Goal: Task Accomplishment & Management: Manage account settings

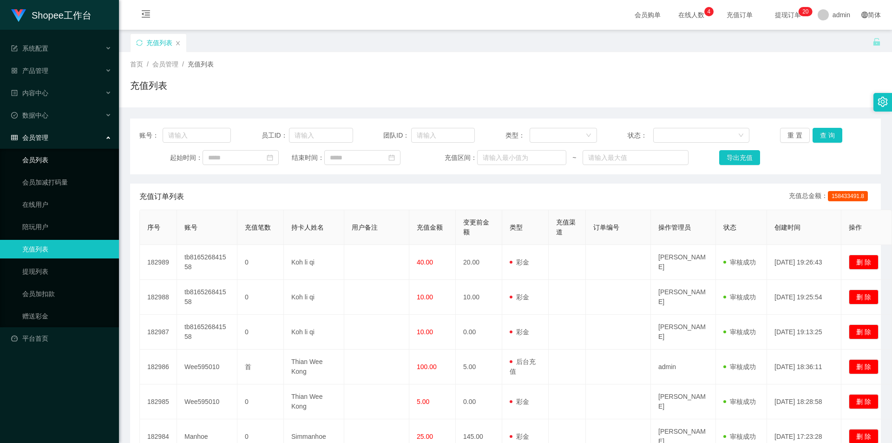
click at [78, 162] on link "会员列表" at bounding box center [66, 159] width 89 height 19
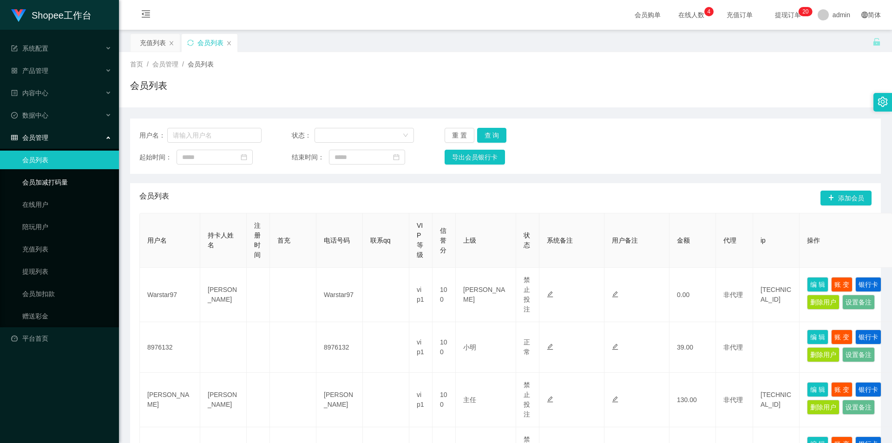
click at [70, 182] on link "会员加减打码量" at bounding box center [66, 182] width 89 height 19
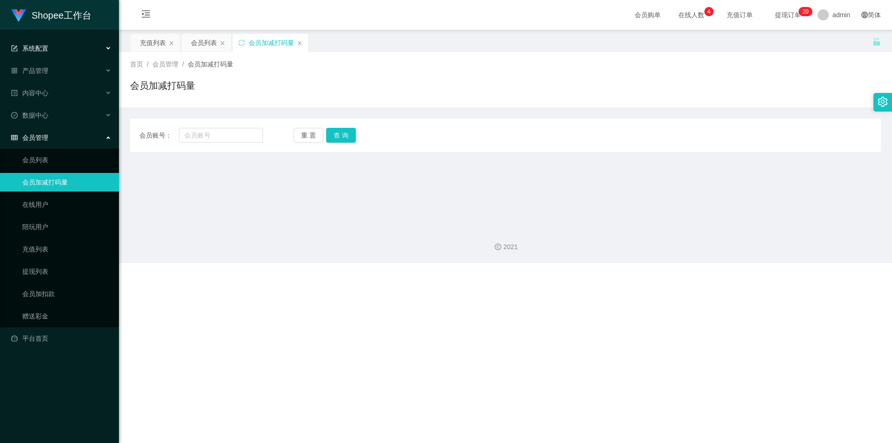
click at [95, 46] on div "系统配置" at bounding box center [59, 48] width 119 height 19
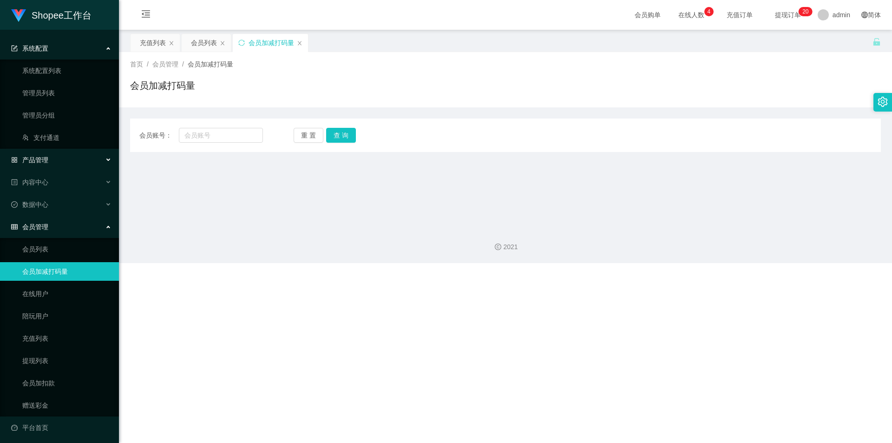
click at [47, 163] on span "产品管理" at bounding box center [29, 159] width 37 height 7
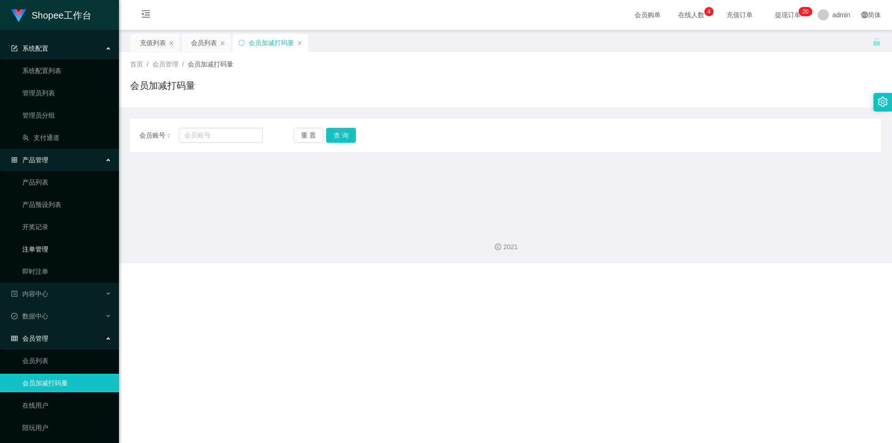
click at [59, 246] on link "注单管理" at bounding box center [66, 249] width 89 height 19
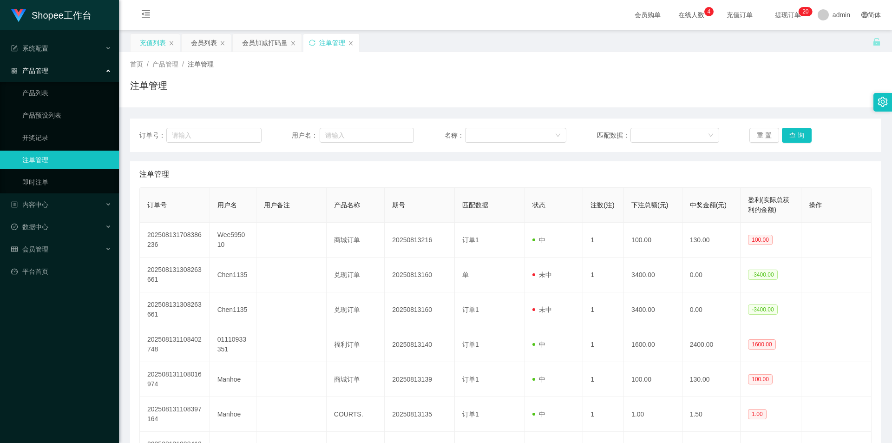
click at [173, 46] on div "充值列表" at bounding box center [154, 43] width 49 height 18
click at [170, 41] on icon "图标: close" at bounding box center [172, 43] width 6 height 6
click at [54, 250] on div "会员管理" at bounding box center [59, 249] width 119 height 19
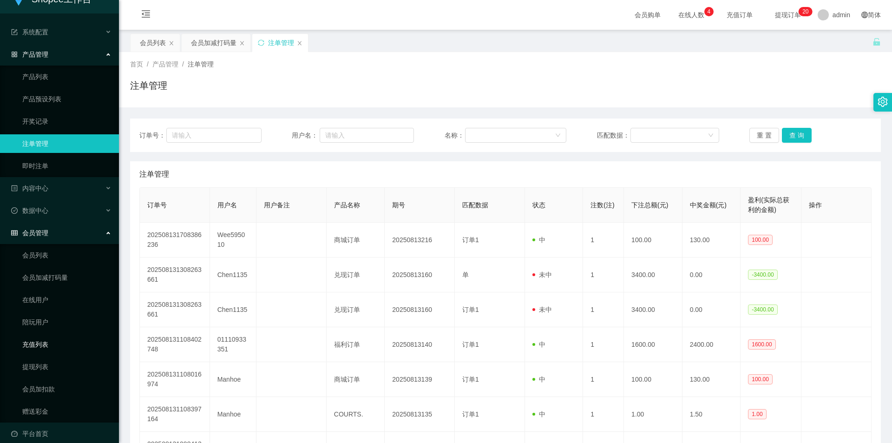
scroll to position [26, 0]
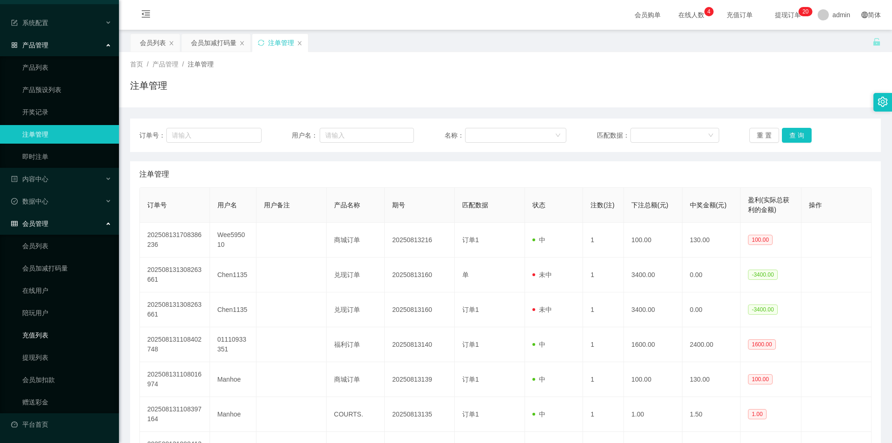
click at [57, 276] on link "充值列表" at bounding box center [66, 335] width 89 height 19
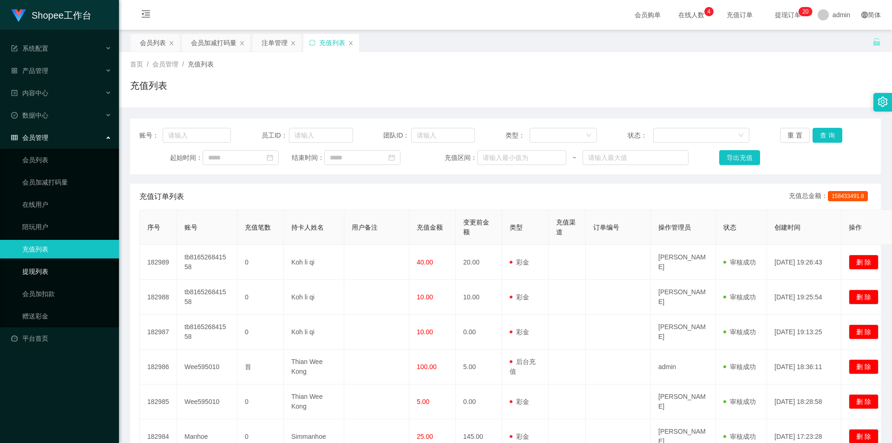
click at [56, 274] on link "提现列表" at bounding box center [66, 271] width 89 height 19
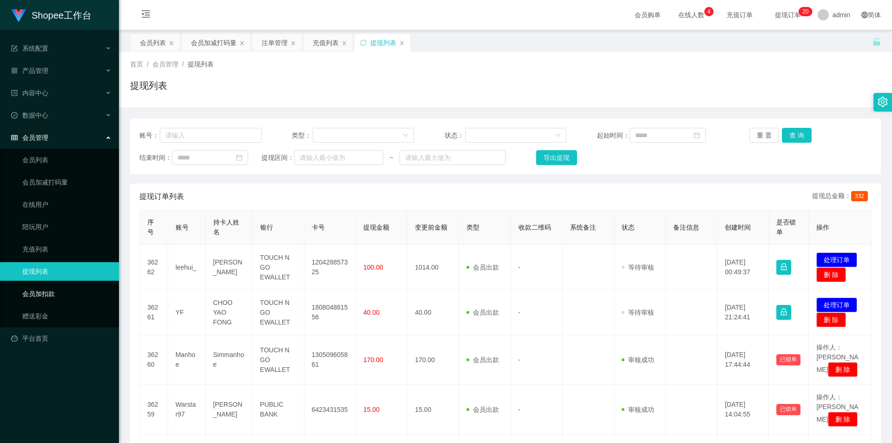
click at [44, 276] on link "会员加扣款" at bounding box center [66, 293] width 89 height 19
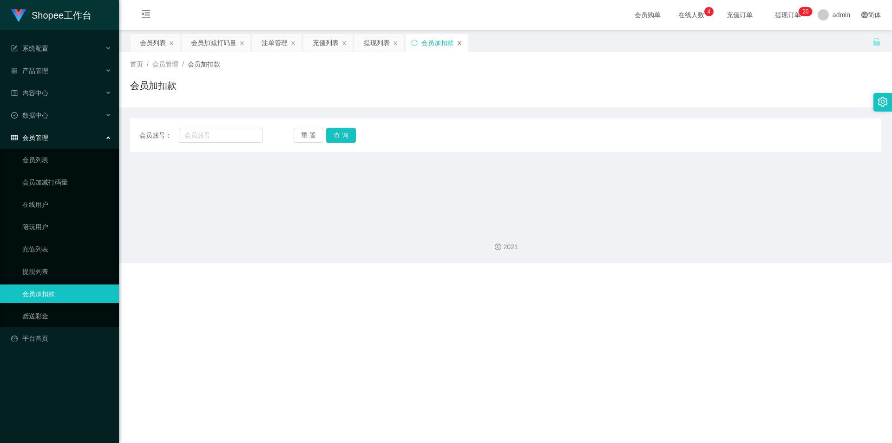
click at [433, 45] on icon "图标: close" at bounding box center [459, 43] width 4 height 4
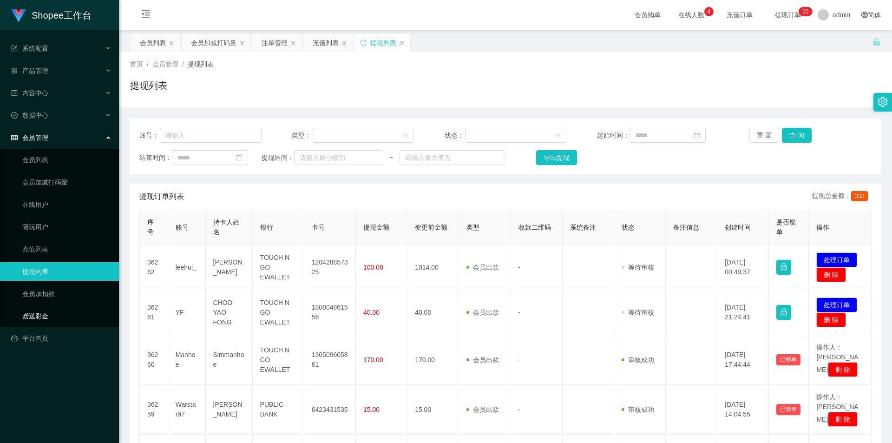
click at [46, 276] on link "赠送彩金" at bounding box center [66, 315] width 89 height 19
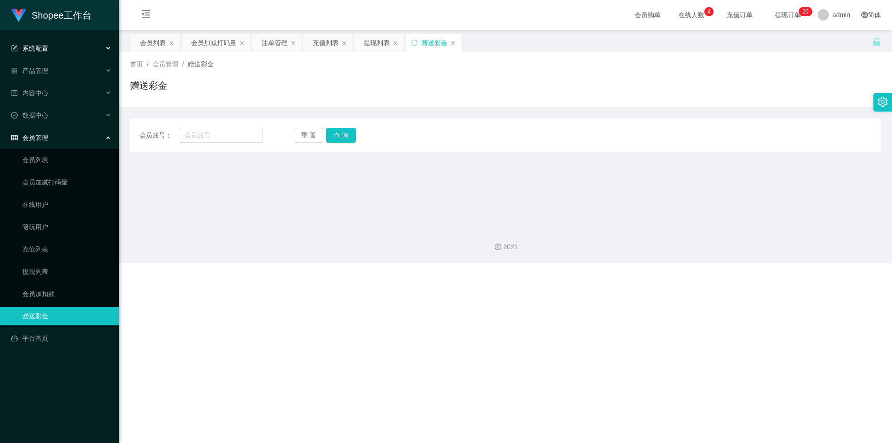
click at [67, 44] on div "系统配置" at bounding box center [59, 48] width 119 height 19
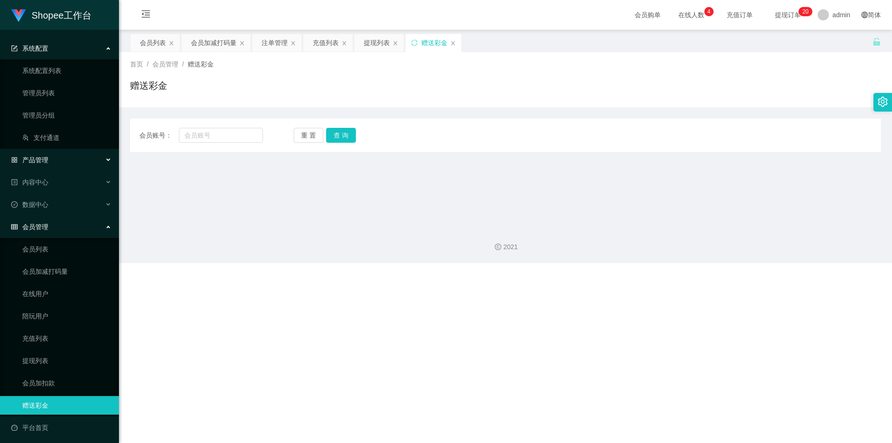
click at [52, 155] on div "产品管理" at bounding box center [59, 159] width 119 height 19
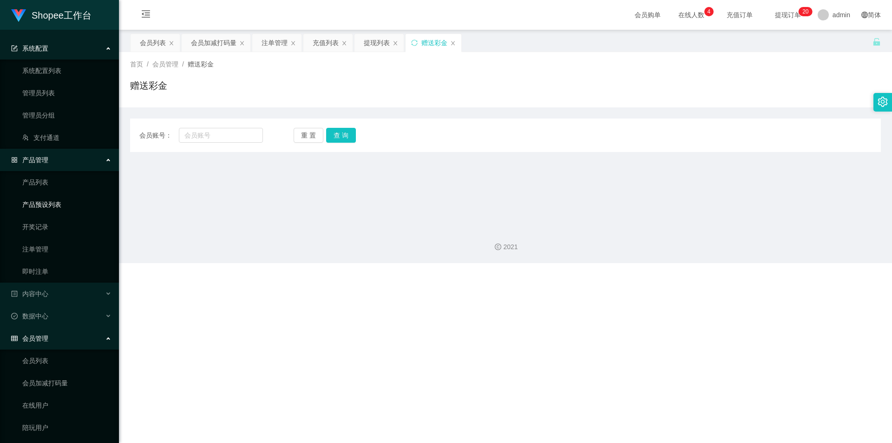
click at [70, 202] on link "产品预设列表" at bounding box center [66, 204] width 89 height 19
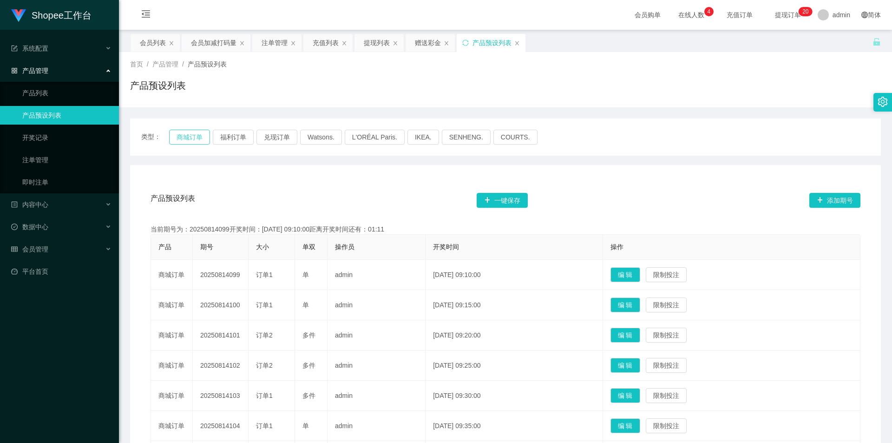
click at [181, 136] on button "商城订单" at bounding box center [189, 137] width 41 height 15
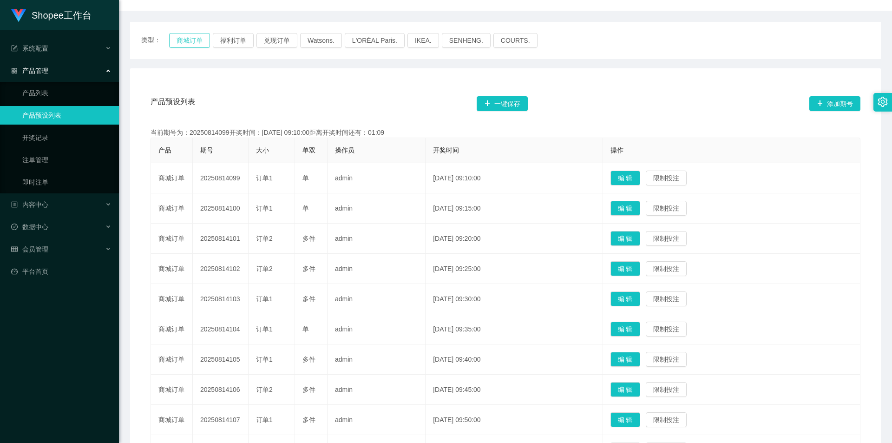
scroll to position [139, 0]
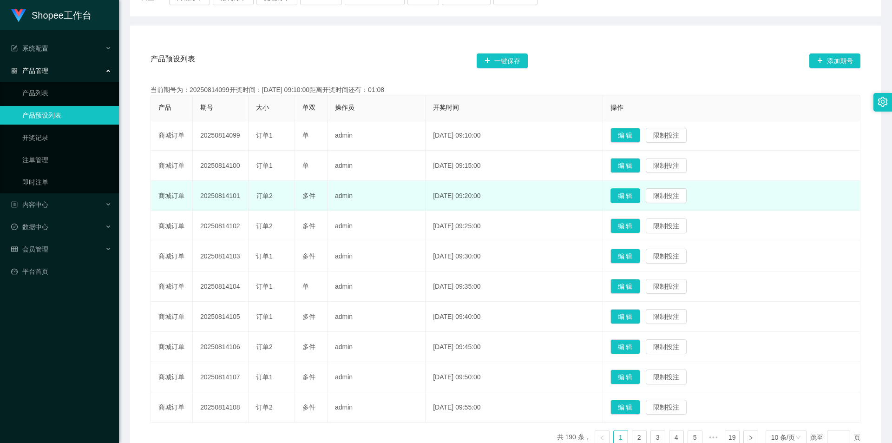
click at [433, 195] on button "编 辑" at bounding box center [625, 195] width 30 height 15
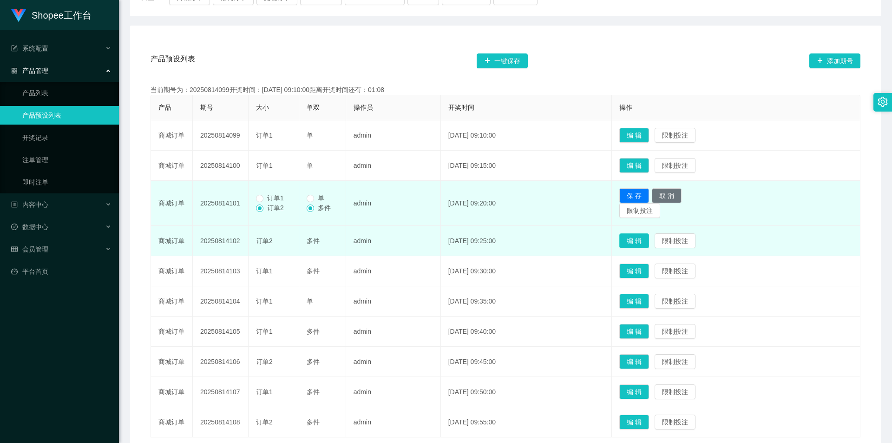
click at [433, 238] on button "编 辑" at bounding box center [634, 240] width 30 height 15
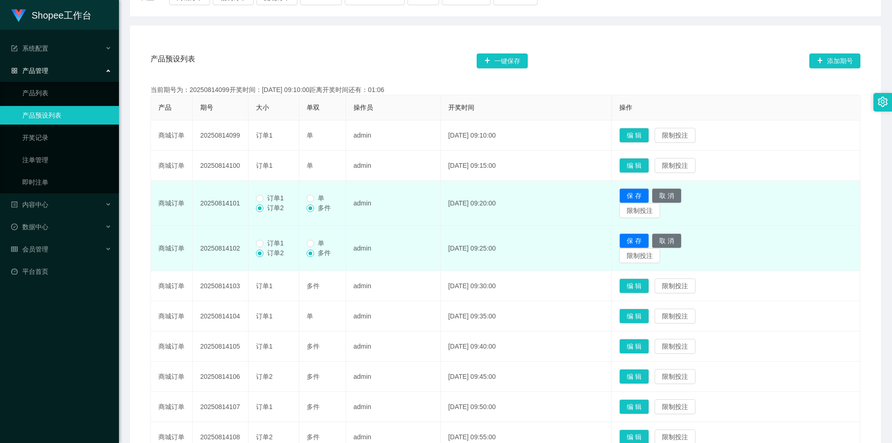
click at [273, 244] on span "订单1" at bounding box center [275, 242] width 24 height 7
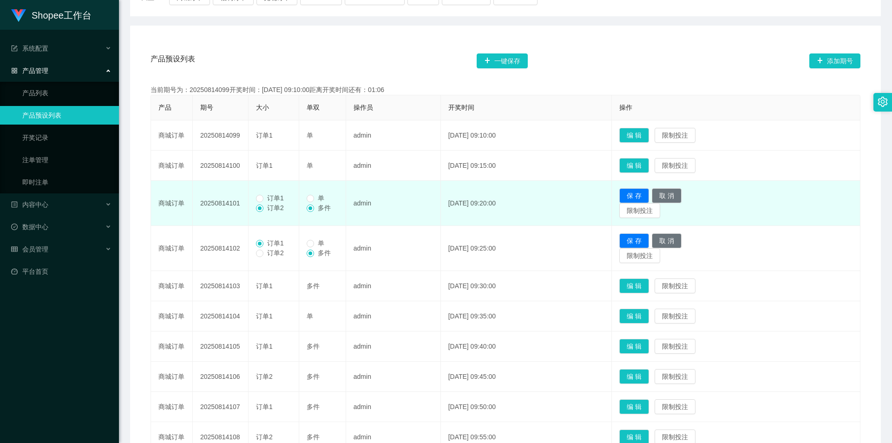
click at [272, 198] on span "订单1" at bounding box center [275, 197] width 24 height 7
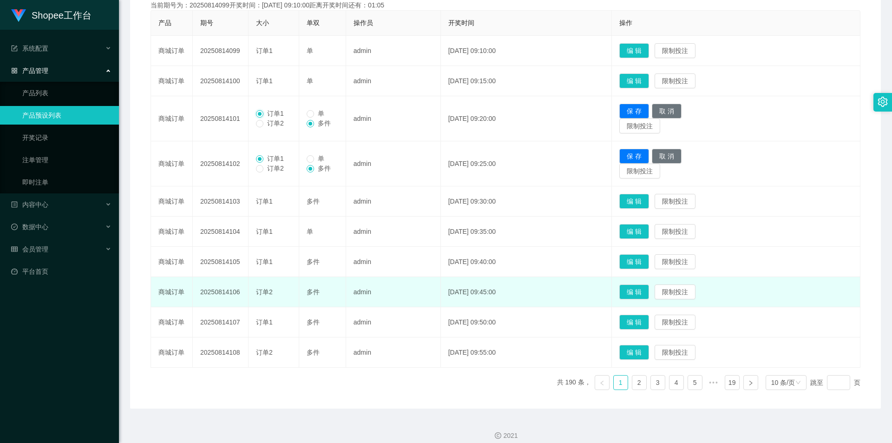
scroll to position [233, 0]
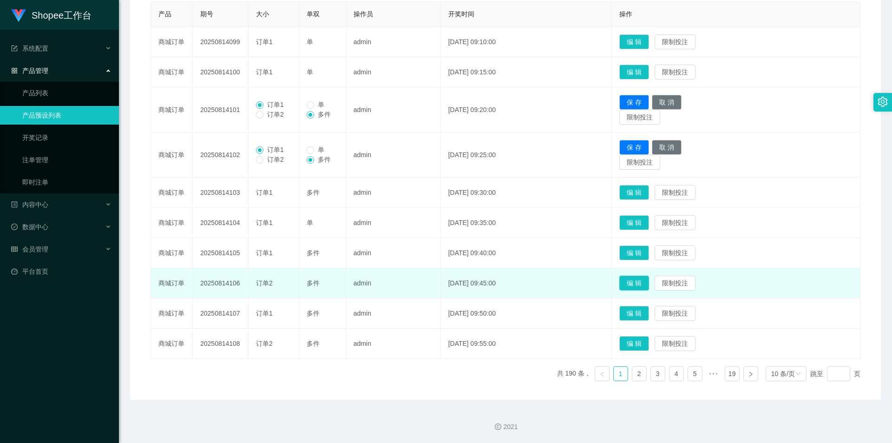
click at [433, 276] on button "编 辑" at bounding box center [634, 282] width 30 height 15
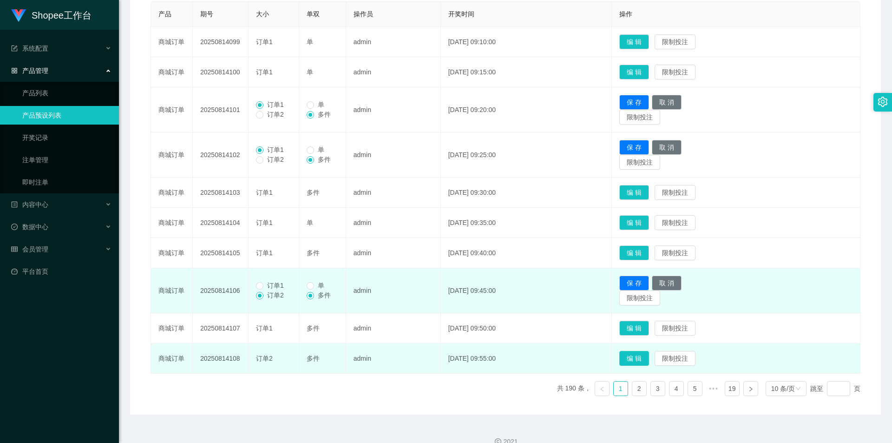
click at [433, 276] on button "编 辑" at bounding box center [634, 358] width 30 height 15
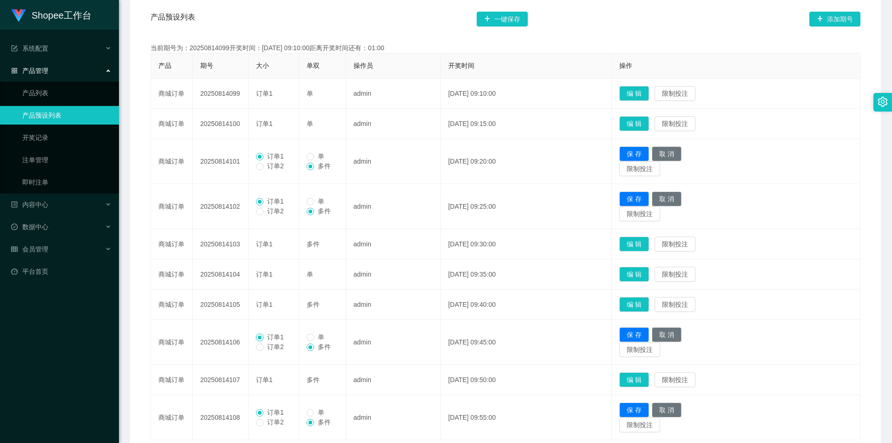
scroll to position [140, 0]
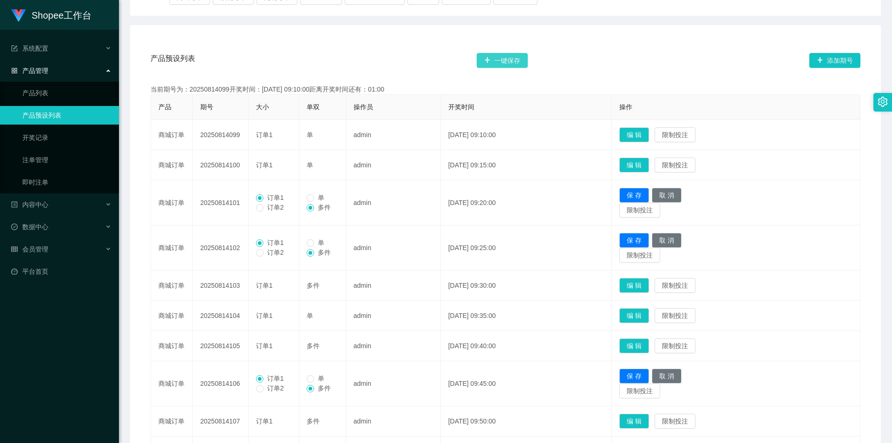
click at [433, 59] on button "一键保存" at bounding box center [501, 60] width 51 height 15
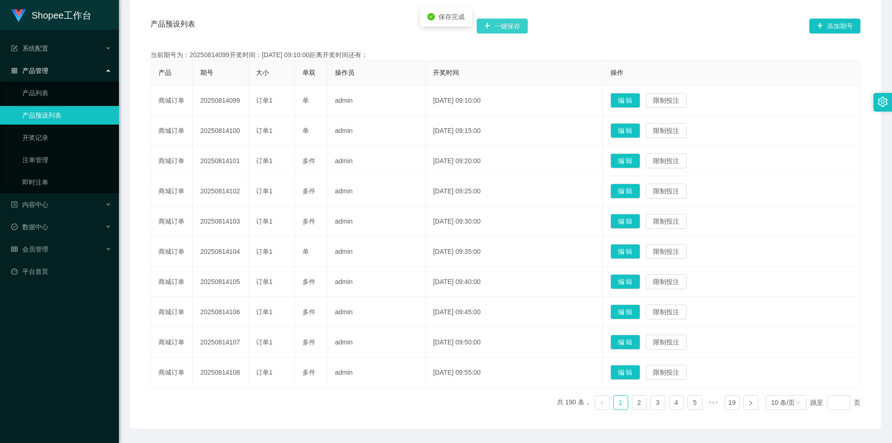
scroll to position [203, 0]
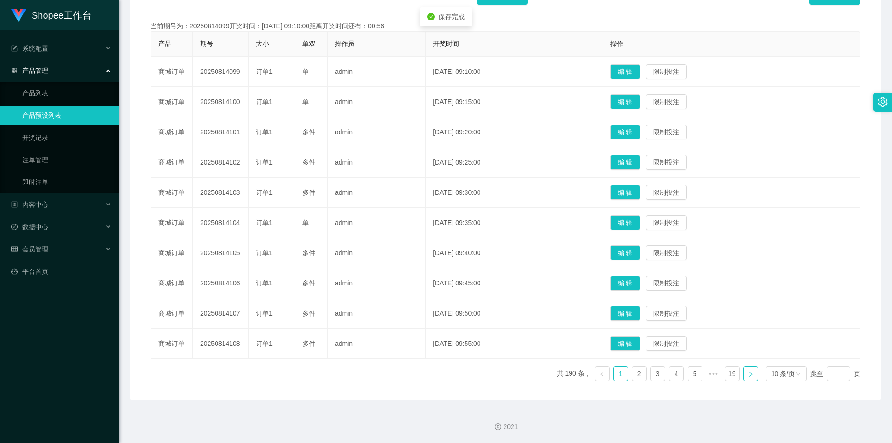
click at [433, 276] on link at bounding box center [750, 373] width 15 height 15
click at [433, 276] on button "编 辑" at bounding box center [625, 343] width 30 height 15
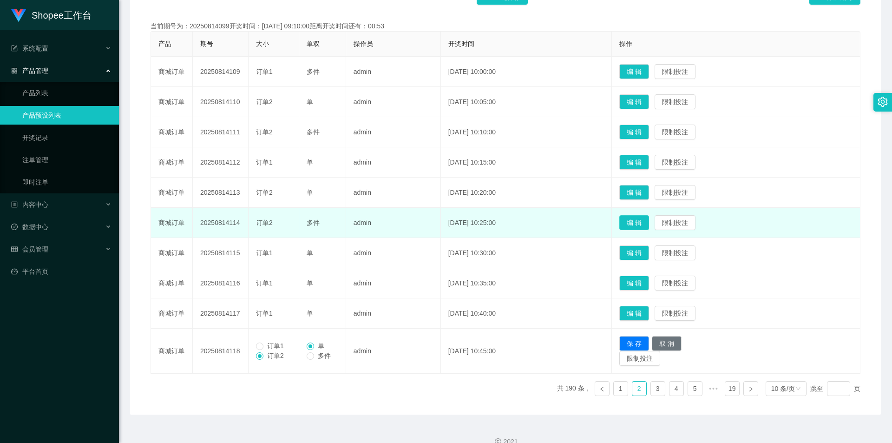
click at [433, 228] on button "编 辑" at bounding box center [634, 222] width 30 height 15
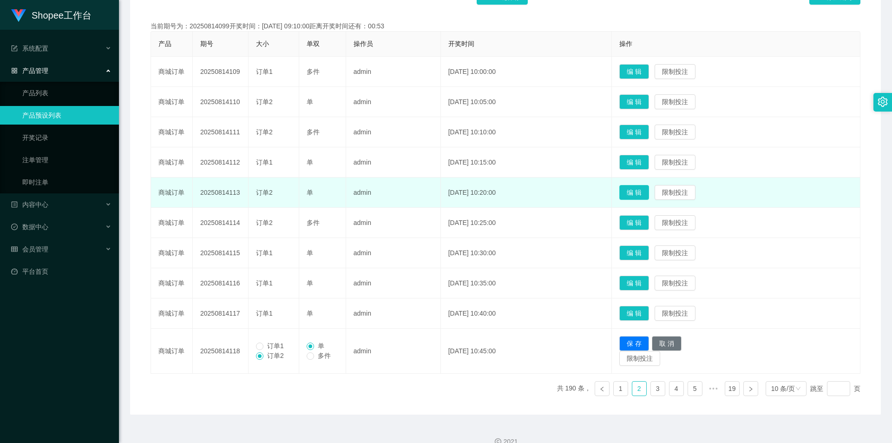
click at [433, 191] on button "编 辑" at bounding box center [634, 192] width 30 height 15
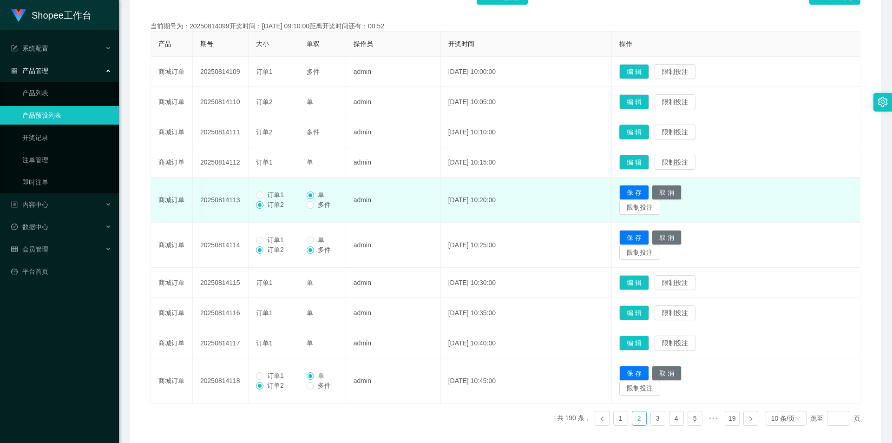
click at [433, 130] on button "编 辑" at bounding box center [634, 131] width 30 height 15
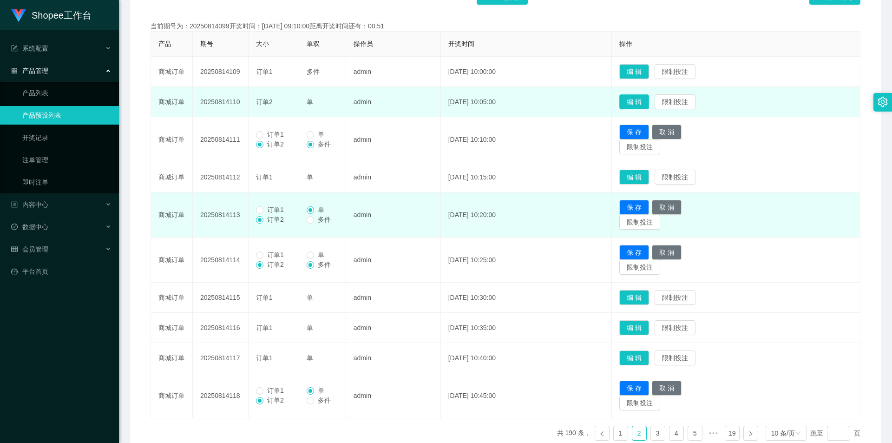
click at [433, 104] on button "编 辑" at bounding box center [634, 101] width 30 height 15
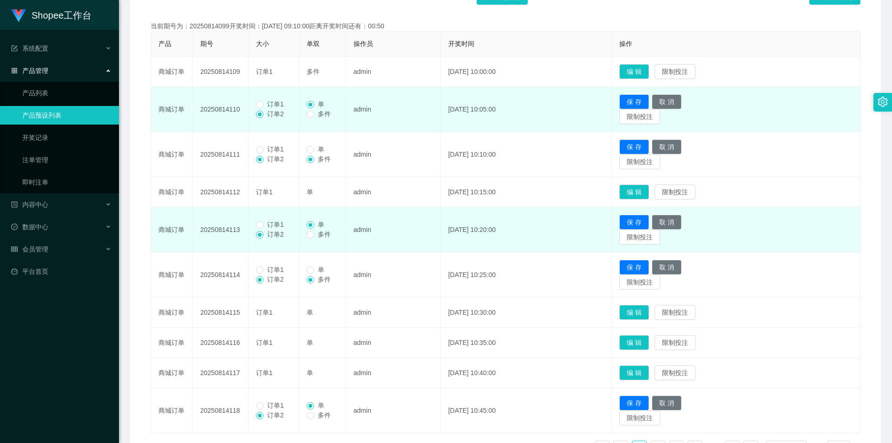
click at [270, 101] on span "订单1" at bounding box center [275, 103] width 24 height 7
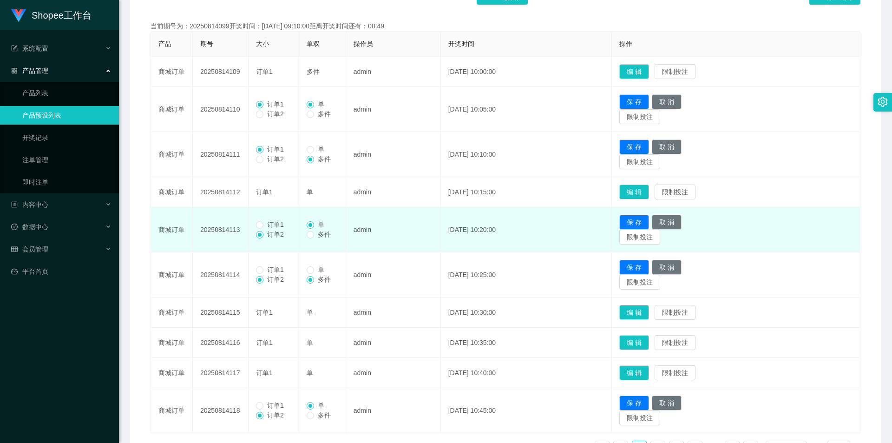
click at [277, 224] on span "订单1" at bounding box center [275, 224] width 24 height 7
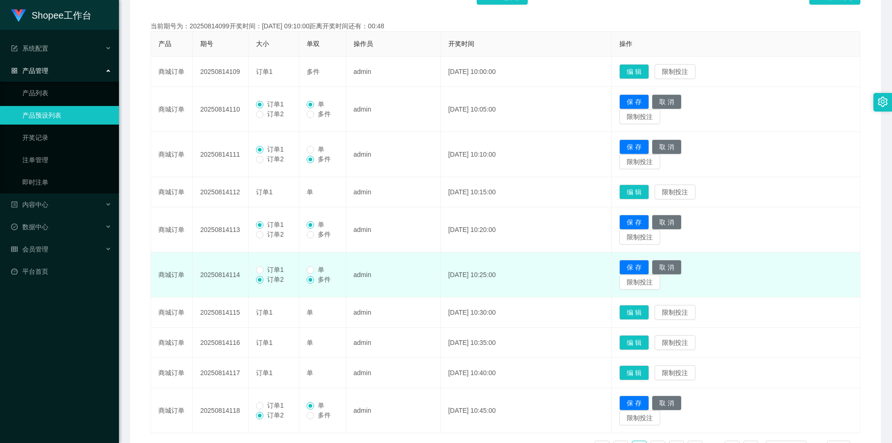
click at [261, 266] on label "订单1" at bounding box center [272, 270] width 32 height 10
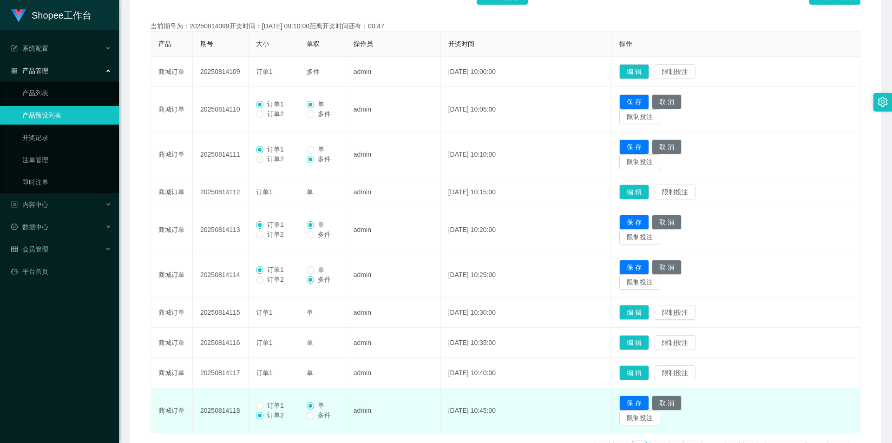
click at [268, 276] on span "订单1" at bounding box center [275, 404] width 24 height 7
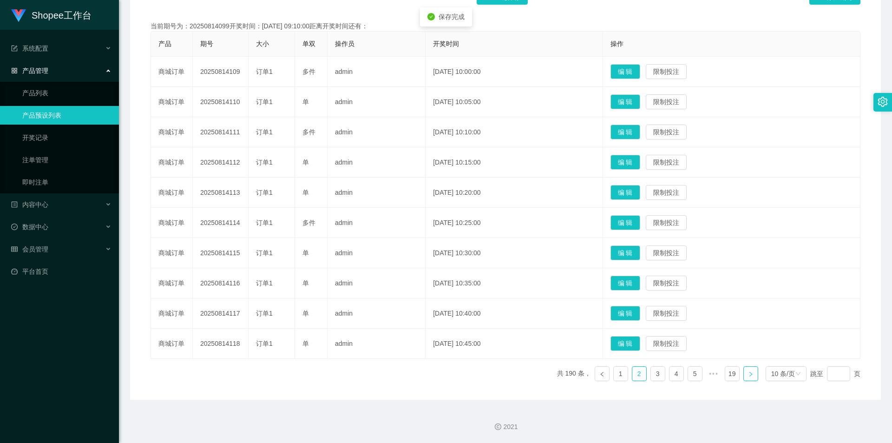
click at [433, 276] on link at bounding box center [750, 373] width 15 height 15
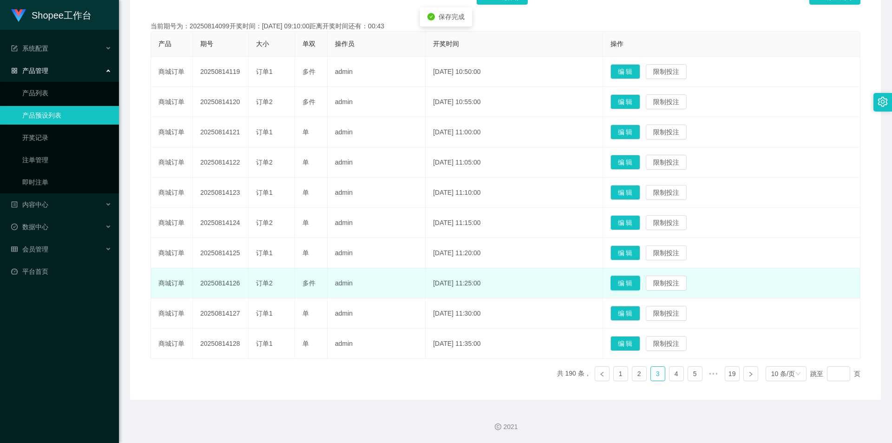
click at [433, 276] on button "编 辑" at bounding box center [625, 282] width 30 height 15
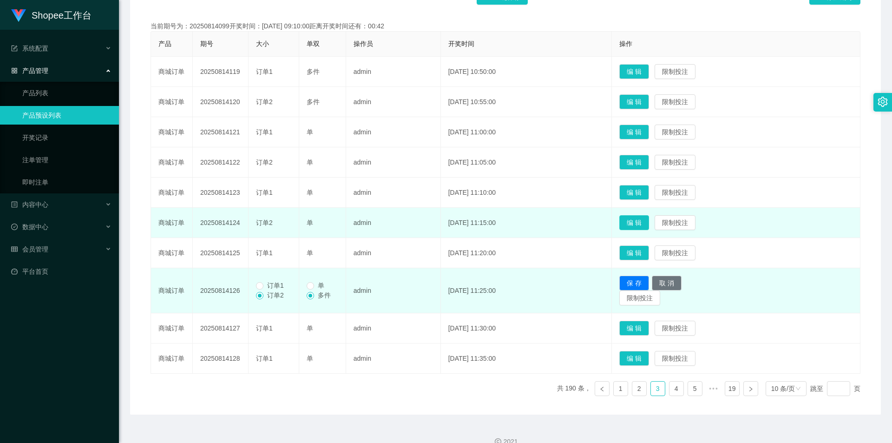
click at [433, 226] on button "编 辑" at bounding box center [634, 222] width 30 height 15
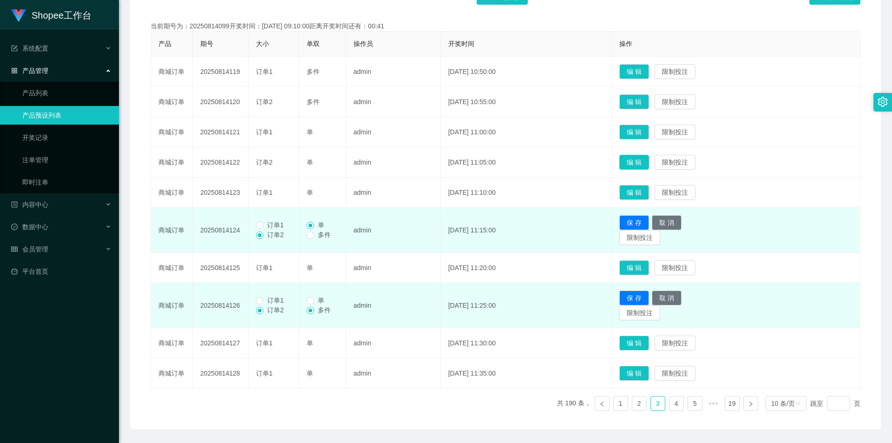
click at [433, 159] on button "编 辑" at bounding box center [634, 162] width 30 height 15
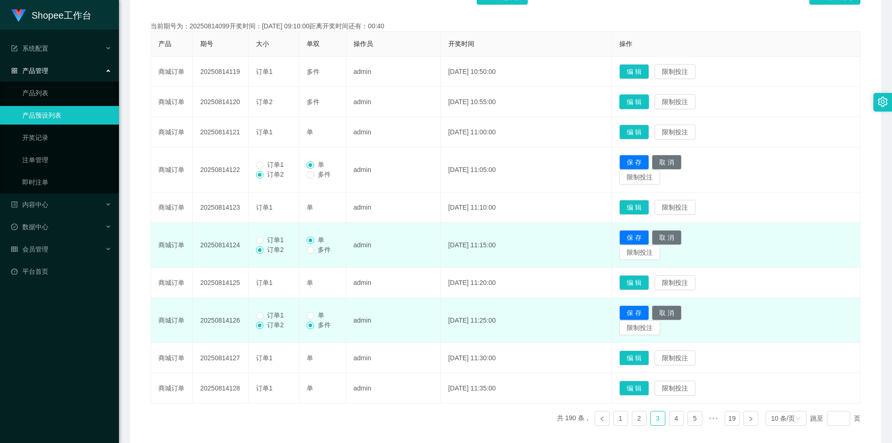
click at [433, 101] on button "编 辑" at bounding box center [634, 101] width 30 height 15
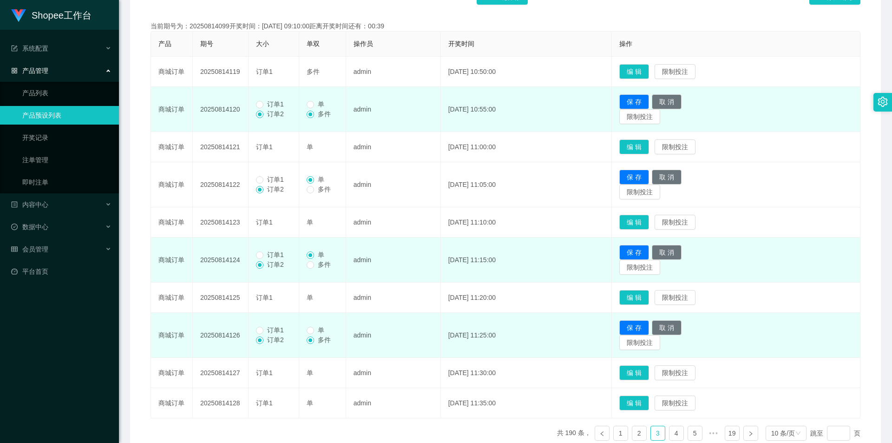
click at [277, 111] on span "订单2" at bounding box center [275, 113] width 24 height 7
click at [279, 105] on span "订单1" at bounding box center [275, 103] width 24 height 7
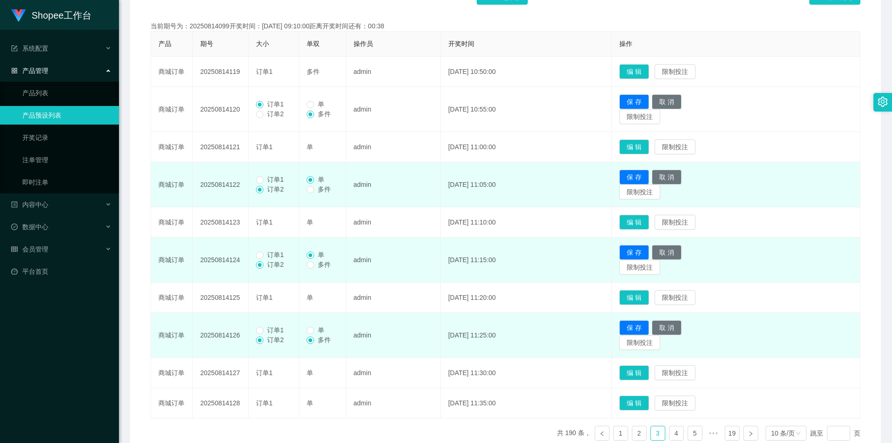
click at [274, 177] on span "订单1" at bounding box center [275, 179] width 24 height 7
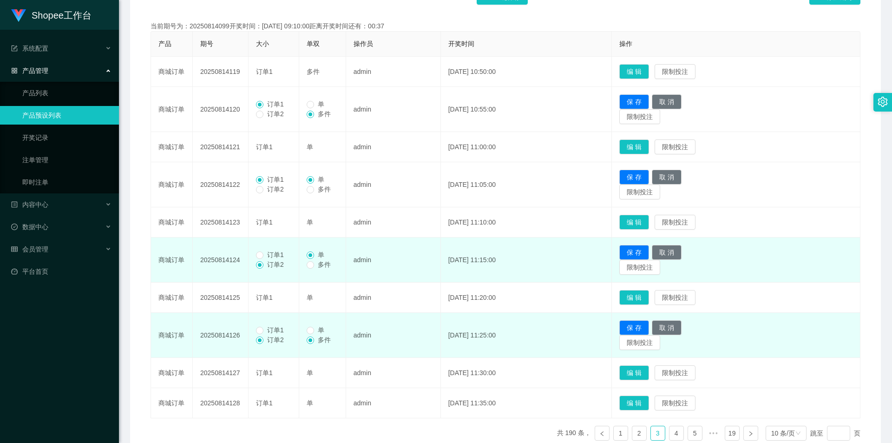
click at [266, 252] on span "订单1" at bounding box center [275, 254] width 24 height 7
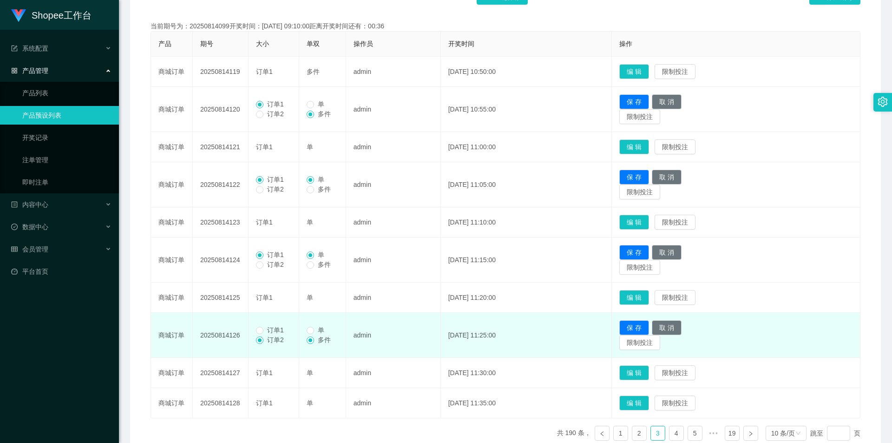
click at [271, 276] on span "订单1" at bounding box center [275, 329] width 24 height 7
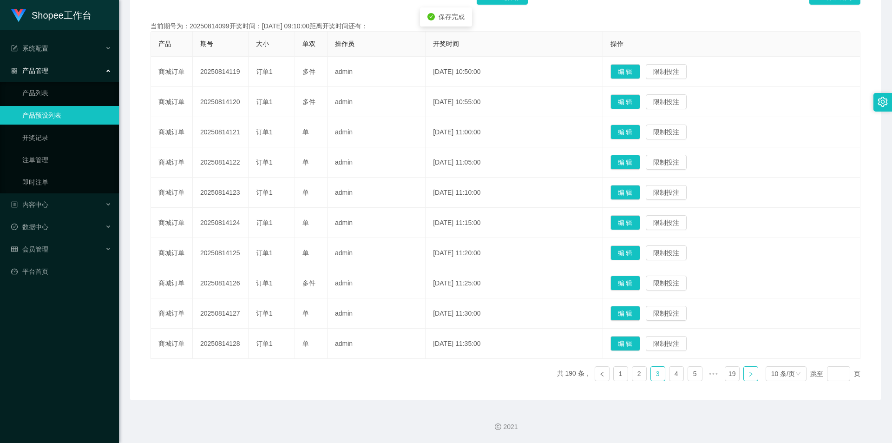
click at [433, 276] on link at bounding box center [750, 373] width 15 height 15
click at [433, 276] on button "编 辑" at bounding box center [625, 343] width 30 height 15
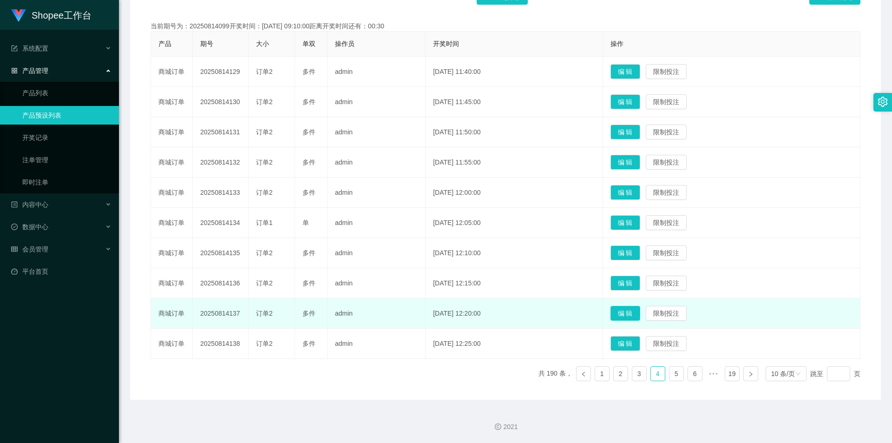
click at [433, 276] on button "编 辑" at bounding box center [625, 313] width 30 height 15
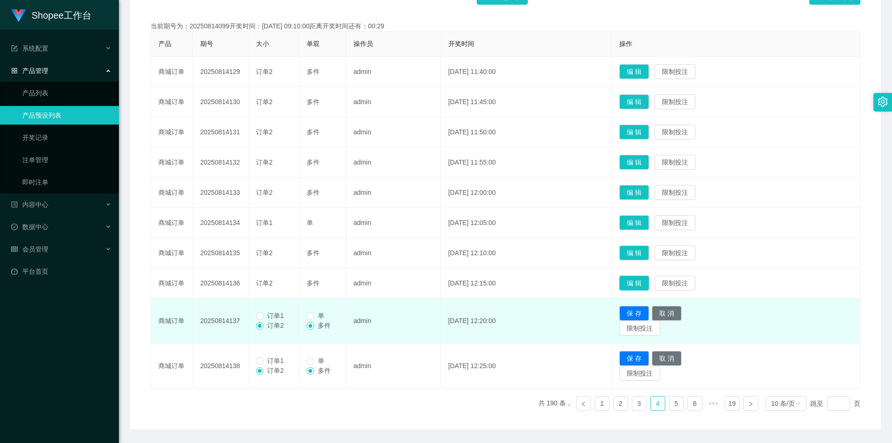
click at [433, 276] on button "编 辑" at bounding box center [634, 282] width 30 height 15
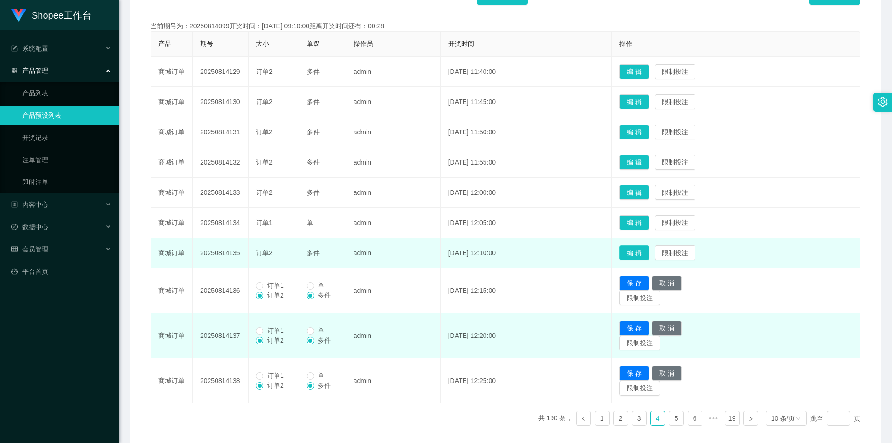
click at [433, 248] on button "编 辑" at bounding box center [634, 252] width 30 height 15
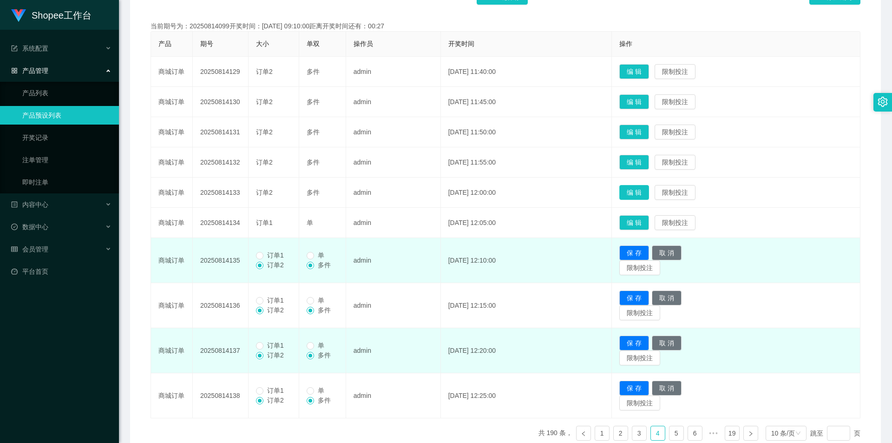
click at [433, 187] on button "编 辑" at bounding box center [634, 192] width 30 height 15
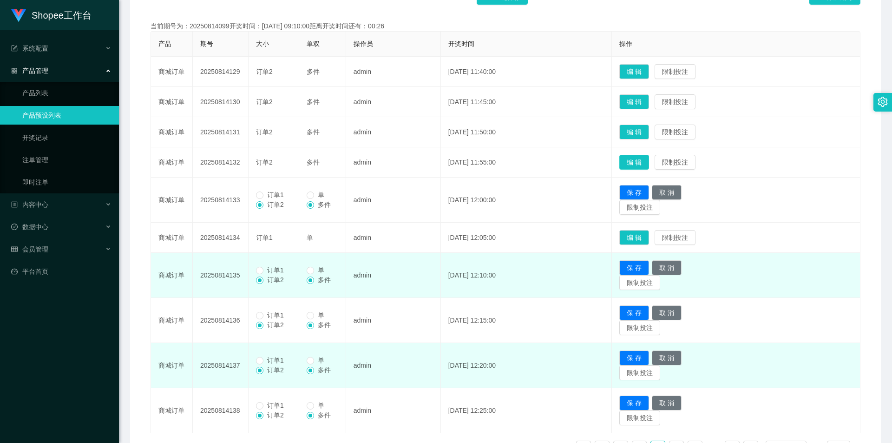
click at [433, 157] on button "编 辑" at bounding box center [634, 162] width 30 height 15
click at [433, 129] on button "编 辑" at bounding box center [634, 131] width 30 height 15
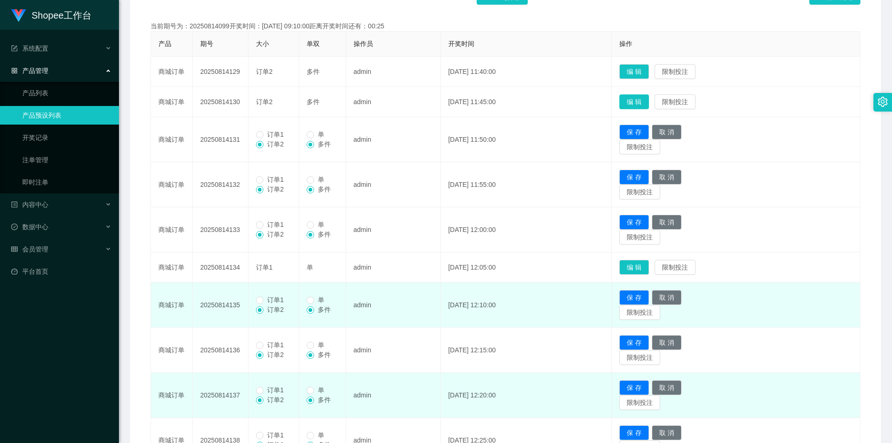
click at [433, 102] on button "编 辑" at bounding box center [634, 101] width 30 height 15
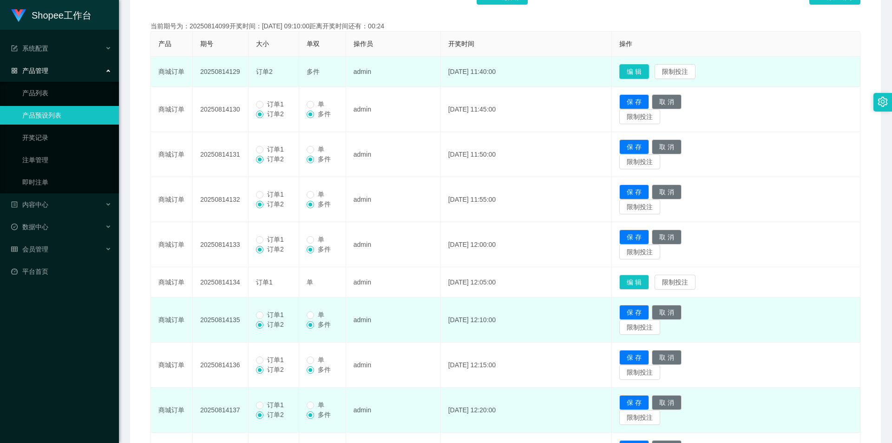
click at [433, 69] on button "编 辑" at bounding box center [634, 71] width 30 height 15
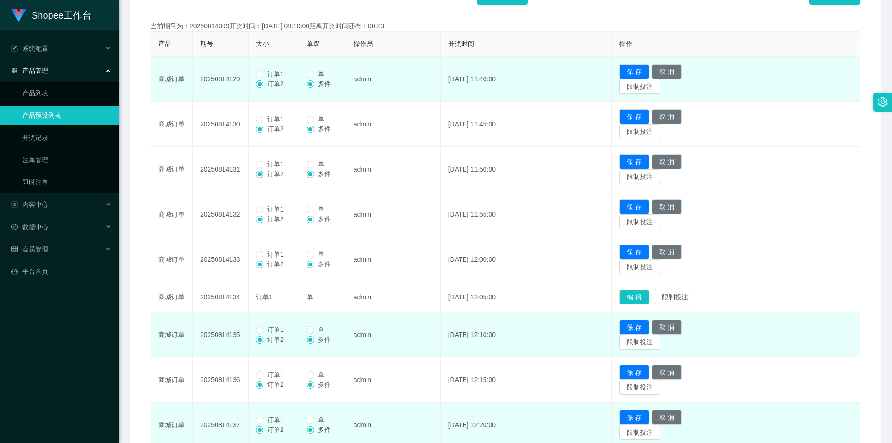
click at [269, 71] on span "订单1" at bounding box center [275, 73] width 24 height 7
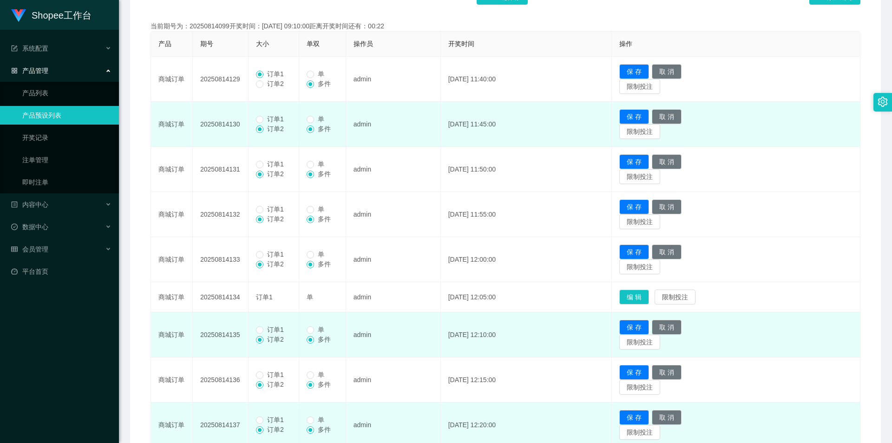
click at [274, 116] on span "订单1" at bounding box center [275, 118] width 24 height 7
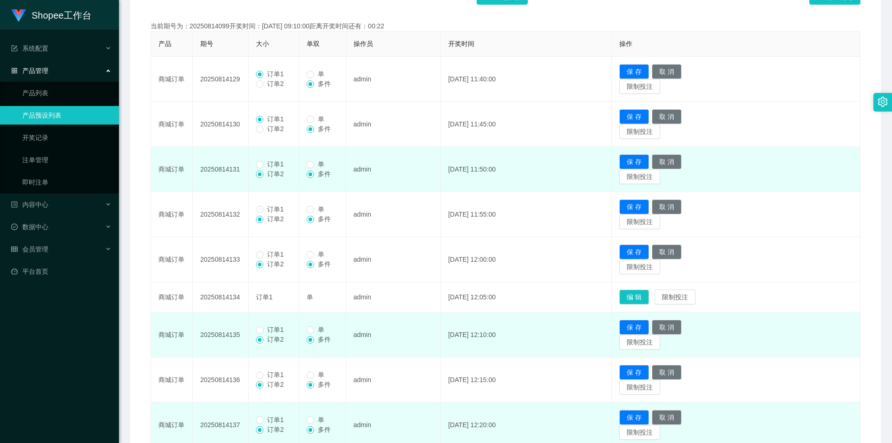
click at [270, 163] on span "订单1" at bounding box center [275, 163] width 24 height 7
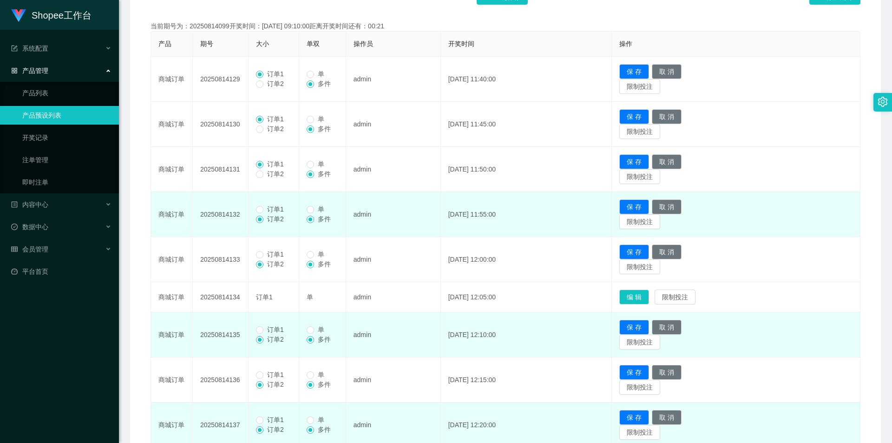
click at [272, 212] on span "订单1" at bounding box center [275, 208] width 24 height 7
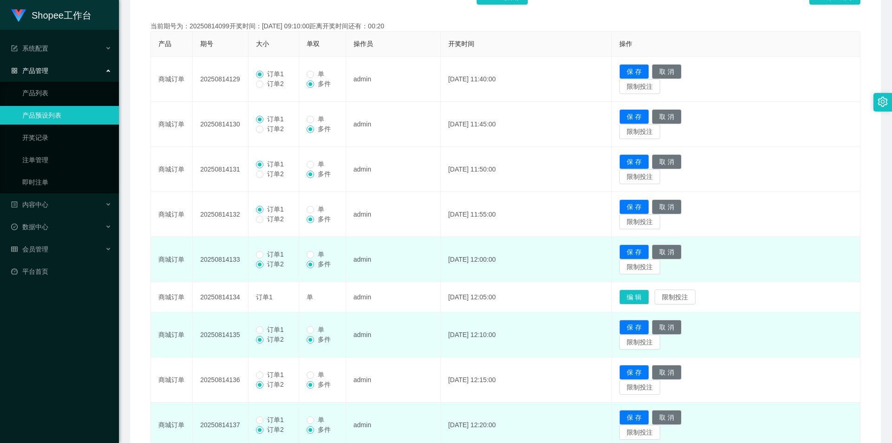
click at [273, 252] on span "订单1" at bounding box center [275, 253] width 24 height 7
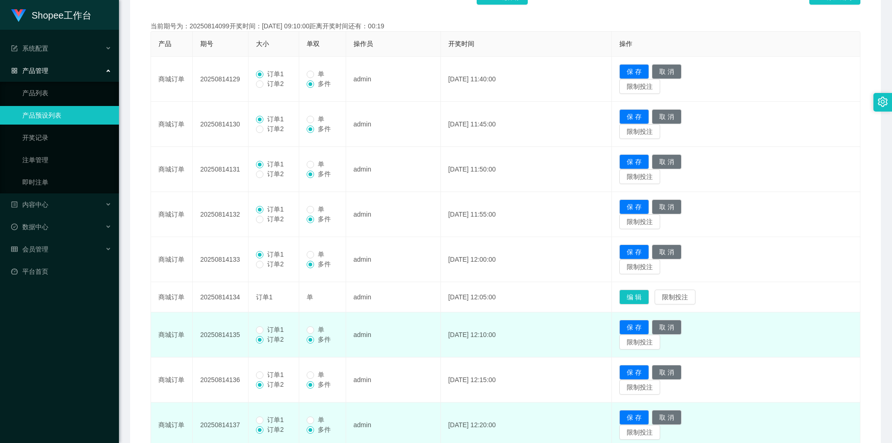
click at [270, 276] on span "订单1" at bounding box center [275, 329] width 24 height 7
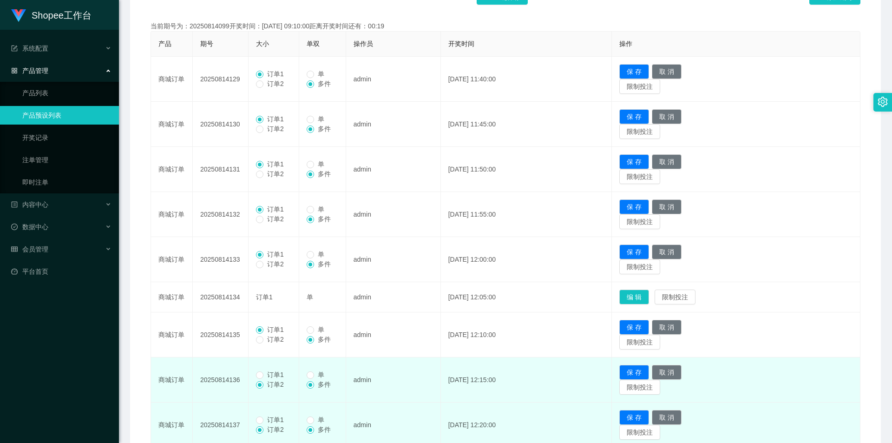
click at [272, 276] on span "订单1" at bounding box center [275, 374] width 24 height 7
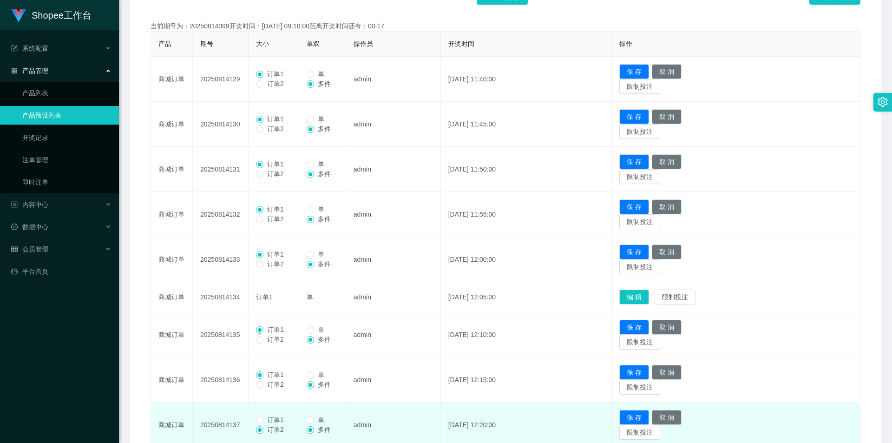
click at [264, 276] on span "订单1" at bounding box center [275, 419] width 24 height 7
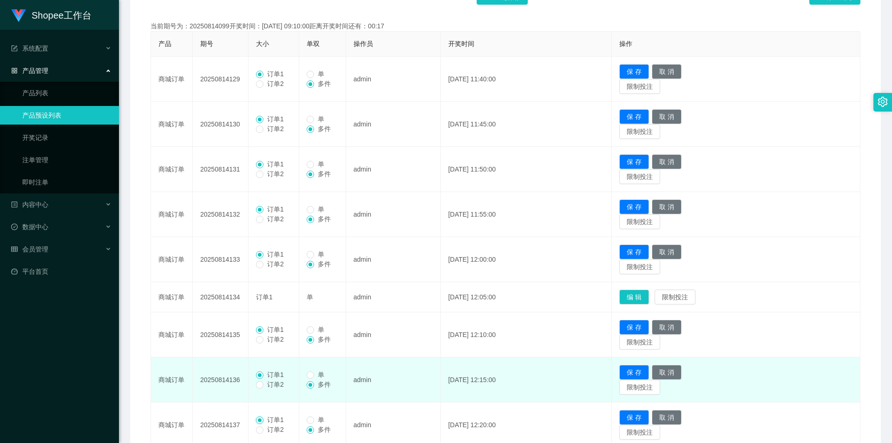
scroll to position [249, 0]
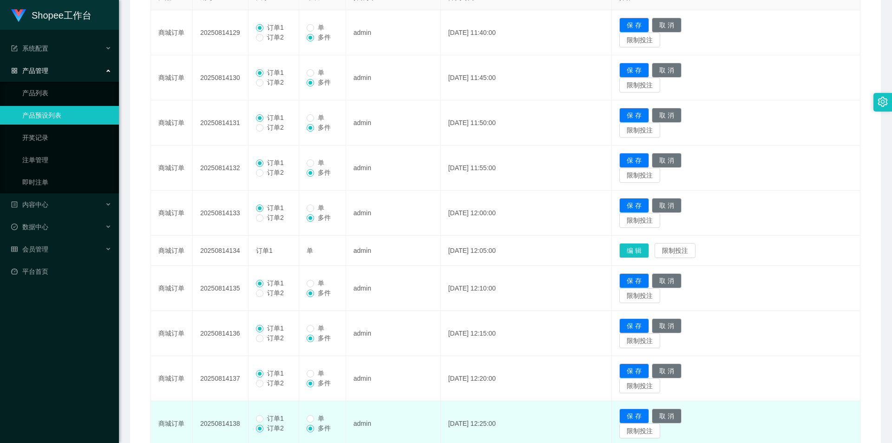
click at [271, 276] on span "订单1" at bounding box center [275, 417] width 24 height 7
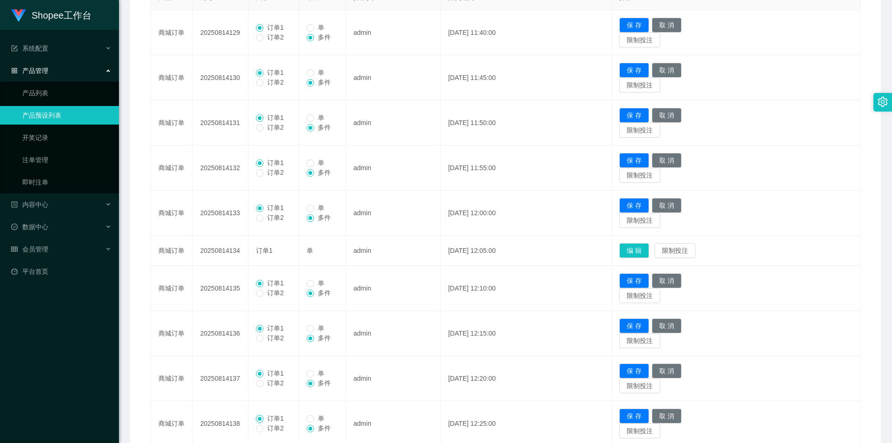
scroll to position [203, 0]
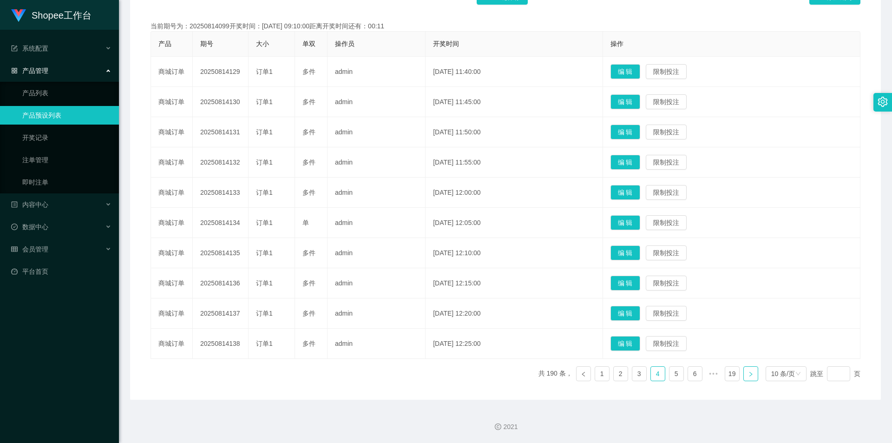
click at [433, 276] on link at bounding box center [750, 373] width 15 height 15
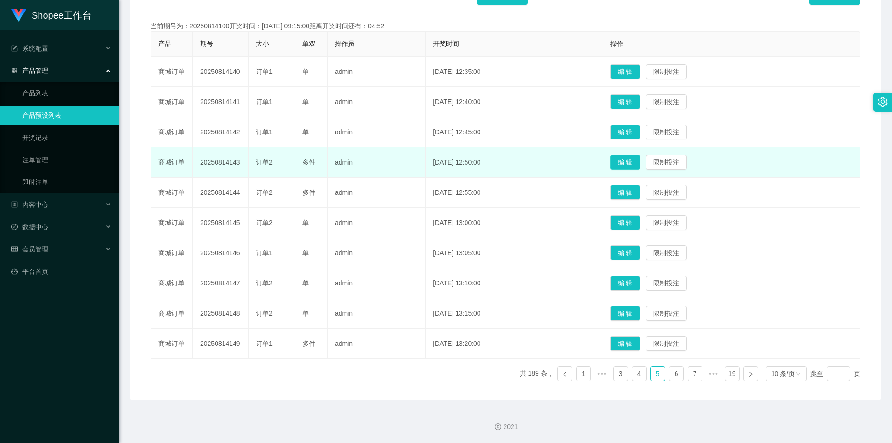
click at [433, 157] on button "编 辑" at bounding box center [625, 162] width 30 height 15
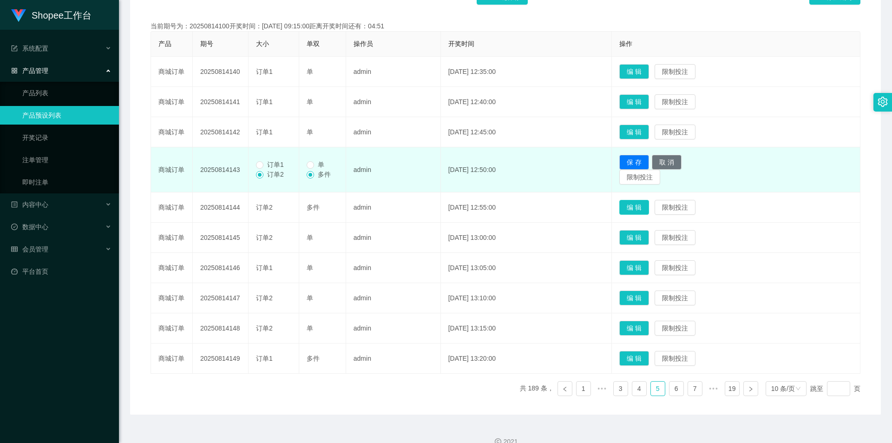
click at [433, 209] on button "编 辑" at bounding box center [634, 207] width 30 height 15
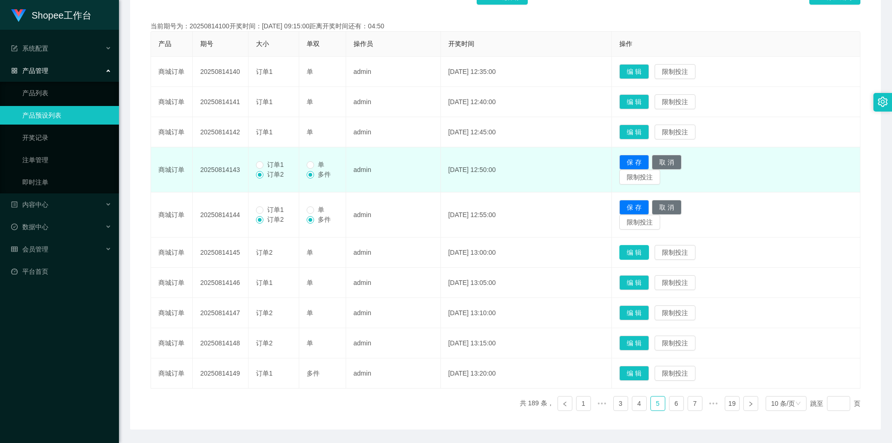
click at [433, 249] on button "编 辑" at bounding box center [634, 252] width 30 height 15
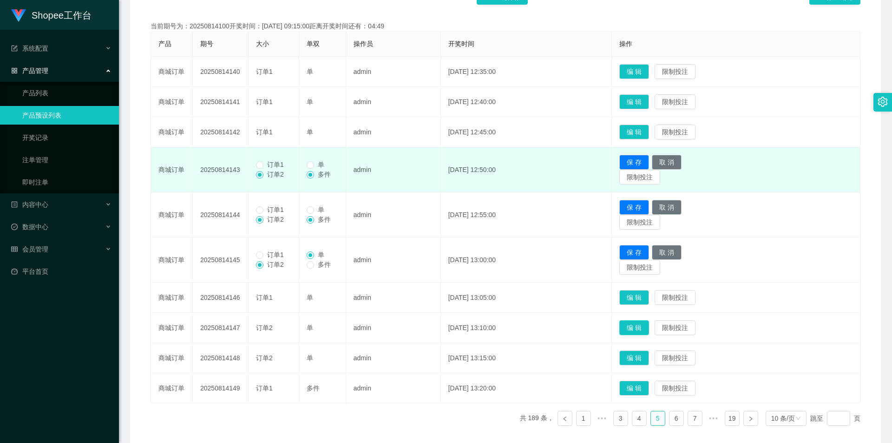
click at [433, 276] on button "编 辑" at bounding box center [634, 327] width 30 height 15
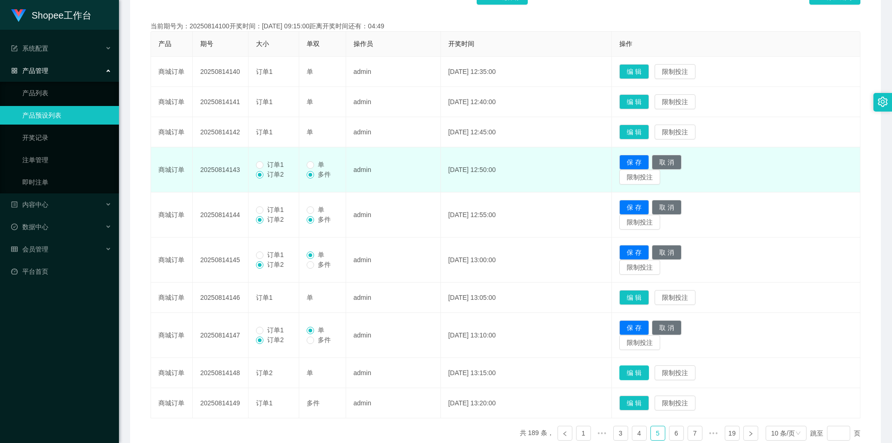
click at [433, 276] on button "编 辑" at bounding box center [634, 372] width 30 height 15
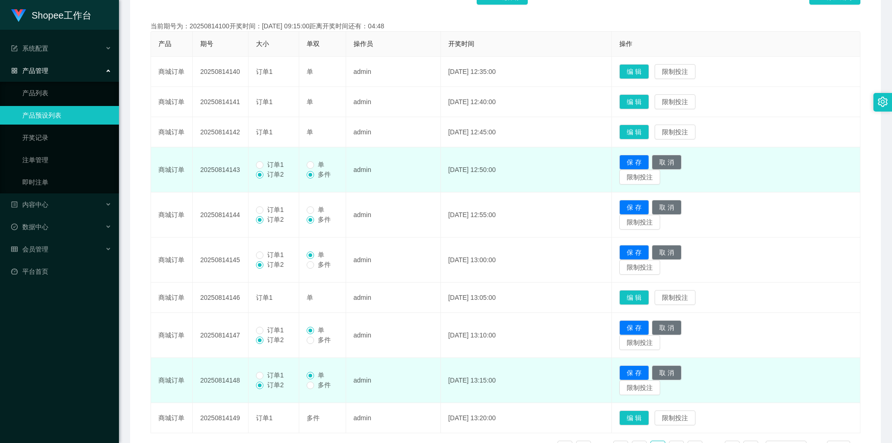
click at [270, 276] on span "订单1" at bounding box center [275, 374] width 24 height 7
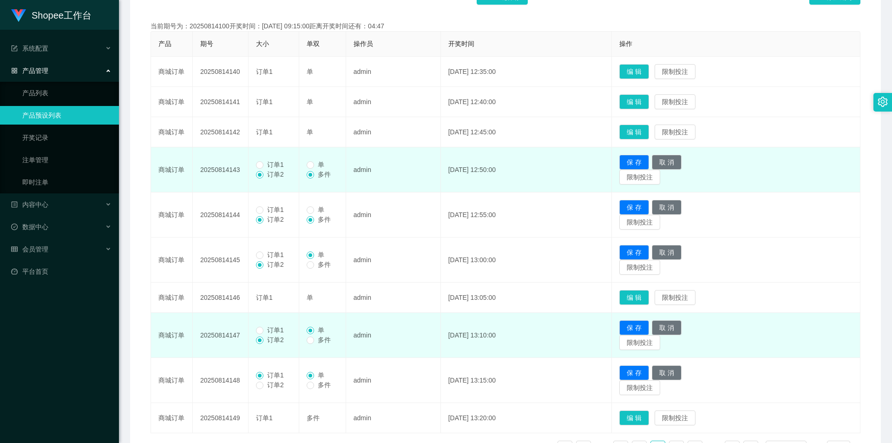
drag, startPoint x: 280, startPoint y: 331, endPoint x: 286, endPoint y: 316, distance: 15.8
click at [280, 276] on span "订单1" at bounding box center [275, 329] width 24 height 7
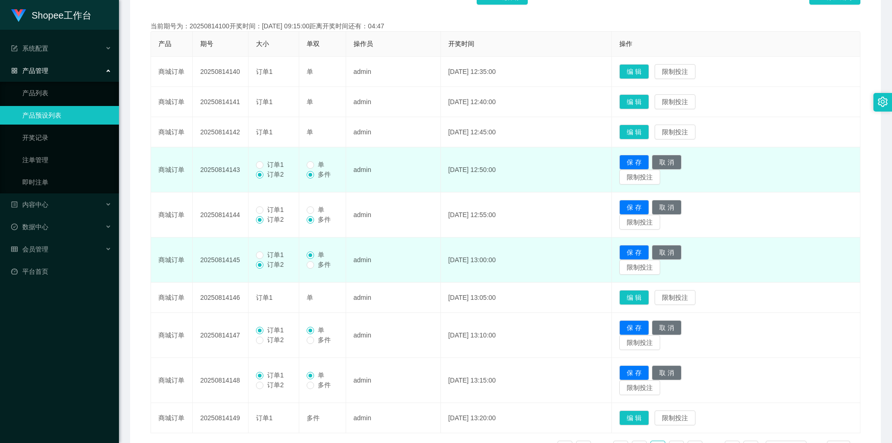
click at [270, 250] on label "订单1" at bounding box center [272, 255] width 32 height 10
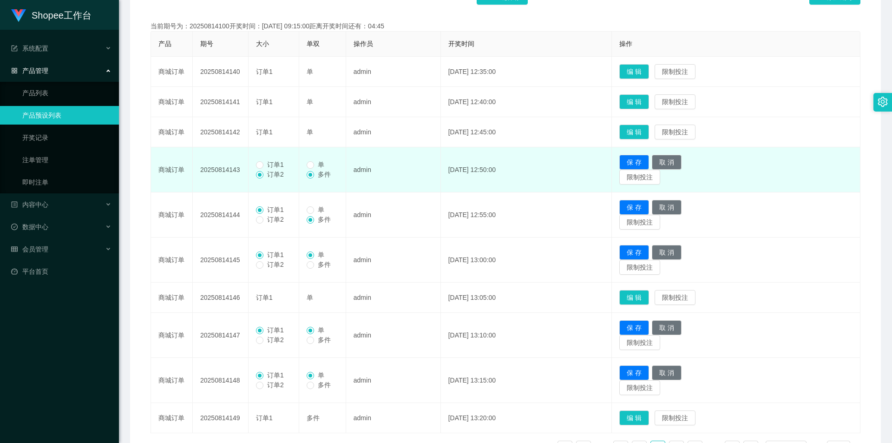
click at [278, 161] on span "订单1" at bounding box center [275, 164] width 24 height 7
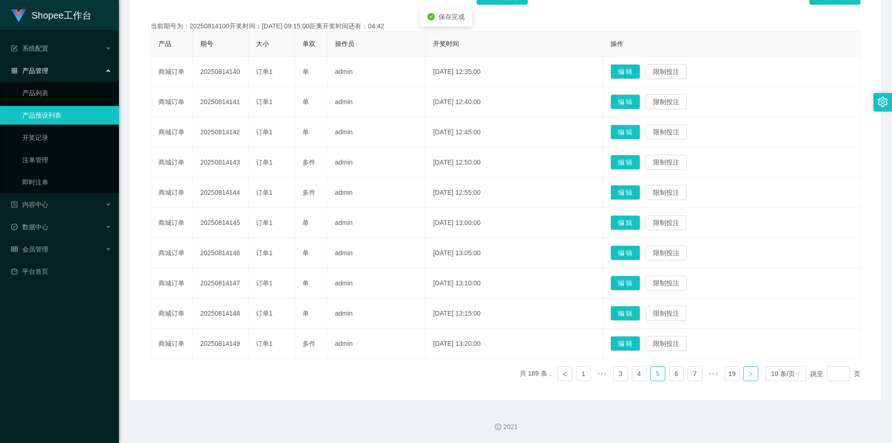
click at [433, 276] on icon "图标: right" at bounding box center [751, 374] width 6 height 6
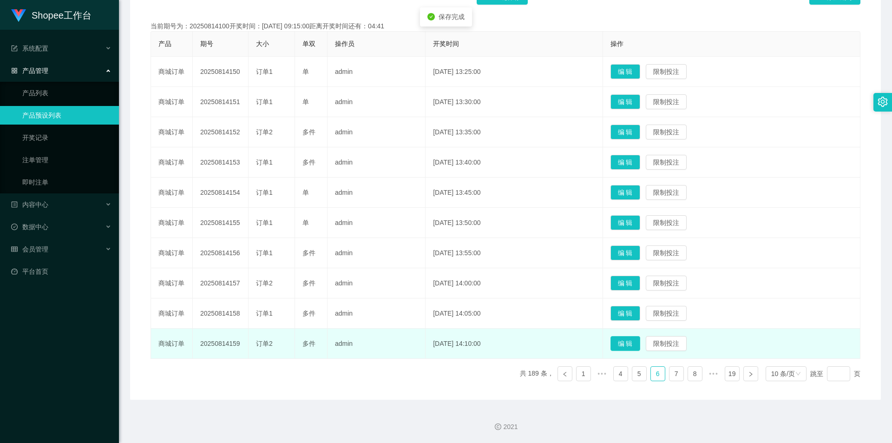
click at [433, 276] on button "编 辑" at bounding box center [625, 343] width 30 height 15
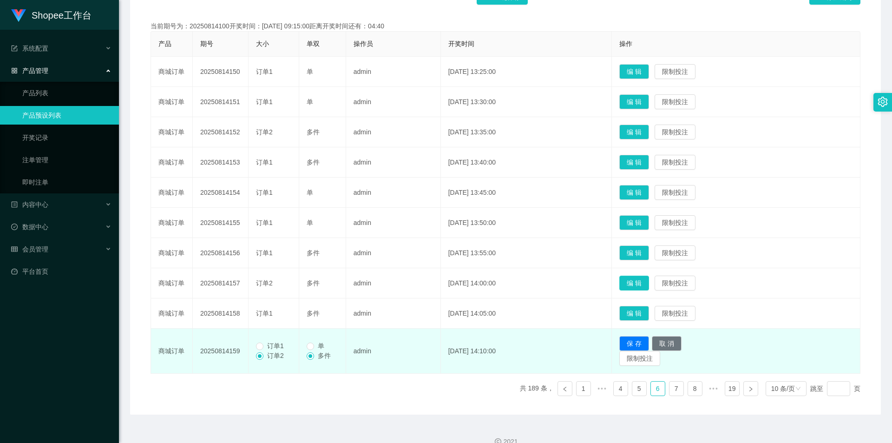
click at [433, 276] on button "编 辑" at bounding box center [634, 282] width 30 height 15
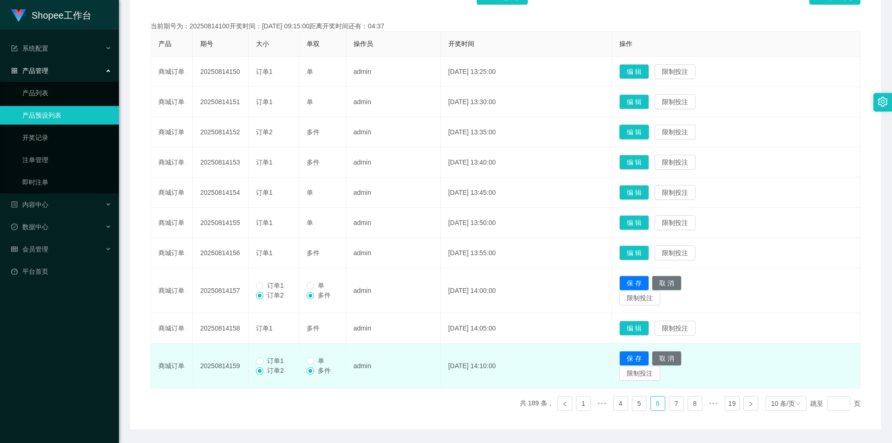
click at [433, 131] on button "编 辑" at bounding box center [634, 131] width 30 height 15
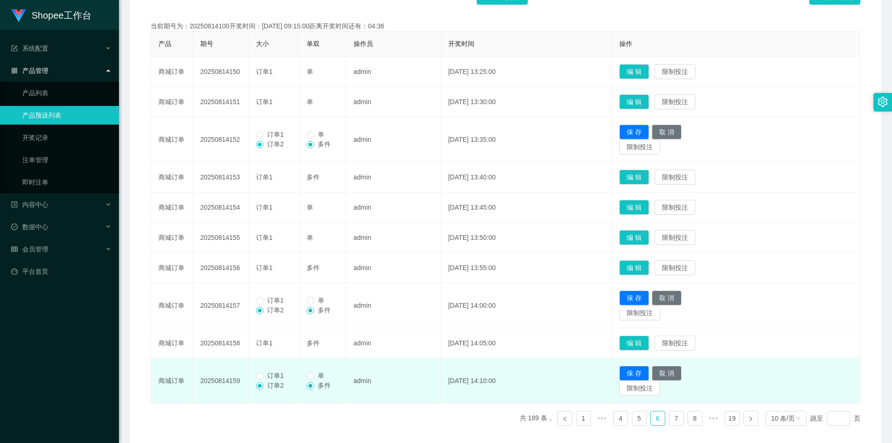
click at [267, 133] on span "订单1" at bounding box center [275, 133] width 24 height 7
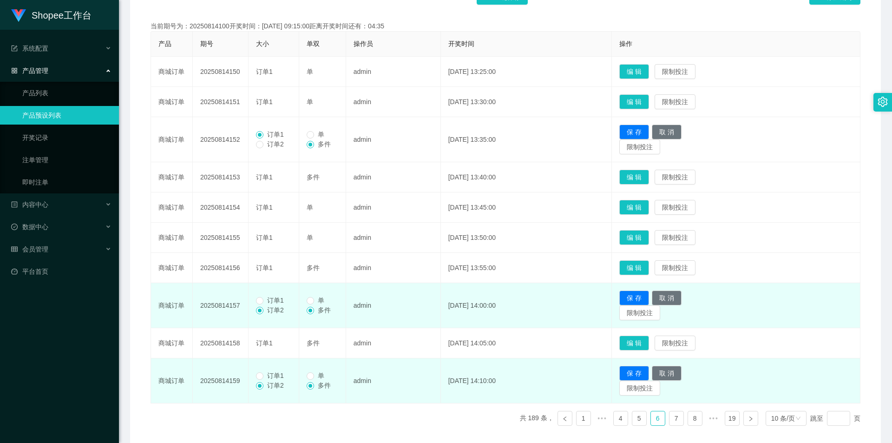
click at [276, 276] on span "订单1" at bounding box center [275, 299] width 24 height 7
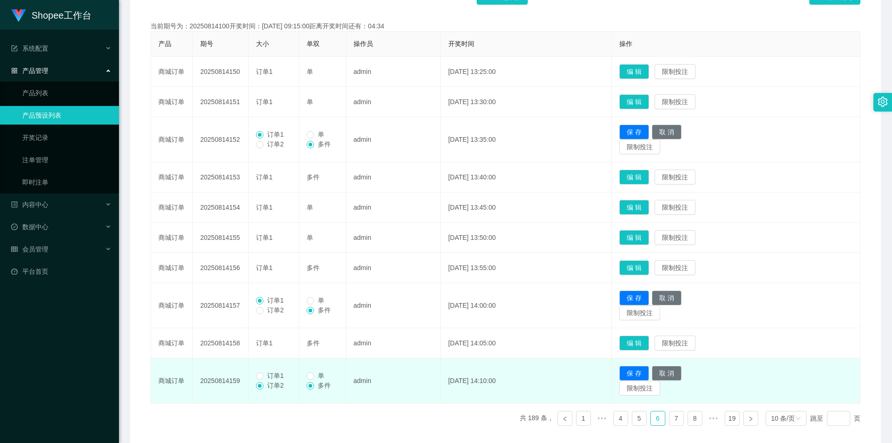
click at [264, 276] on span "订单1" at bounding box center [275, 375] width 24 height 7
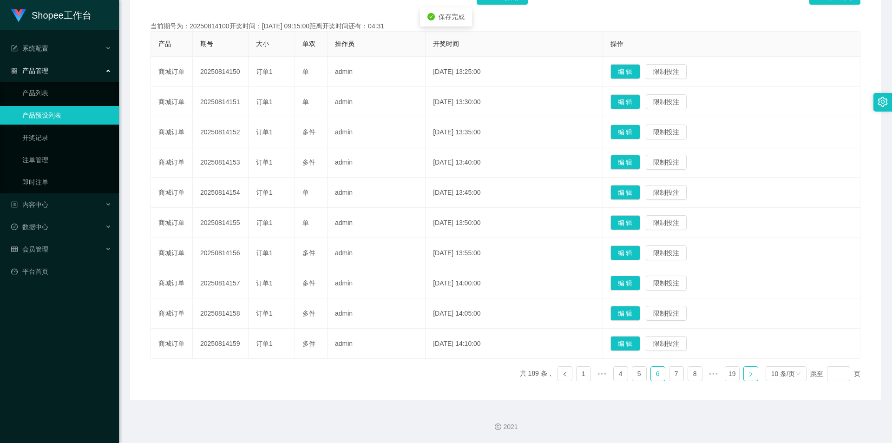
click at [433, 276] on link at bounding box center [750, 373] width 15 height 15
click at [433, 276] on button "编 辑" at bounding box center [625, 313] width 30 height 15
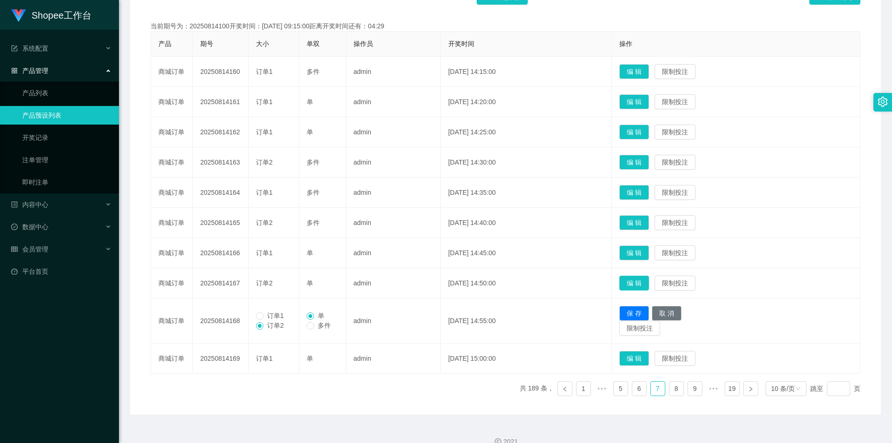
click at [433, 276] on button "编 辑" at bounding box center [634, 282] width 30 height 15
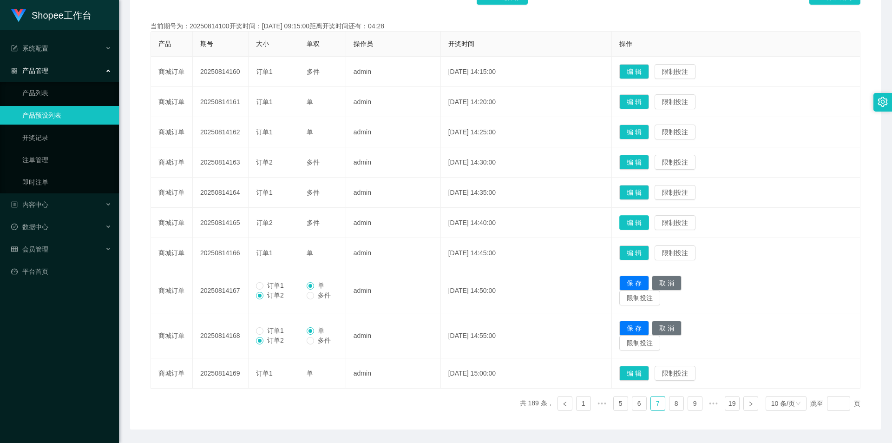
click at [433, 216] on button "编 辑" at bounding box center [634, 222] width 30 height 15
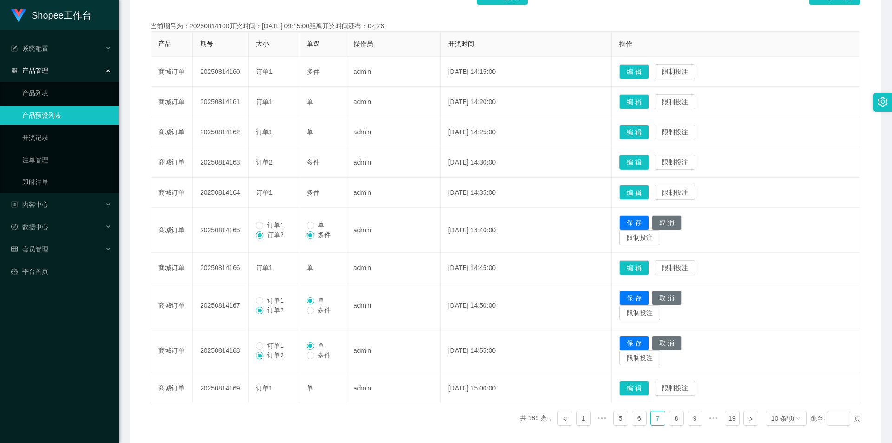
click at [433, 161] on button "编 辑" at bounding box center [634, 162] width 30 height 15
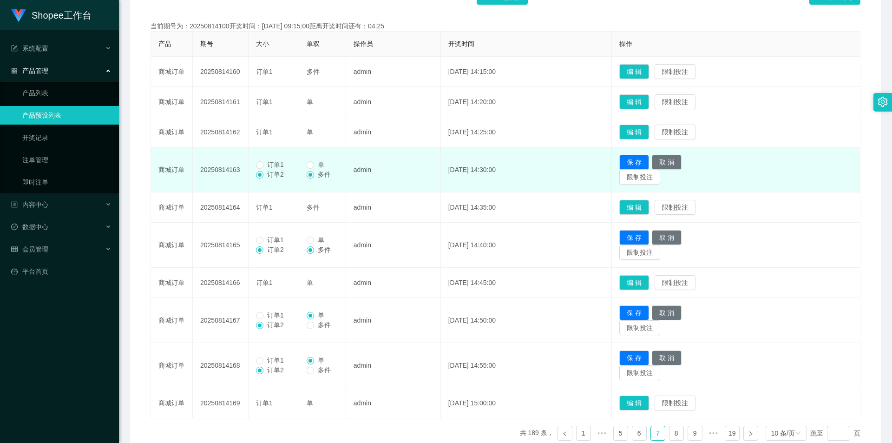
click at [277, 158] on td "订单1 订单2" at bounding box center [273, 169] width 51 height 45
click at [274, 166] on span "订单1" at bounding box center [275, 164] width 24 height 7
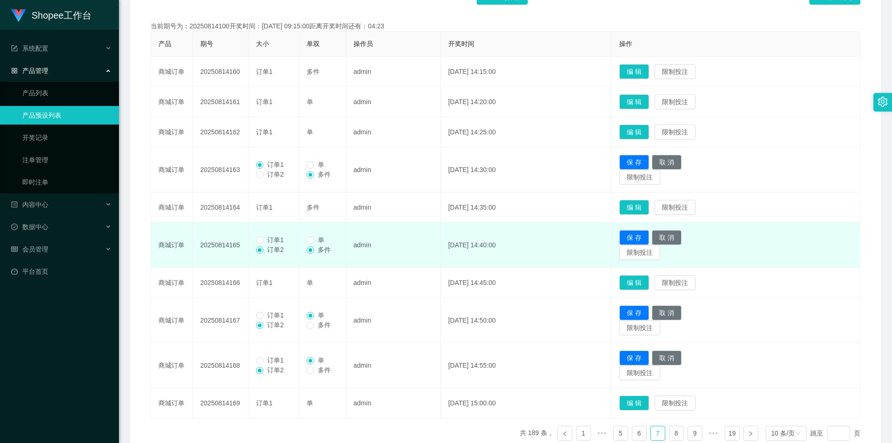
click at [273, 237] on span "订单1" at bounding box center [275, 239] width 24 height 7
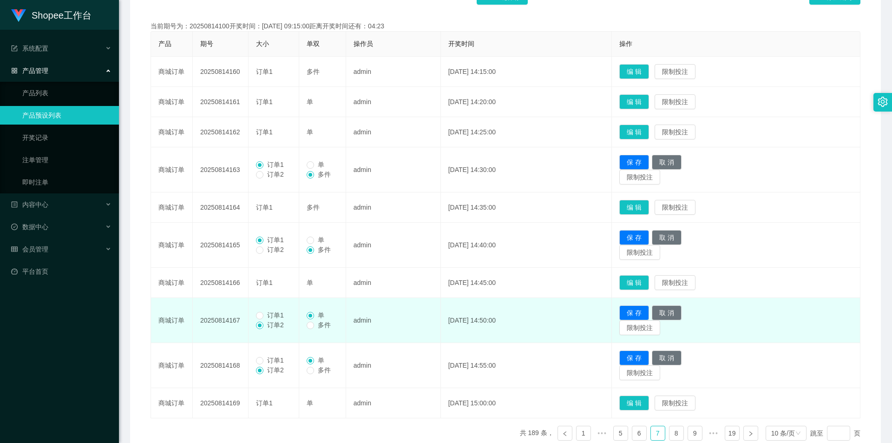
click at [271, 276] on span "订单1" at bounding box center [275, 314] width 24 height 7
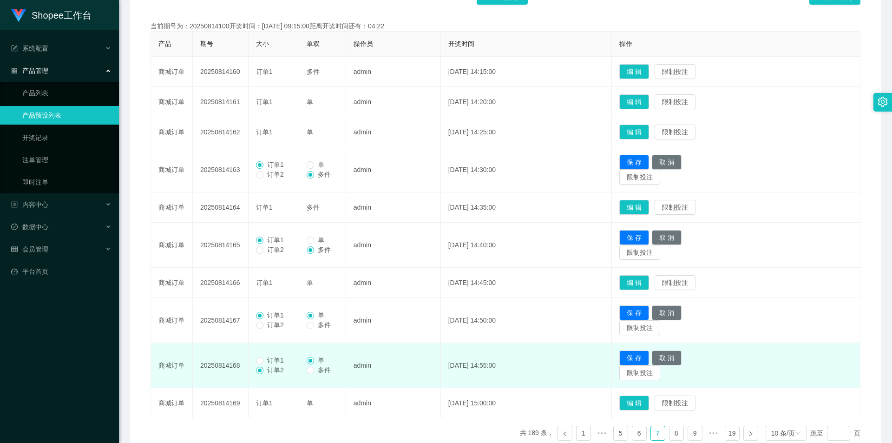
click at [263, 276] on span "订单1" at bounding box center [275, 359] width 24 height 7
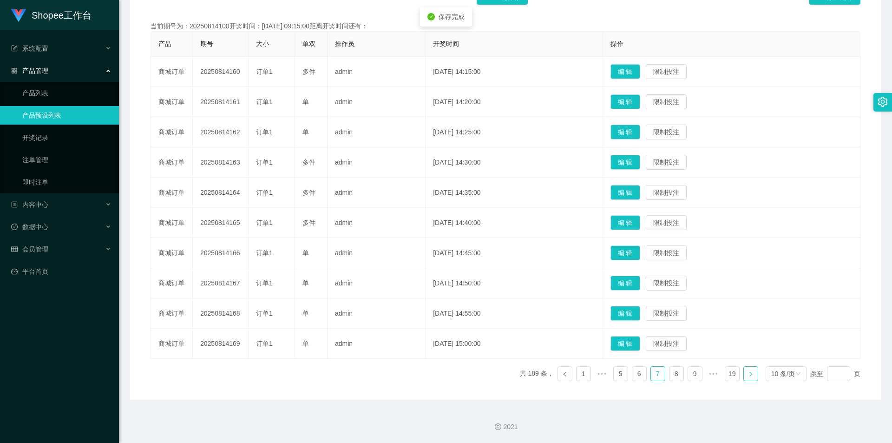
click at [433, 276] on icon "图标: right" at bounding box center [751, 374] width 6 height 6
click at [433, 276] on button "编 辑" at bounding box center [625, 343] width 30 height 15
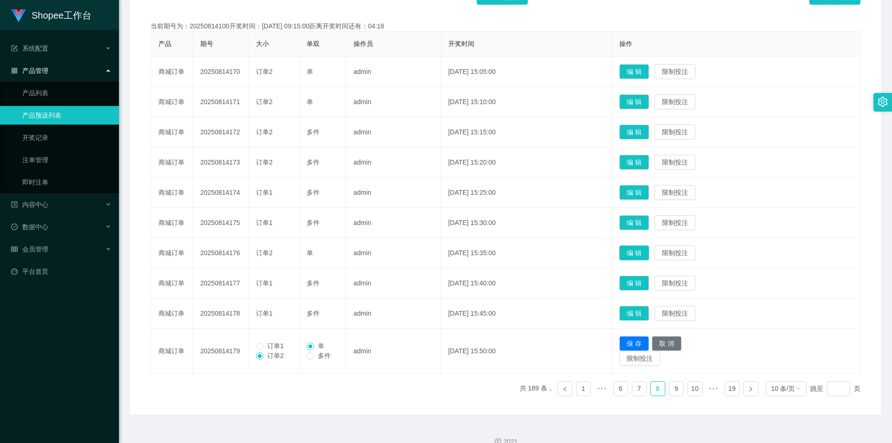
click at [433, 249] on button "编 辑" at bounding box center [634, 252] width 30 height 15
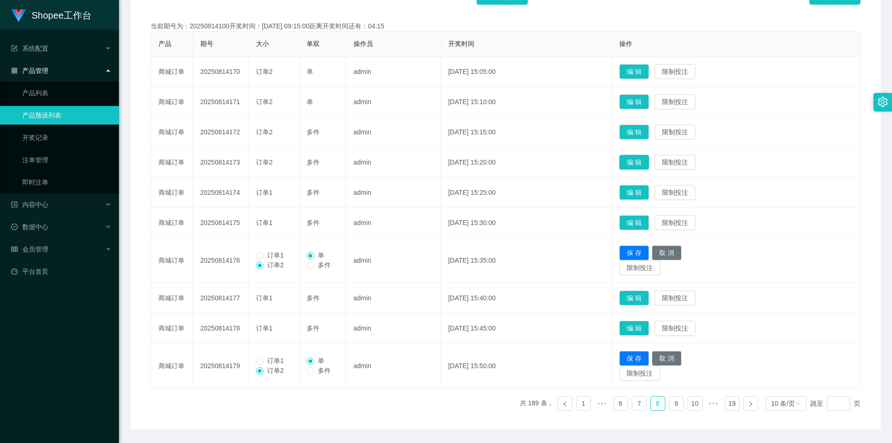
click at [433, 163] on button "编 辑" at bounding box center [634, 162] width 30 height 15
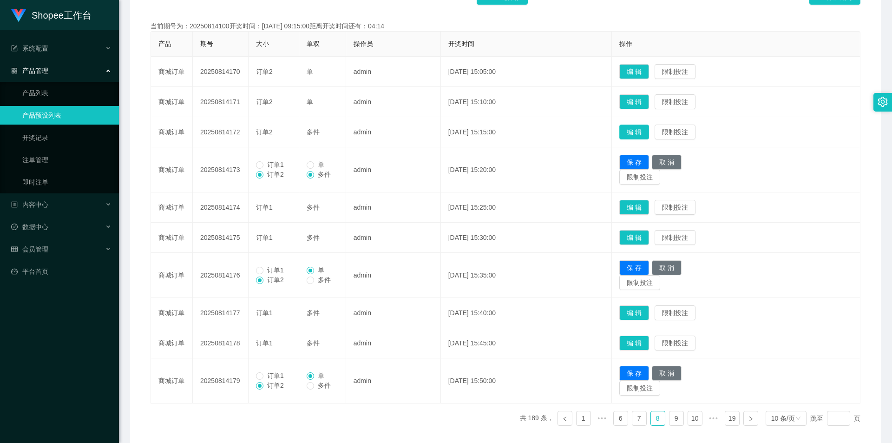
click at [433, 136] on button "编 辑" at bounding box center [634, 131] width 30 height 15
click at [433, 99] on button "编 辑" at bounding box center [634, 101] width 30 height 15
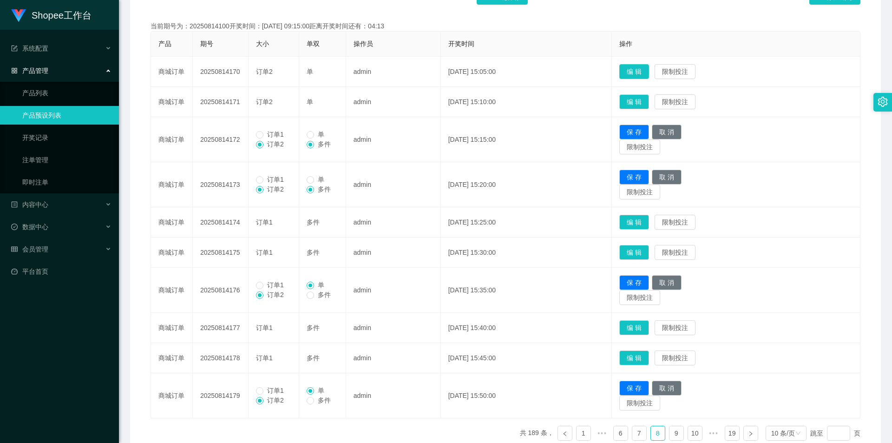
click at [433, 74] on button "编 辑" at bounding box center [634, 71] width 30 height 15
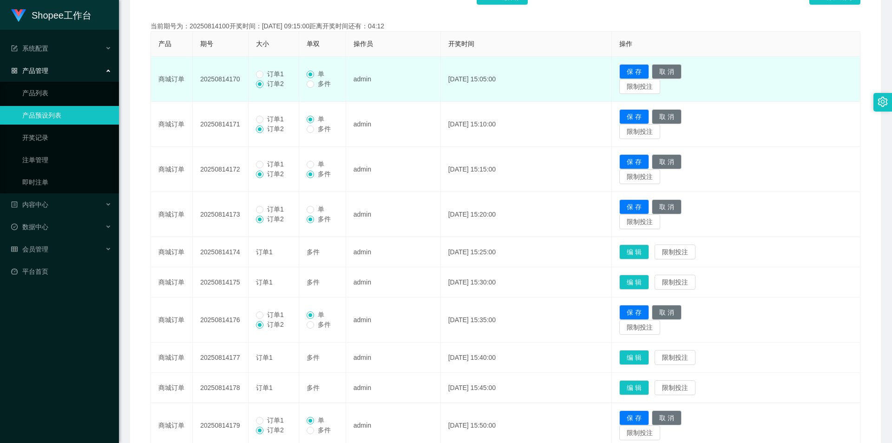
click at [282, 74] on span "订单1" at bounding box center [275, 73] width 24 height 7
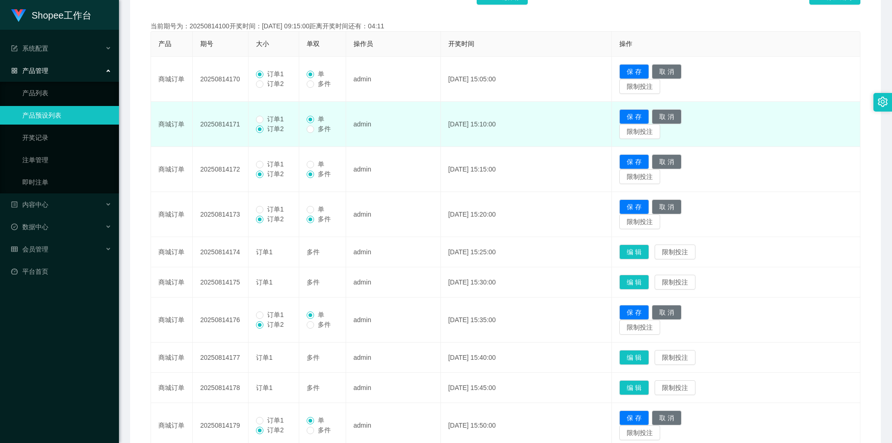
click at [277, 117] on span "订单1" at bounding box center [275, 118] width 24 height 7
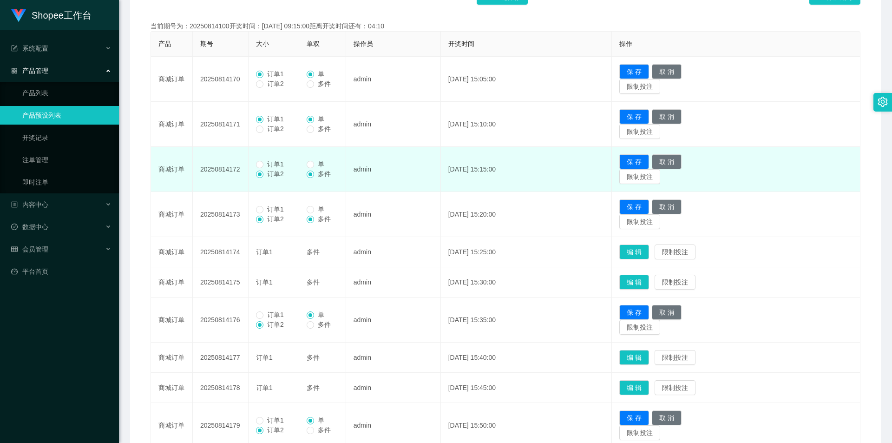
click at [277, 165] on span "订单1" at bounding box center [275, 163] width 24 height 7
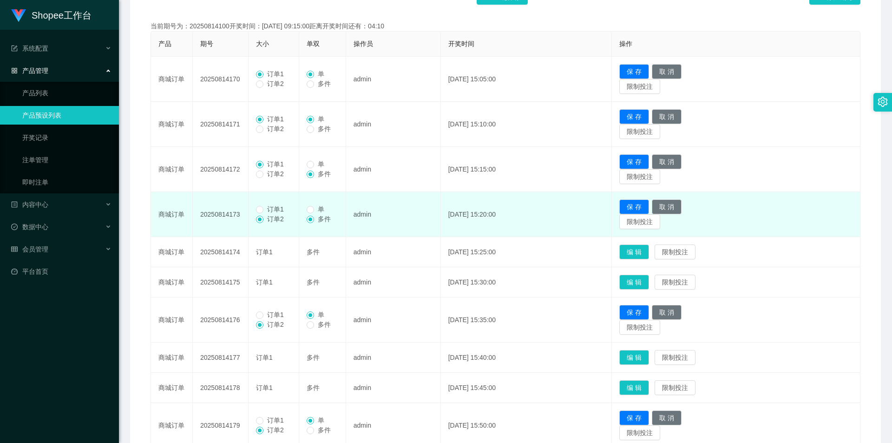
click at [268, 208] on span "订单1" at bounding box center [275, 208] width 24 height 7
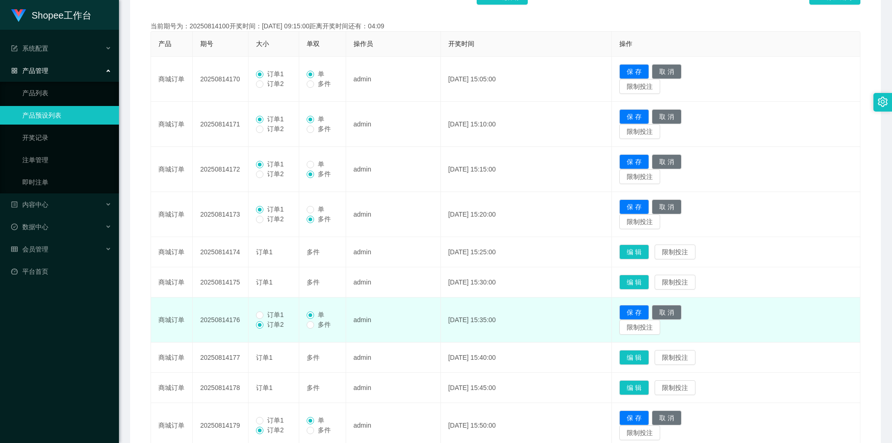
click at [276, 276] on span "订单1" at bounding box center [275, 314] width 24 height 7
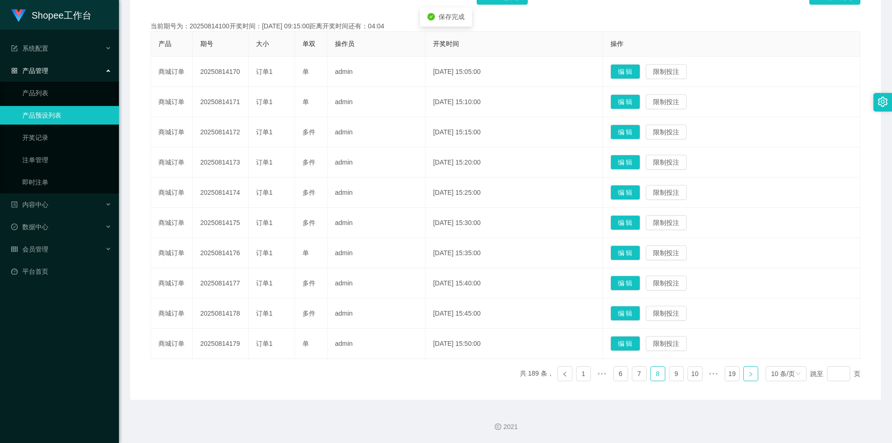
click at [433, 276] on link at bounding box center [750, 373] width 15 height 15
click at [433, 276] on button "编 辑" at bounding box center [625, 343] width 30 height 15
click at [433, 276] on button "编 辑" at bounding box center [625, 313] width 30 height 15
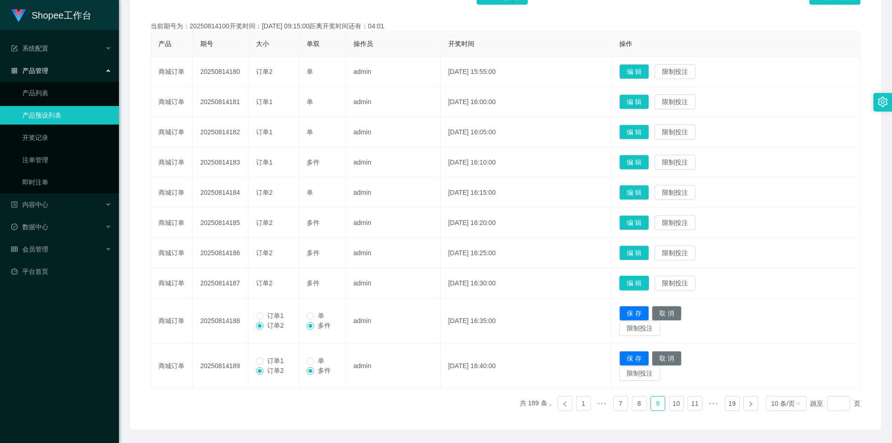
click at [433, 276] on button "编 辑" at bounding box center [634, 282] width 30 height 15
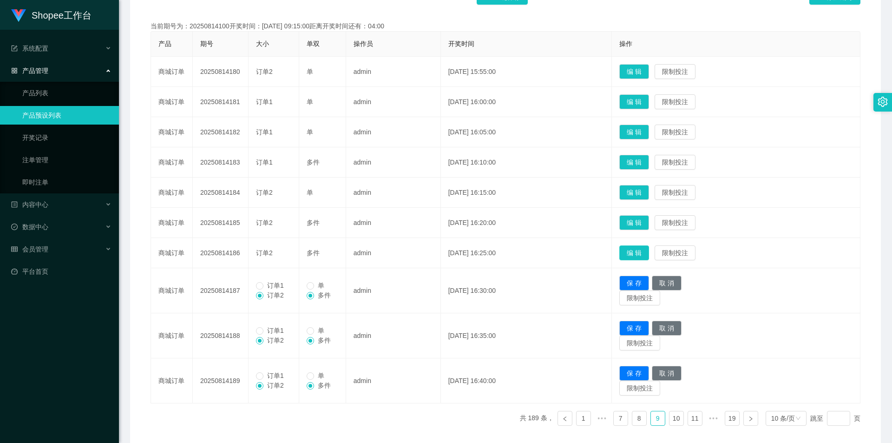
click at [433, 252] on button "编 辑" at bounding box center [634, 252] width 30 height 15
click at [433, 222] on button "编 辑" at bounding box center [634, 222] width 30 height 15
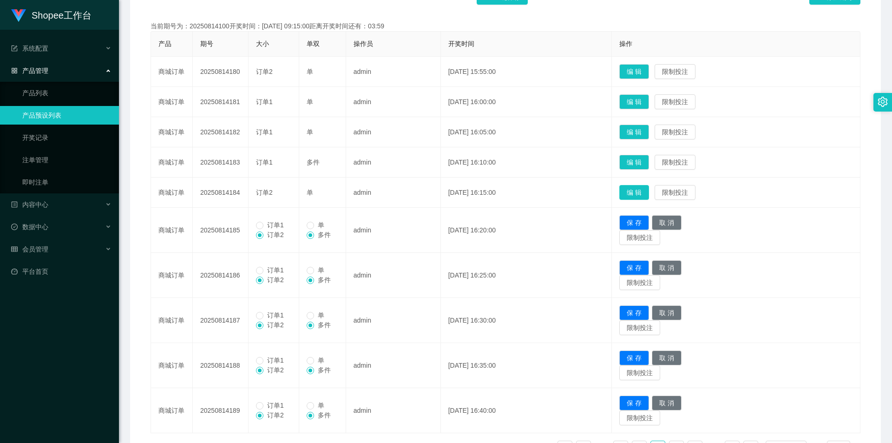
click at [433, 189] on button "编 辑" at bounding box center [634, 192] width 30 height 15
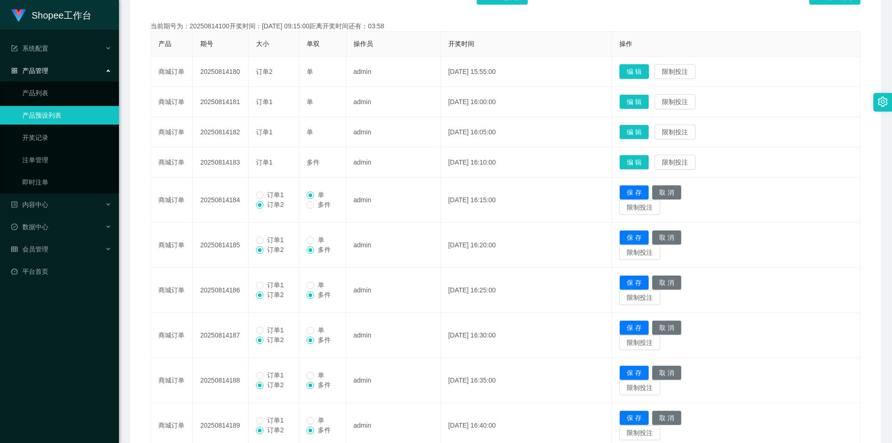
click at [433, 67] on button "编 辑" at bounding box center [634, 71] width 30 height 15
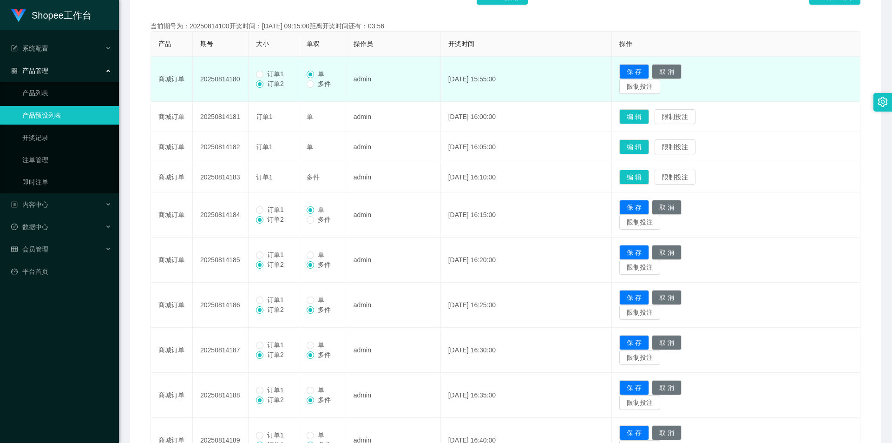
click at [267, 69] on label "订单1" at bounding box center [272, 74] width 32 height 10
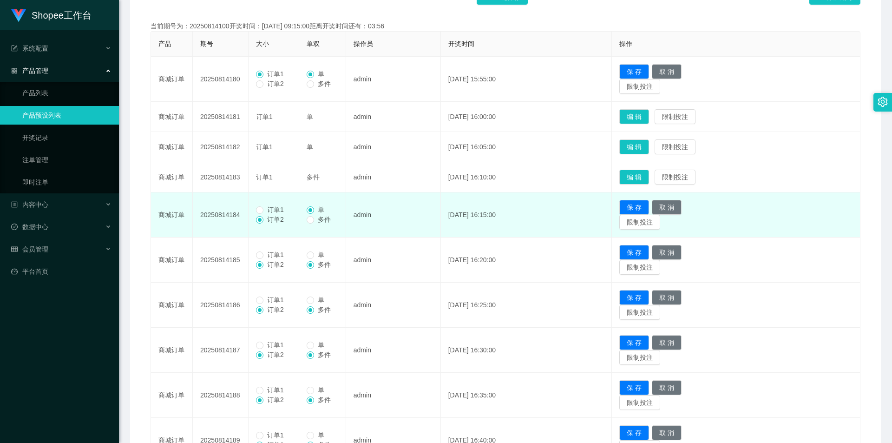
click at [269, 207] on span "订单1" at bounding box center [275, 209] width 24 height 7
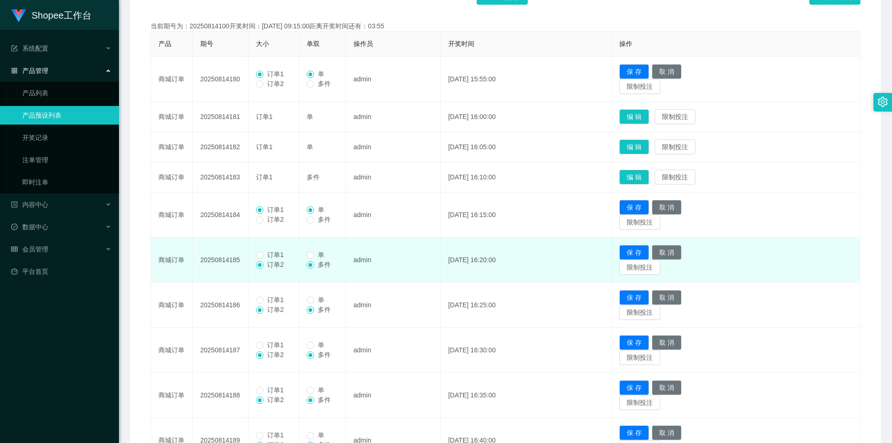
click at [276, 248] on td "订单1 订单2" at bounding box center [273, 259] width 51 height 45
click at [277, 253] on span "订单1" at bounding box center [275, 254] width 24 height 7
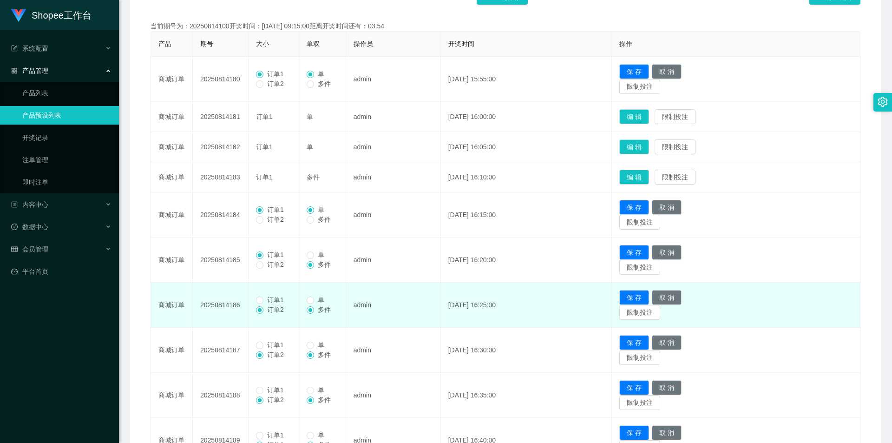
click at [279, 276] on span "订单1" at bounding box center [275, 299] width 24 height 7
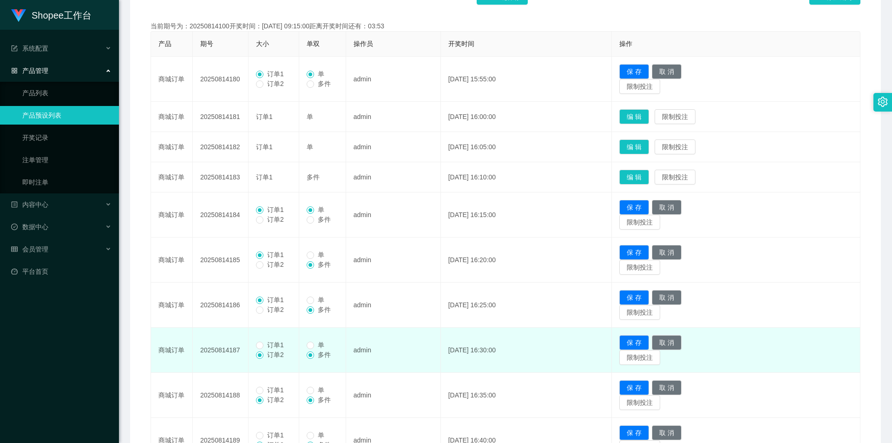
click at [267, 276] on span "订单1" at bounding box center [275, 344] width 24 height 7
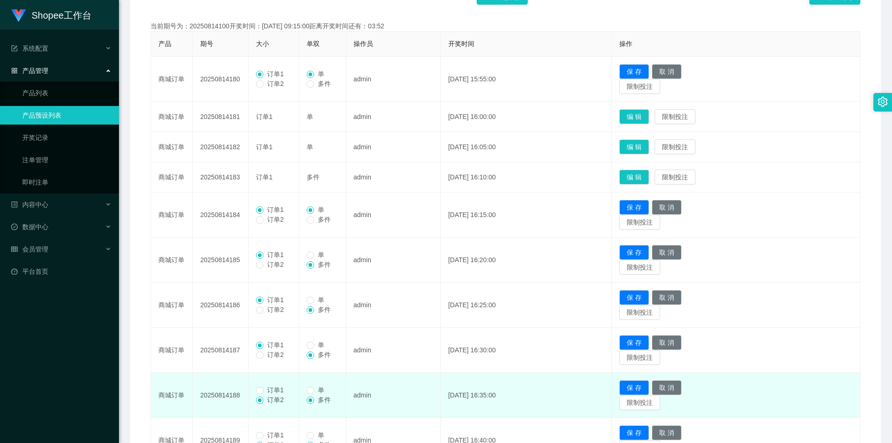
click at [270, 276] on span "订单1" at bounding box center [275, 389] width 24 height 7
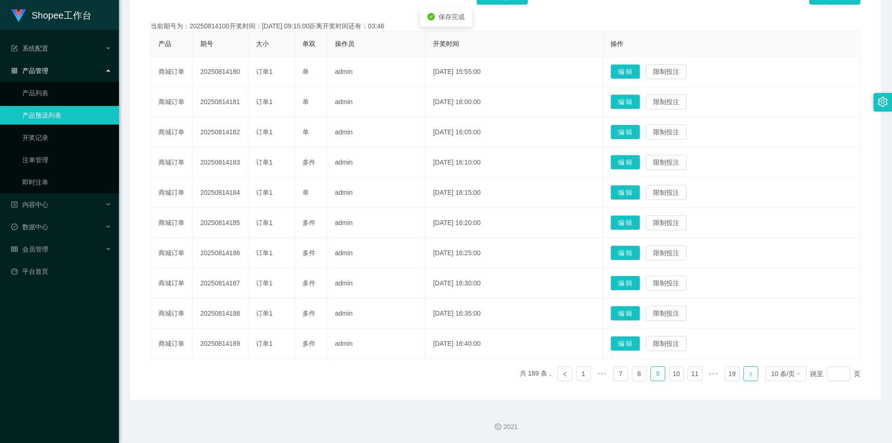
click at [433, 276] on icon "图标: right" at bounding box center [751, 374] width 6 height 6
click at [433, 157] on button "编 辑" at bounding box center [625, 162] width 30 height 15
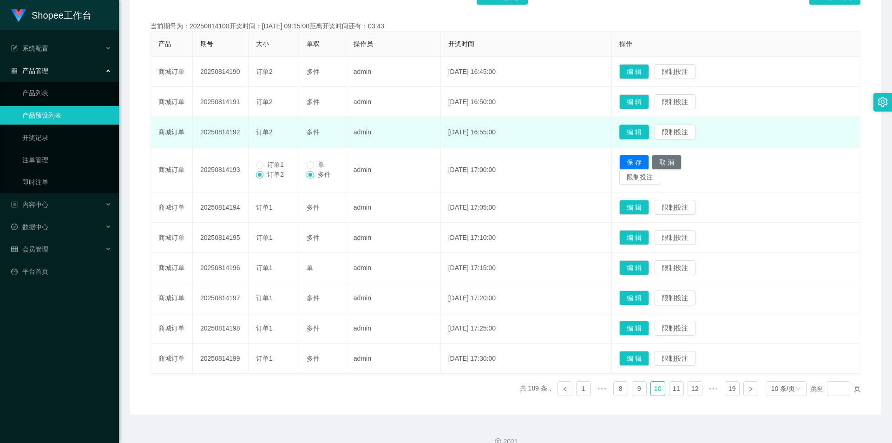
click at [433, 127] on button "编 辑" at bounding box center [634, 131] width 30 height 15
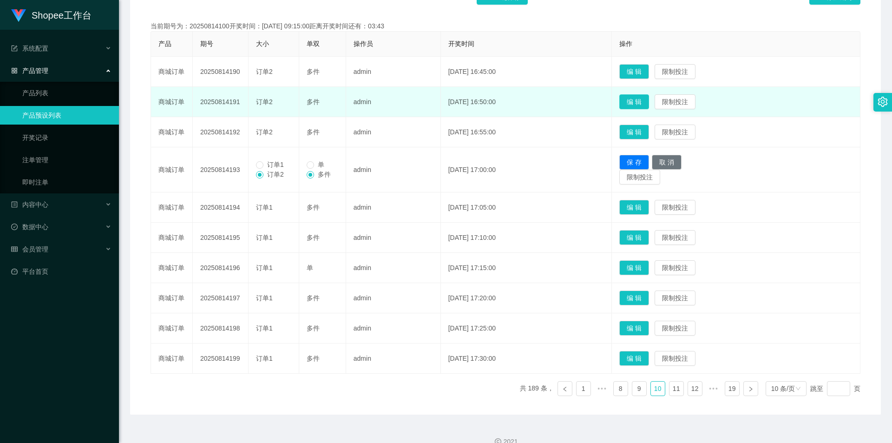
click at [433, 104] on button "编 辑" at bounding box center [634, 101] width 30 height 15
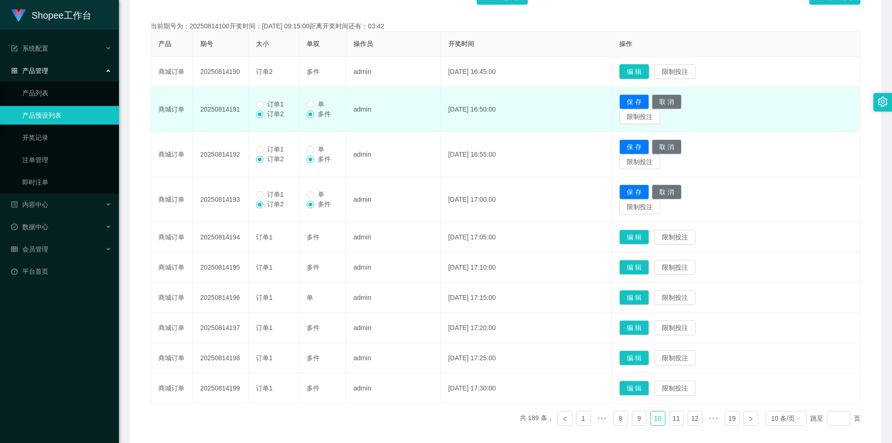
click at [433, 65] on button "编 辑" at bounding box center [634, 71] width 30 height 15
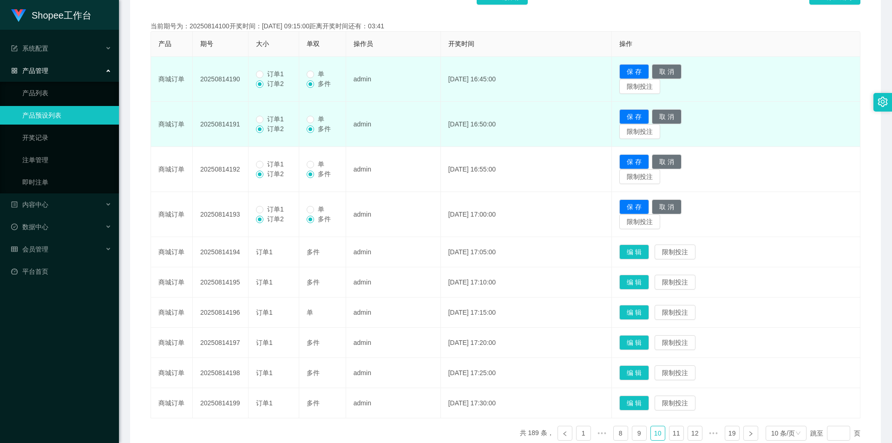
click at [270, 74] on span "订单1" at bounding box center [275, 73] width 24 height 7
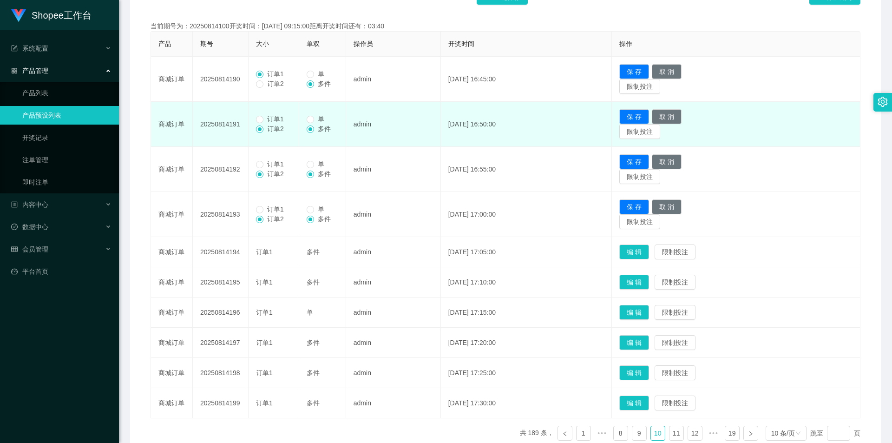
click at [270, 123] on span "订单1" at bounding box center [275, 118] width 24 height 7
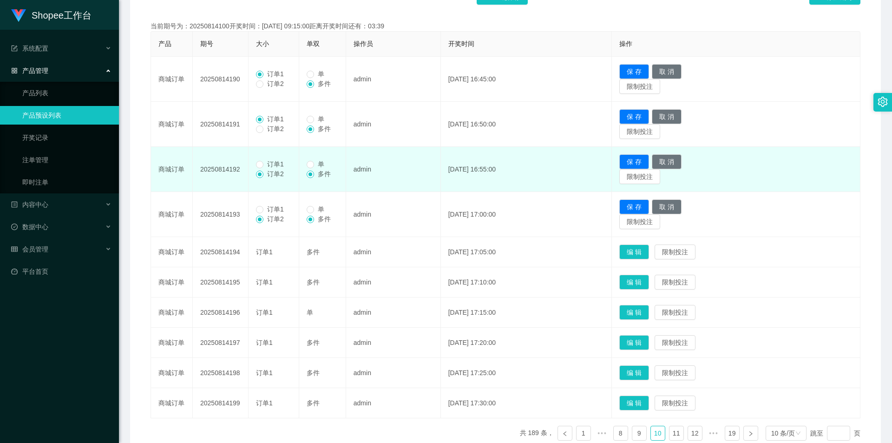
click at [279, 163] on span "订单1" at bounding box center [275, 163] width 24 height 7
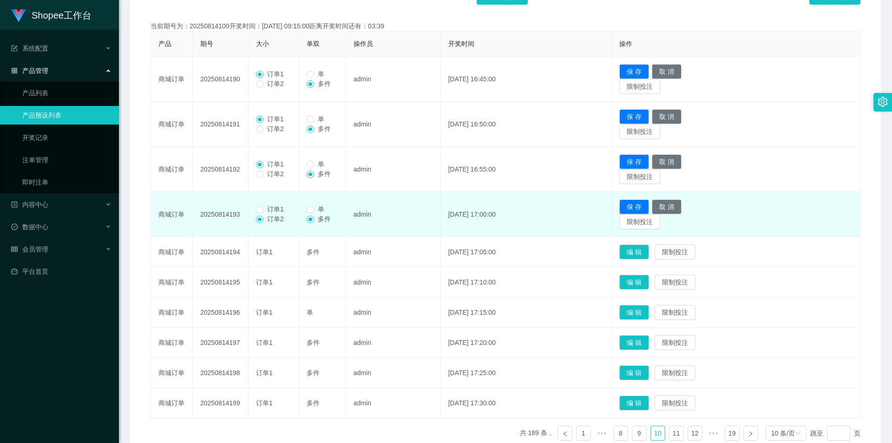
click at [267, 209] on span "订单1" at bounding box center [275, 208] width 24 height 7
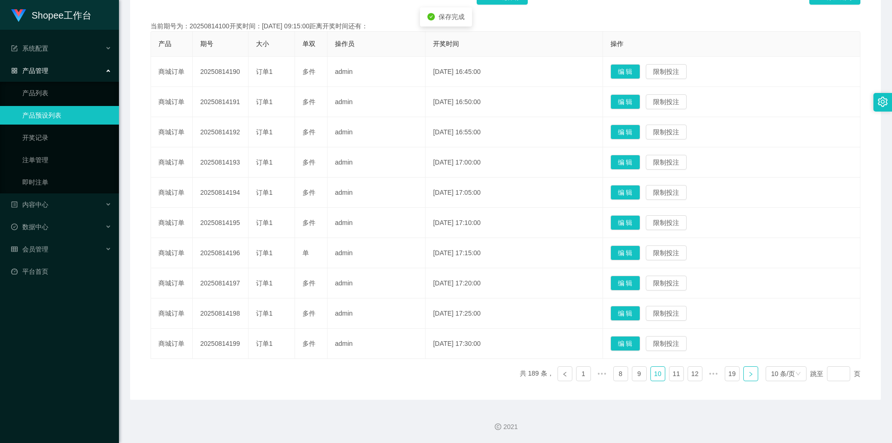
click at [433, 276] on link at bounding box center [750, 373] width 15 height 15
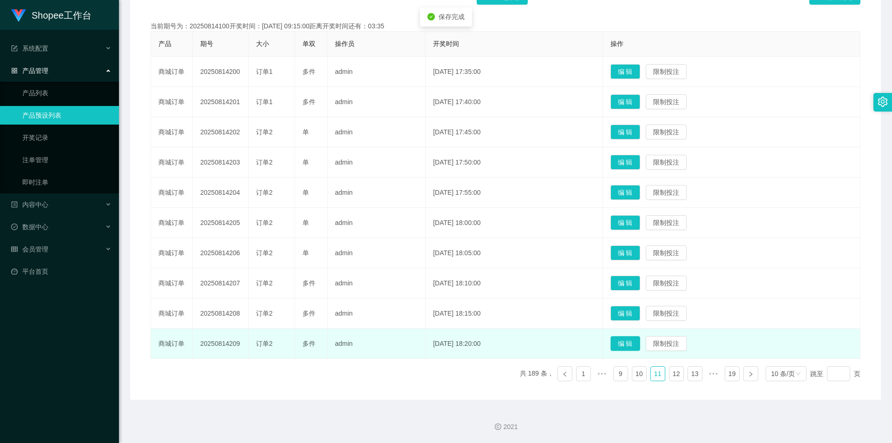
click at [433, 276] on button "编 辑" at bounding box center [625, 343] width 30 height 15
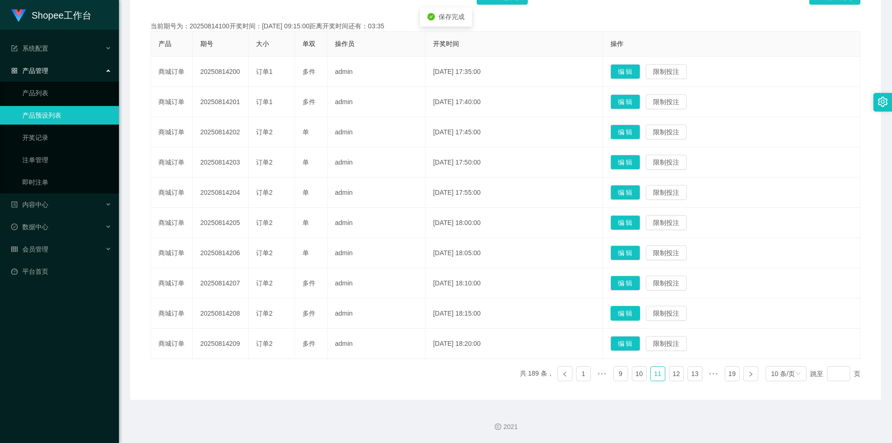
click at [433, 276] on button "编 辑" at bounding box center [625, 313] width 30 height 15
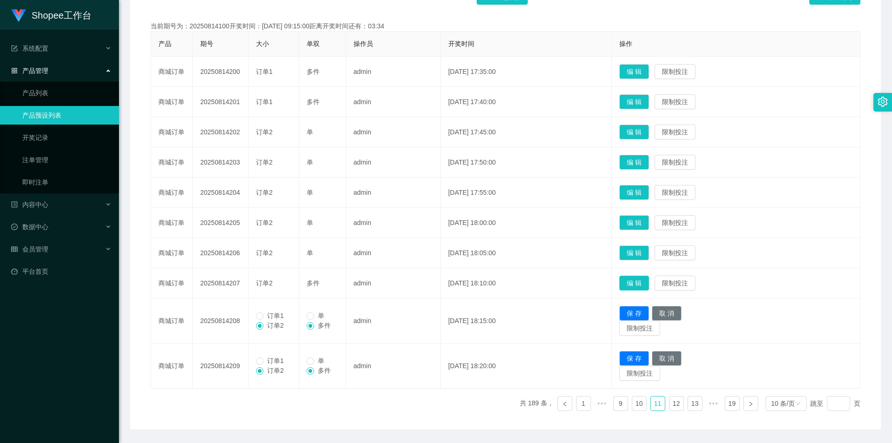
click at [433, 276] on button "编 辑" at bounding box center [634, 282] width 30 height 15
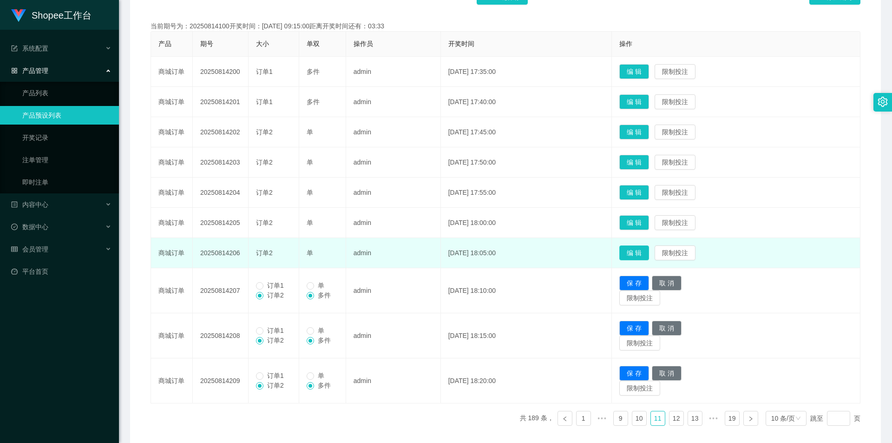
click at [433, 247] on button "编 辑" at bounding box center [634, 252] width 30 height 15
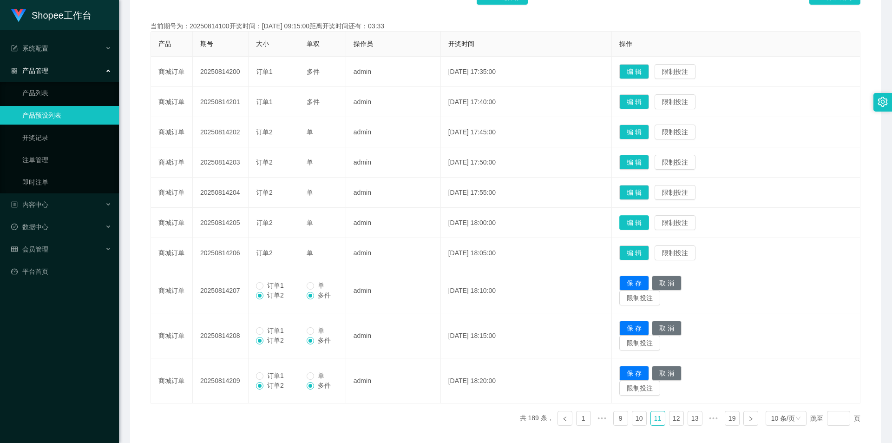
click at [433, 220] on button "编 辑" at bounding box center [634, 222] width 30 height 15
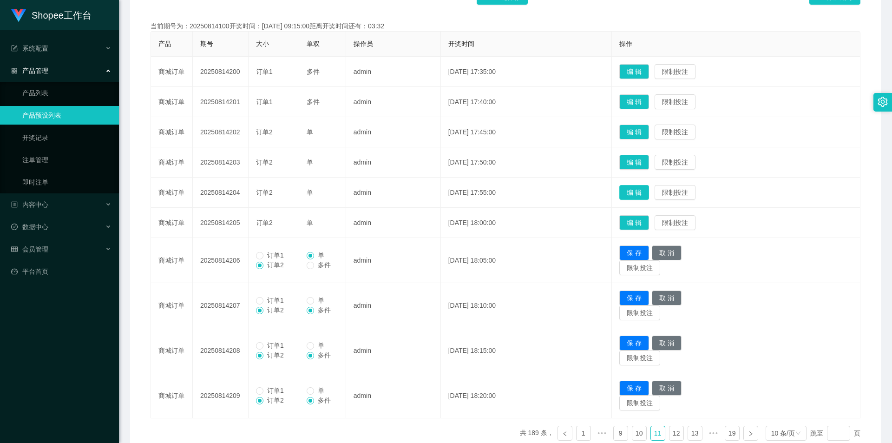
click at [433, 188] on button "编 辑" at bounding box center [634, 192] width 30 height 15
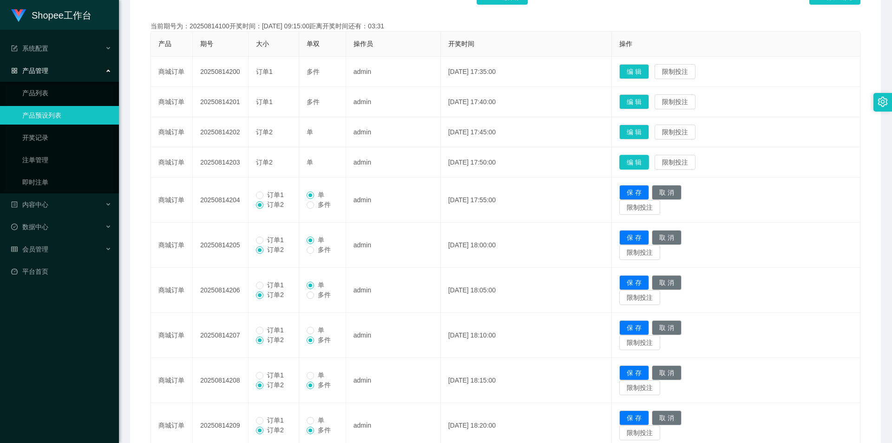
click at [433, 163] on button "编 辑" at bounding box center [634, 162] width 30 height 15
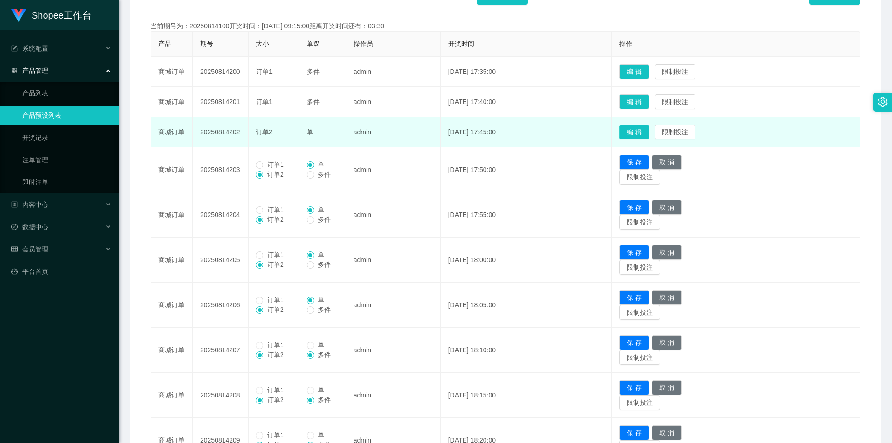
click at [433, 126] on button "编 辑" at bounding box center [634, 131] width 30 height 15
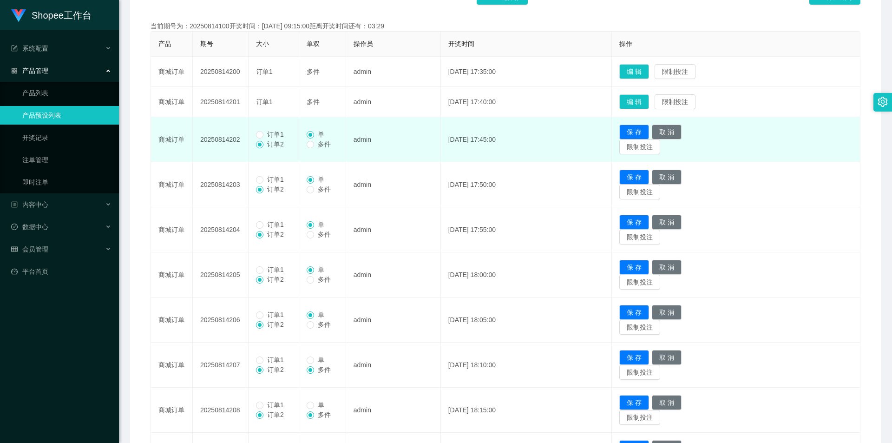
click at [272, 134] on span "订单1" at bounding box center [275, 133] width 24 height 7
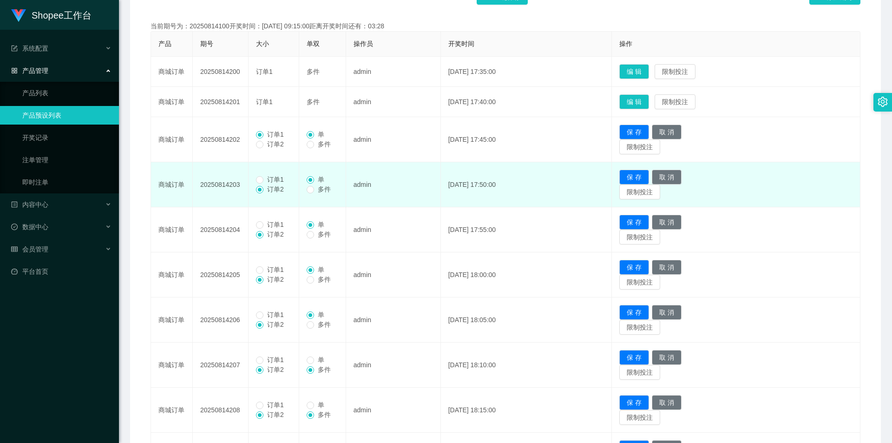
click at [274, 172] on td "订单1 订单2" at bounding box center [273, 184] width 51 height 45
click at [273, 176] on span "订单1" at bounding box center [275, 179] width 24 height 7
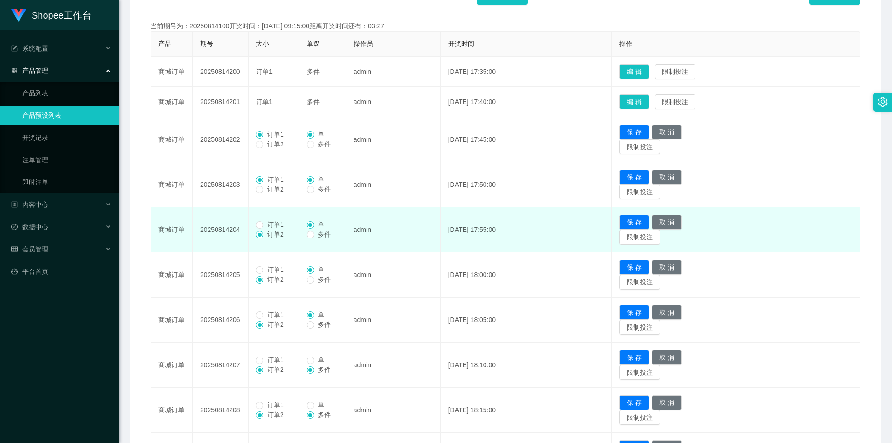
click at [284, 224] on span "订单1" at bounding box center [275, 224] width 24 height 7
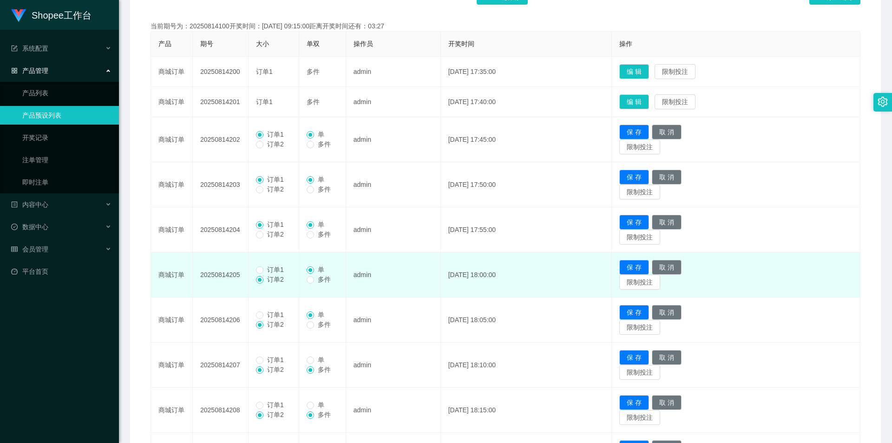
click at [271, 269] on span "订单1" at bounding box center [275, 269] width 24 height 7
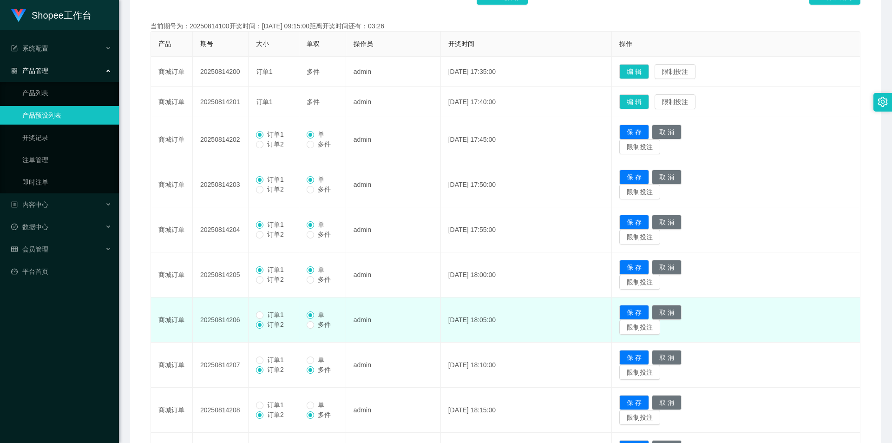
click at [271, 276] on label "订单1" at bounding box center [272, 315] width 32 height 10
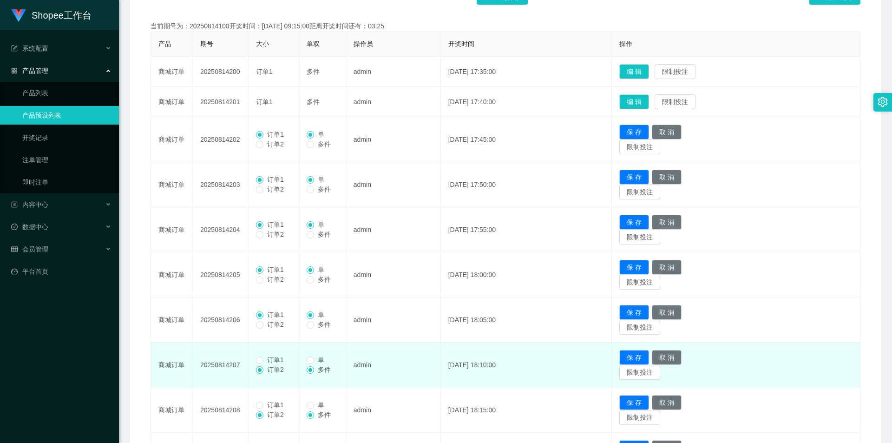
click at [277, 276] on span "订单1" at bounding box center [275, 359] width 24 height 7
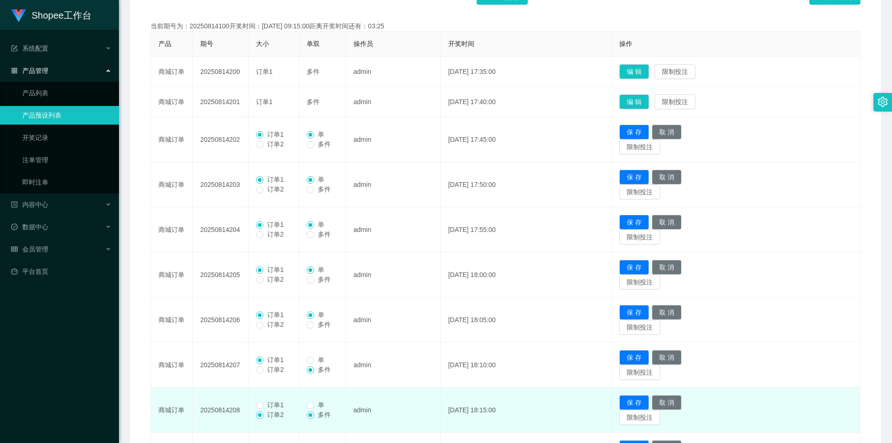
click at [267, 276] on span "订单1" at bounding box center [275, 404] width 24 height 7
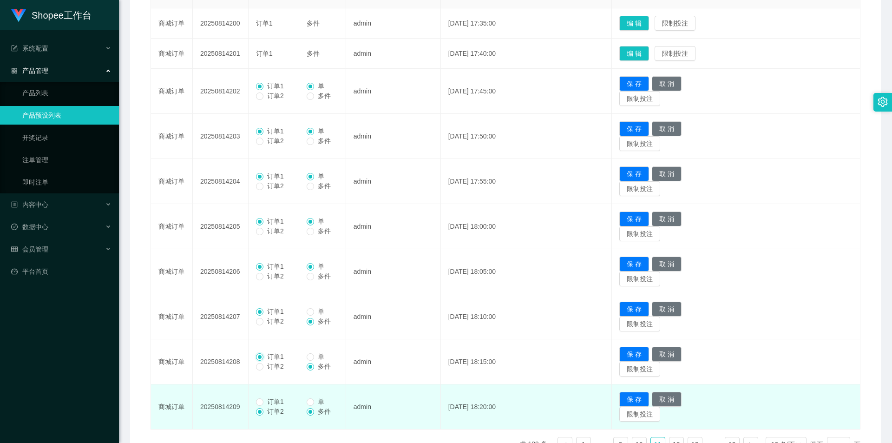
scroll to position [296, 0]
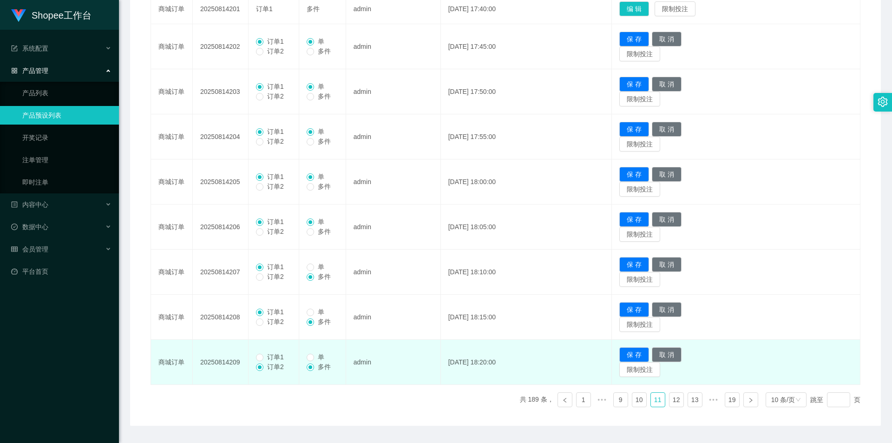
click at [275, 276] on span "订单1" at bounding box center [275, 356] width 24 height 7
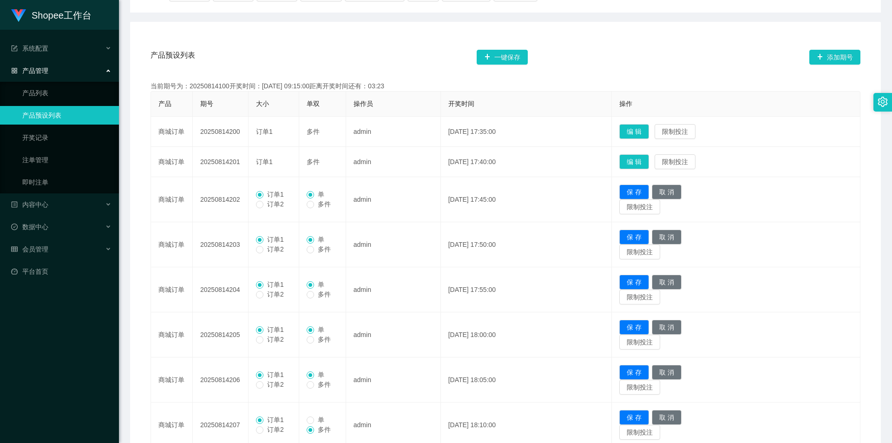
scroll to position [110, 0]
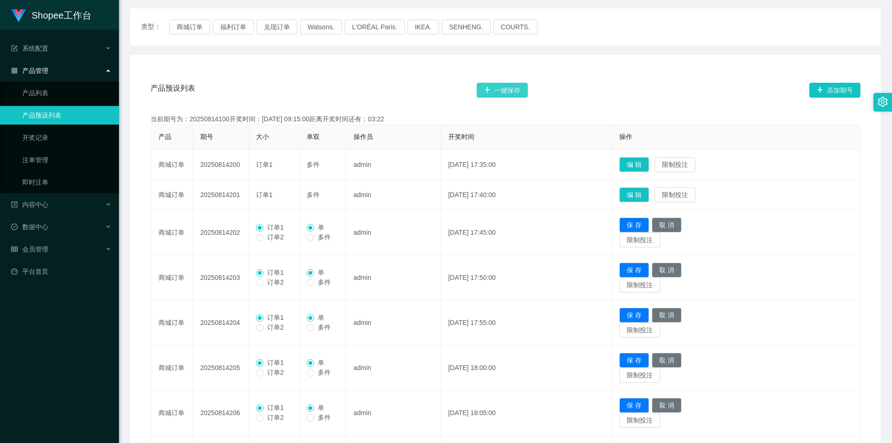
click at [433, 87] on button "一键保存" at bounding box center [501, 90] width 51 height 15
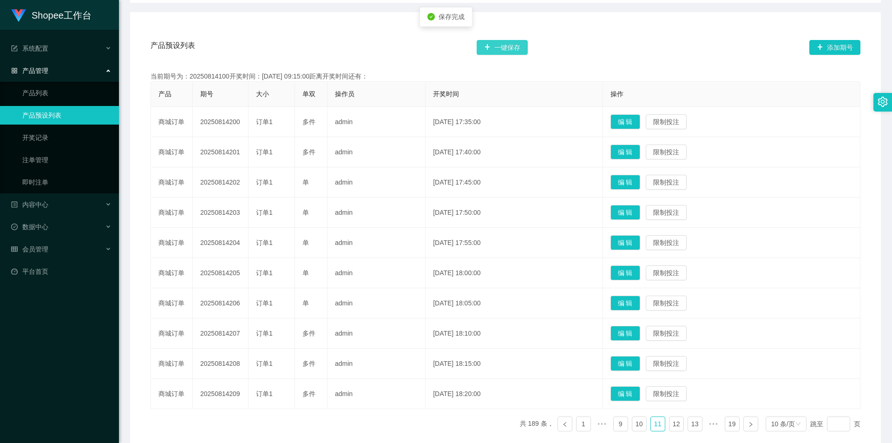
scroll to position [203, 0]
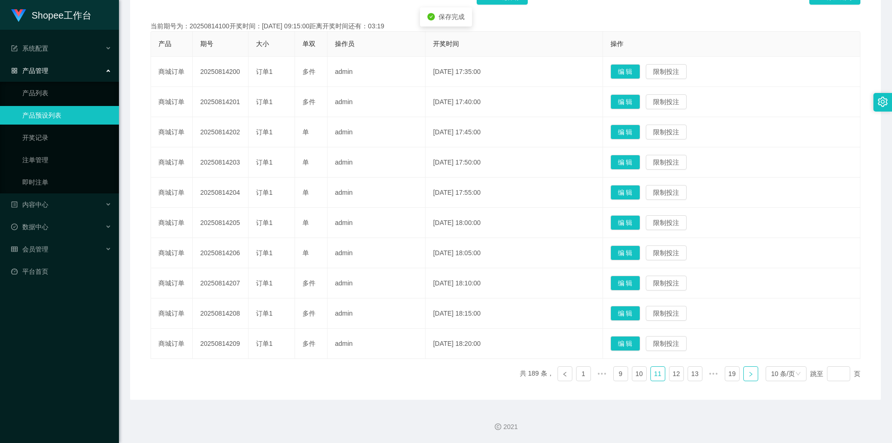
click at [433, 276] on link at bounding box center [750, 373] width 15 height 15
click at [433, 276] on button "编 辑" at bounding box center [625, 282] width 30 height 15
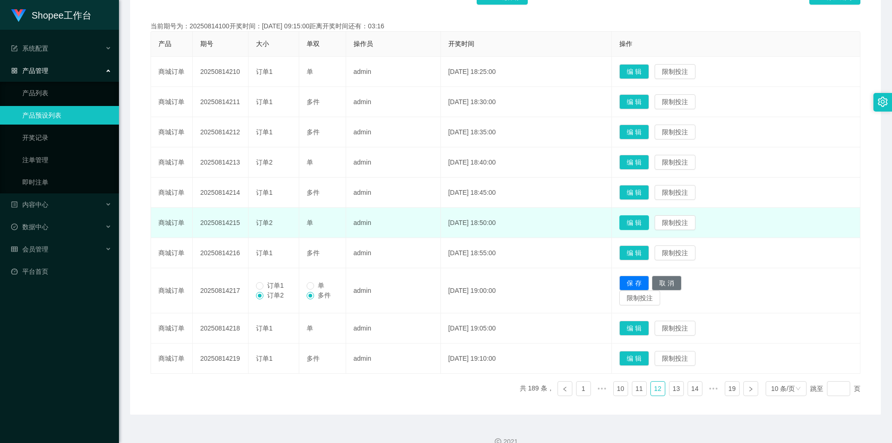
click at [433, 222] on button "编 辑" at bounding box center [634, 222] width 30 height 15
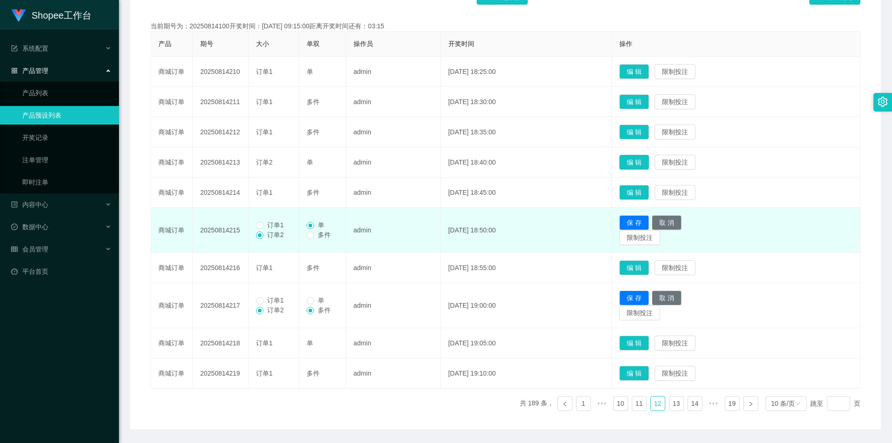
click at [433, 166] on button "编 辑" at bounding box center [634, 162] width 30 height 15
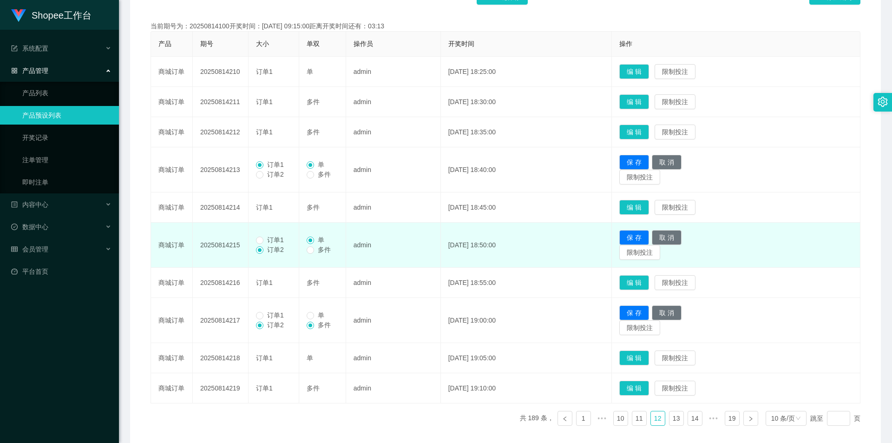
click at [261, 236] on label "订单1" at bounding box center [272, 240] width 32 height 10
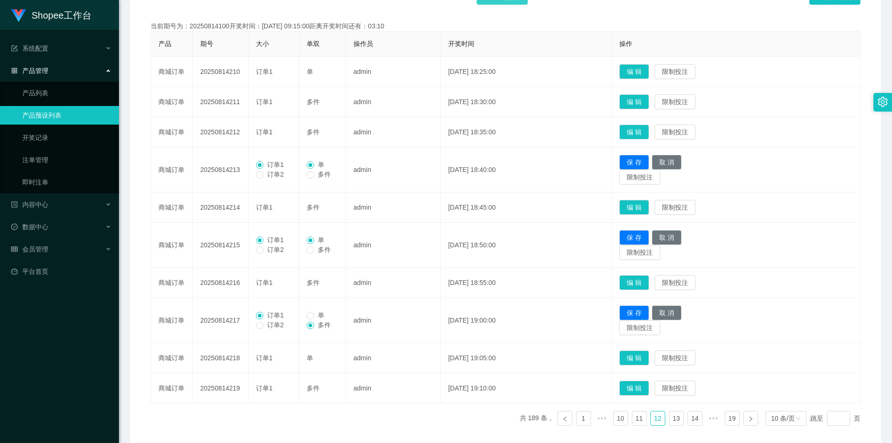
drag, startPoint x: 519, startPoint y: 3, endPoint x: 509, endPoint y: 14, distance: 14.2
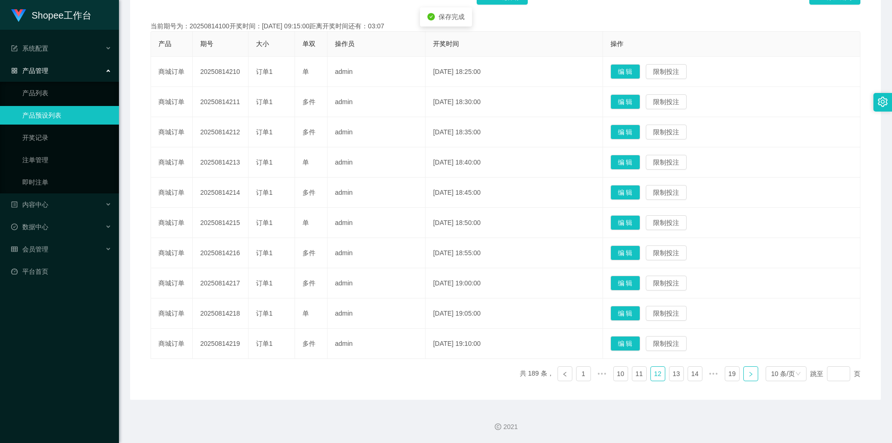
click at [433, 276] on link at bounding box center [750, 373] width 15 height 15
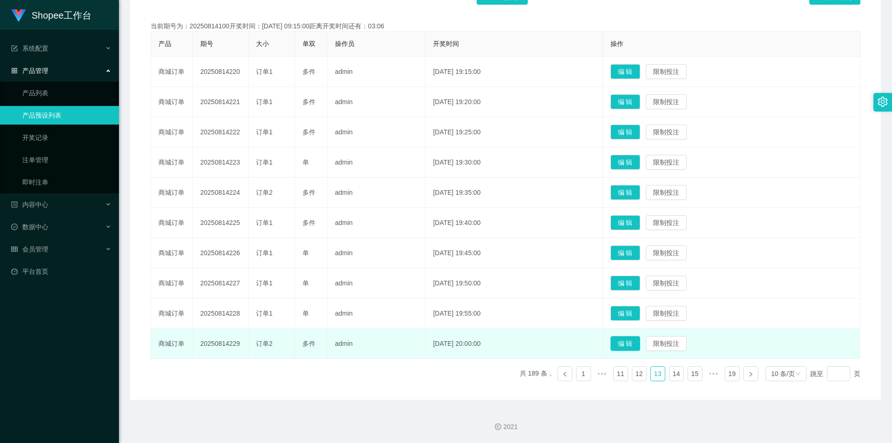
click at [433, 276] on button "编 辑" at bounding box center [625, 343] width 30 height 15
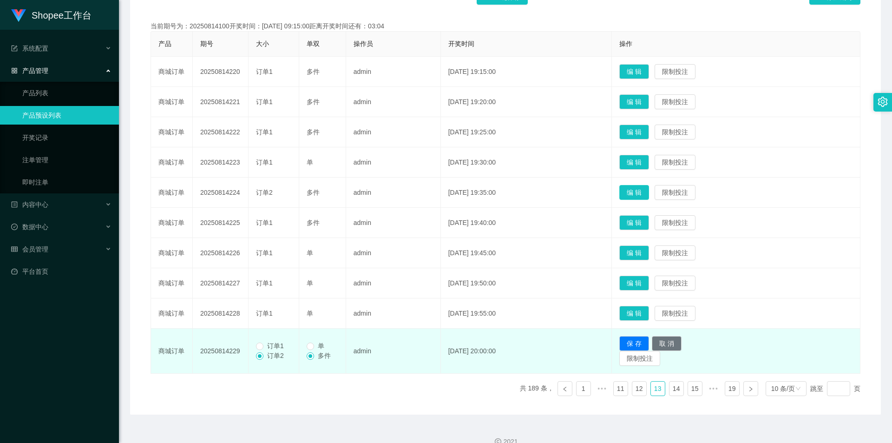
click at [433, 188] on button "编 辑" at bounding box center [634, 192] width 30 height 15
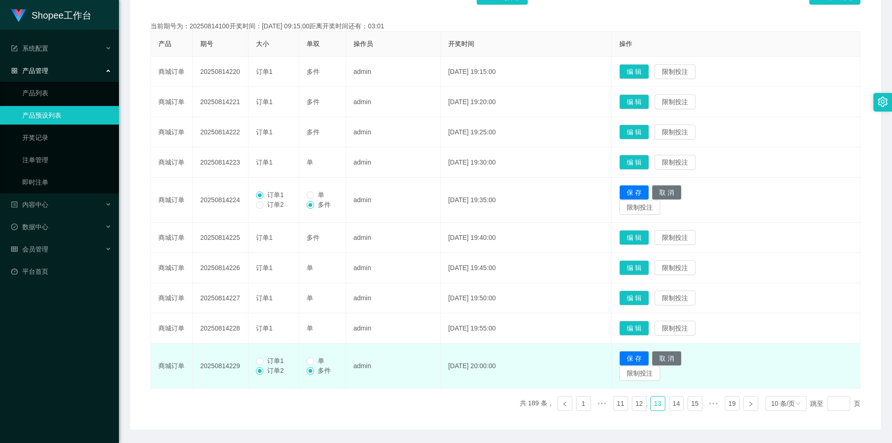
click at [261, 276] on label "订单1" at bounding box center [272, 361] width 32 height 10
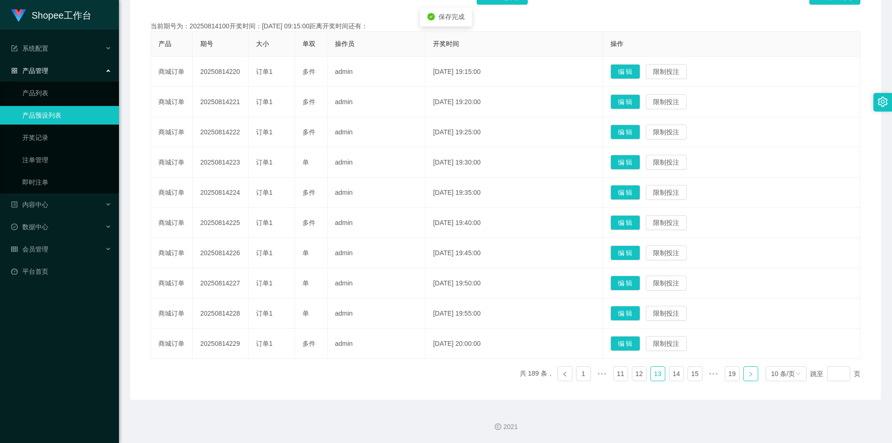
click at [433, 276] on icon "图标: right" at bounding box center [751, 374] width 6 height 6
click at [433, 156] on button "编 辑" at bounding box center [625, 162] width 30 height 15
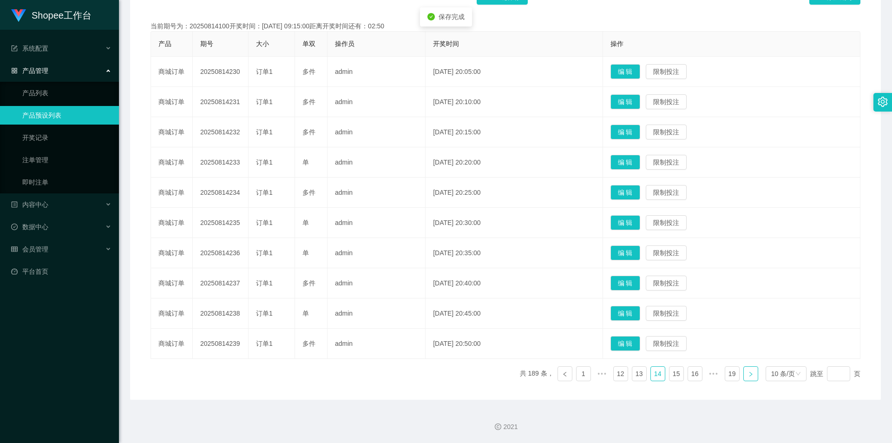
click at [433, 276] on icon "图标: right" at bounding box center [751, 374] width 6 height 6
click at [433, 276] on button "编 辑" at bounding box center [625, 343] width 30 height 15
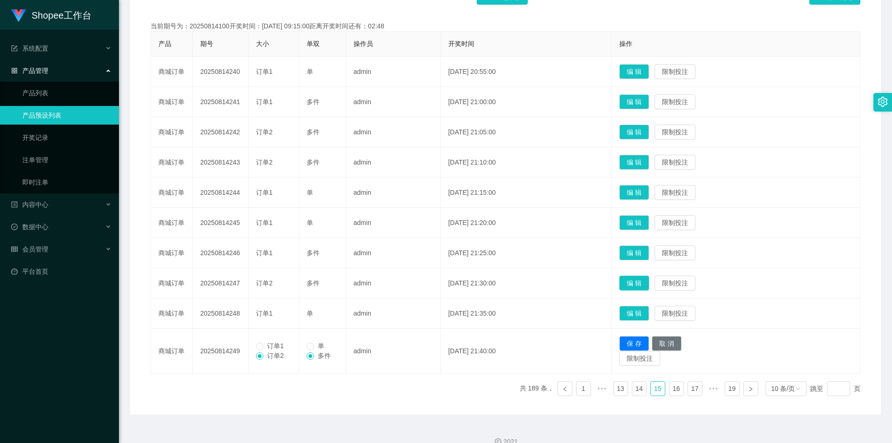
click at [433, 276] on button "编 辑" at bounding box center [634, 282] width 30 height 15
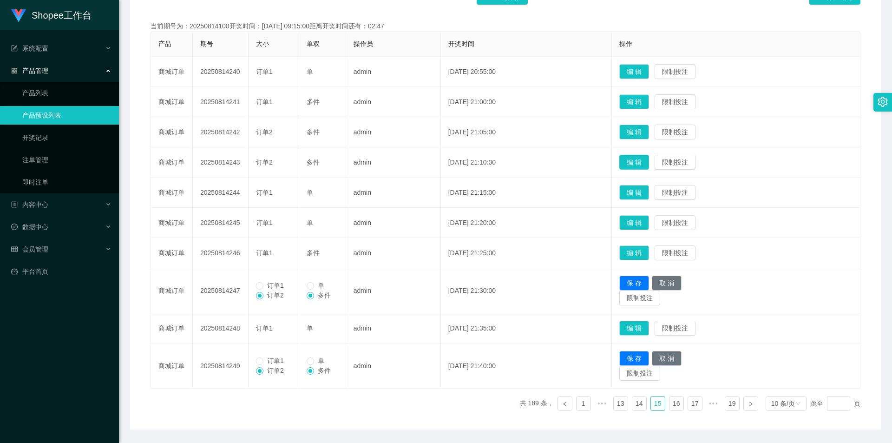
click at [433, 160] on button "编 辑" at bounding box center [634, 162] width 30 height 15
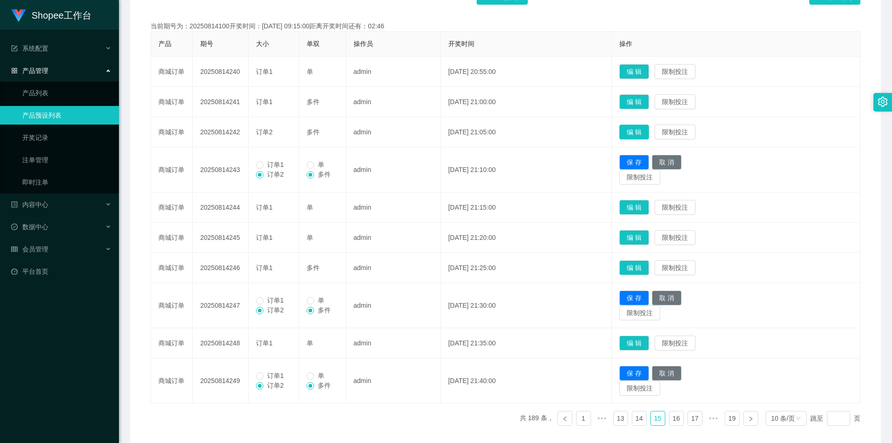
click at [433, 128] on button "编 辑" at bounding box center [634, 131] width 30 height 15
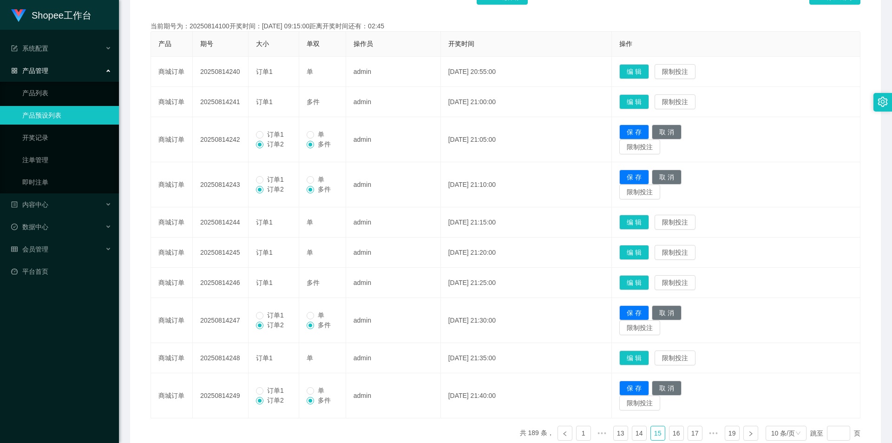
click at [264, 131] on span "订单1" at bounding box center [275, 133] width 24 height 7
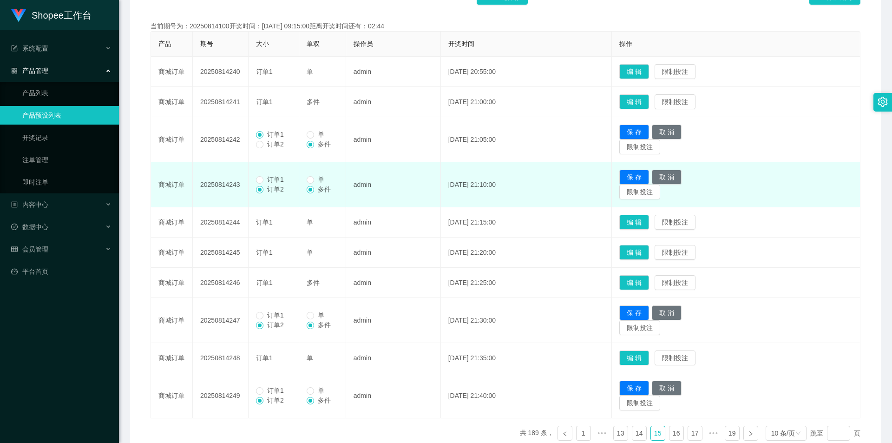
click at [277, 182] on span "订单1" at bounding box center [275, 179] width 24 height 7
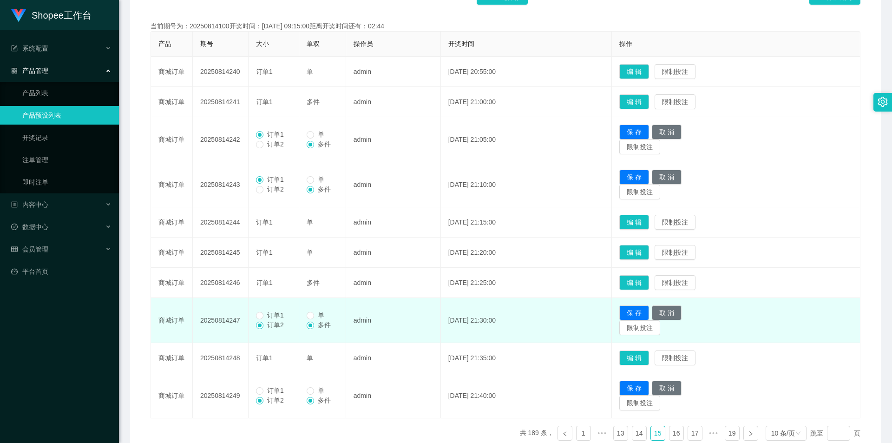
click at [267, 276] on span "订单1" at bounding box center [275, 314] width 24 height 7
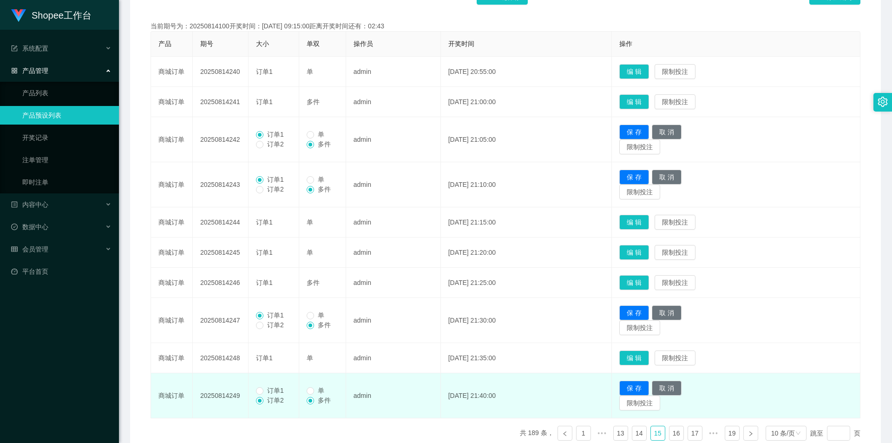
click at [282, 276] on span "订单1" at bounding box center [275, 389] width 24 height 7
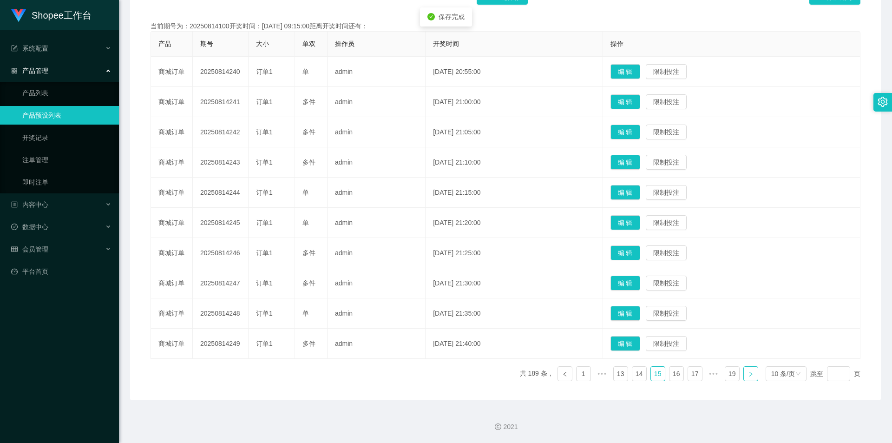
click at [433, 276] on link at bounding box center [750, 373] width 15 height 15
click at [433, 276] on td "编 辑 限制投注" at bounding box center [731, 313] width 257 height 30
click at [433, 276] on button "编 辑" at bounding box center [625, 313] width 30 height 15
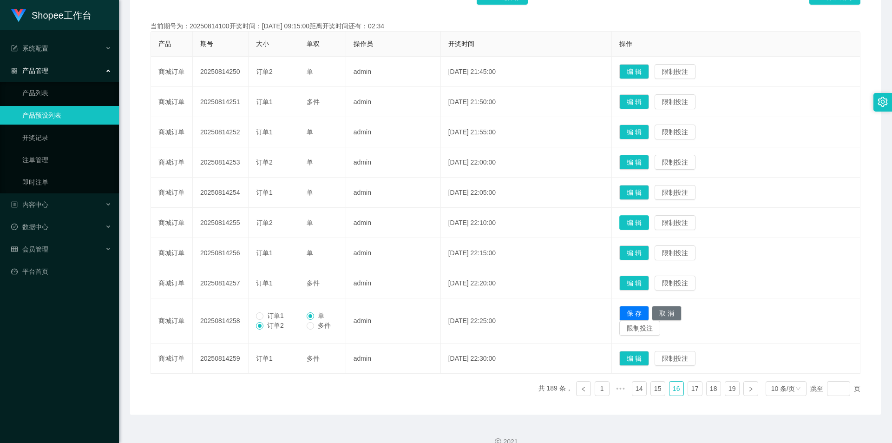
click at [433, 217] on button "编 辑" at bounding box center [634, 222] width 30 height 15
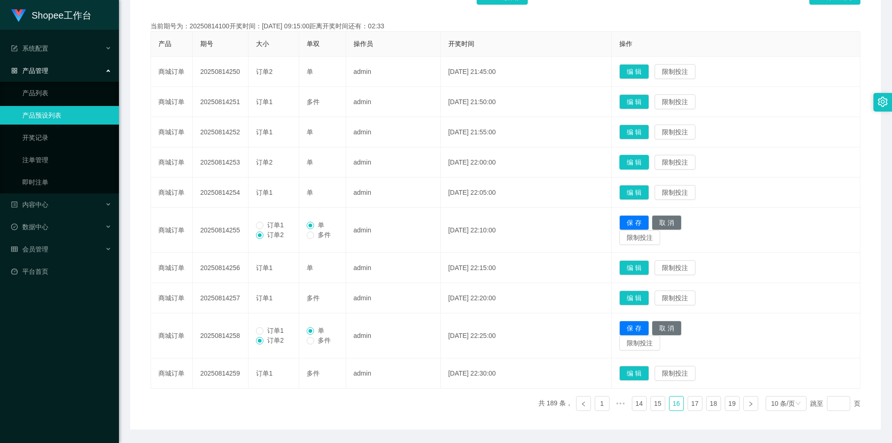
click at [433, 158] on button "编 辑" at bounding box center [634, 162] width 30 height 15
click at [433, 72] on button "编 辑" at bounding box center [634, 71] width 30 height 15
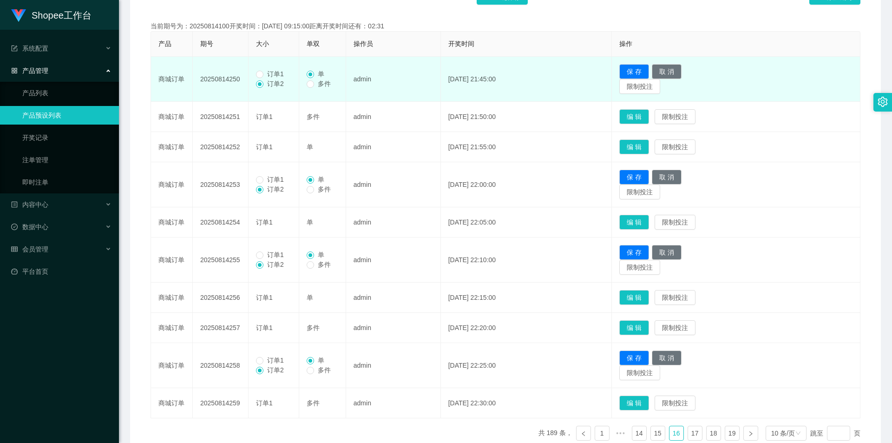
click at [270, 72] on span "订单1" at bounding box center [275, 73] width 24 height 7
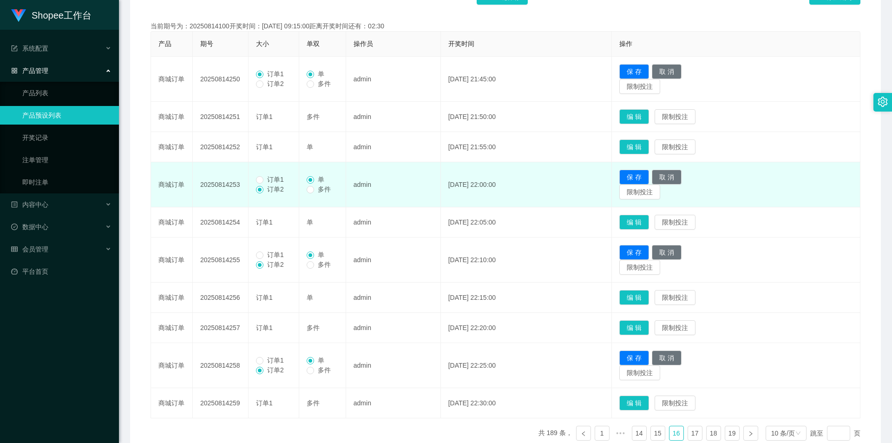
click at [270, 177] on span "订单1" at bounding box center [275, 179] width 24 height 7
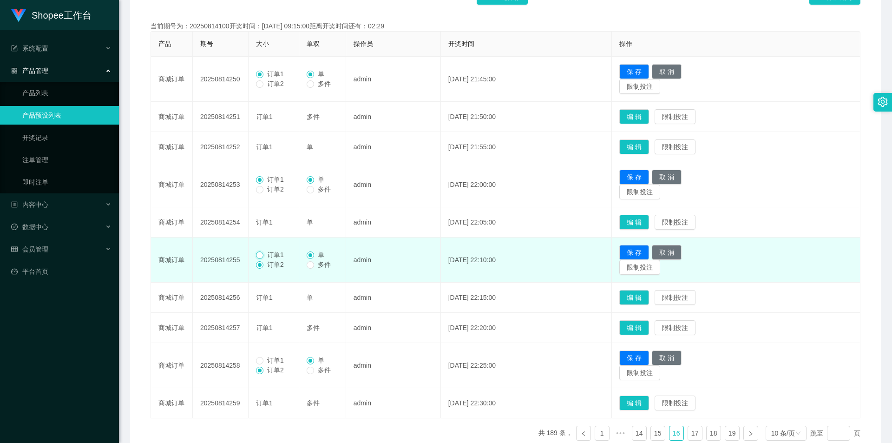
click at [264, 256] on label "订单1" at bounding box center [272, 255] width 32 height 10
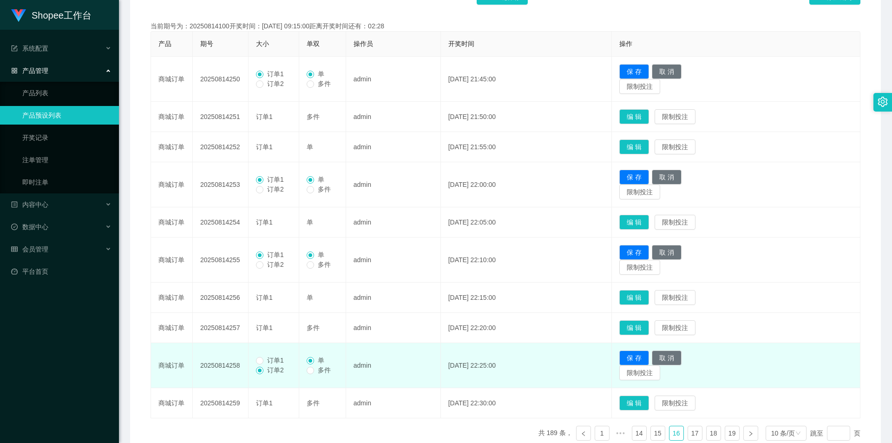
click at [269, 276] on label "订单1" at bounding box center [272, 360] width 32 height 10
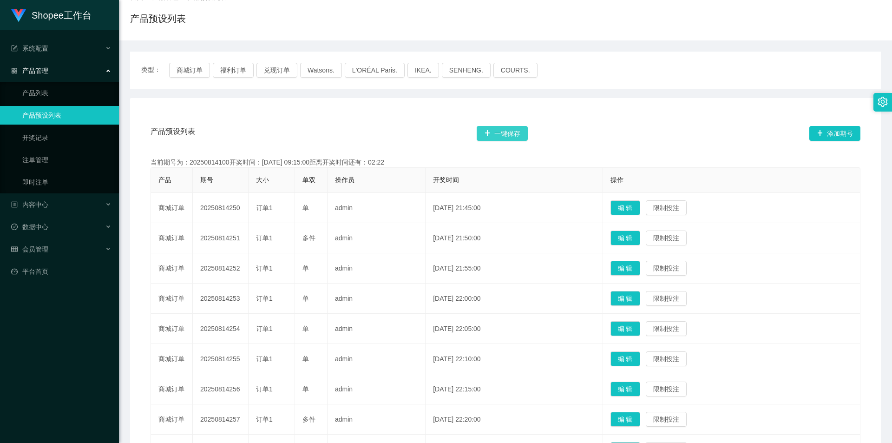
scroll to position [64, 0]
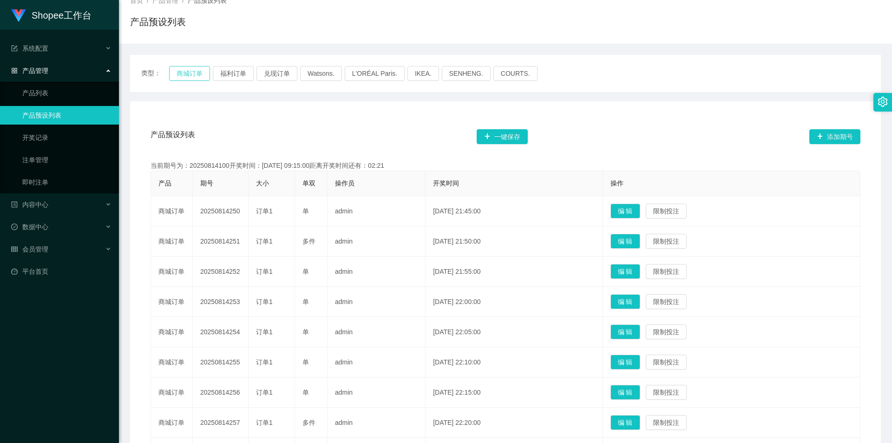
click at [180, 78] on button "商城订单" at bounding box center [189, 73] width 41 height 15
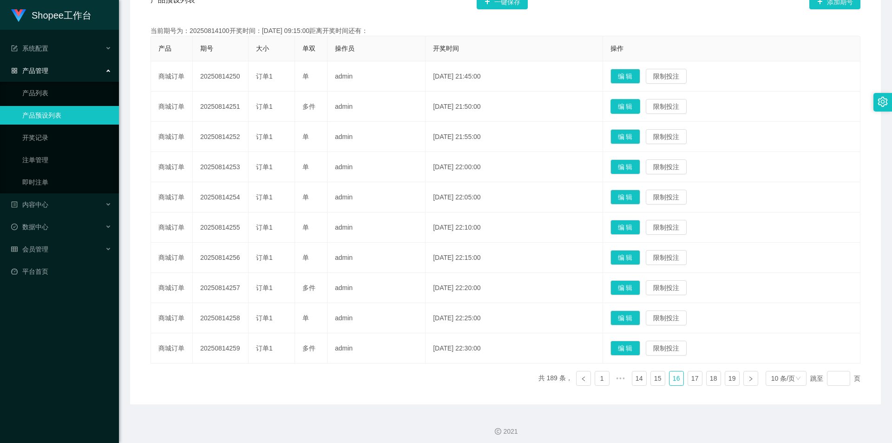
scroll to position [203, 0]
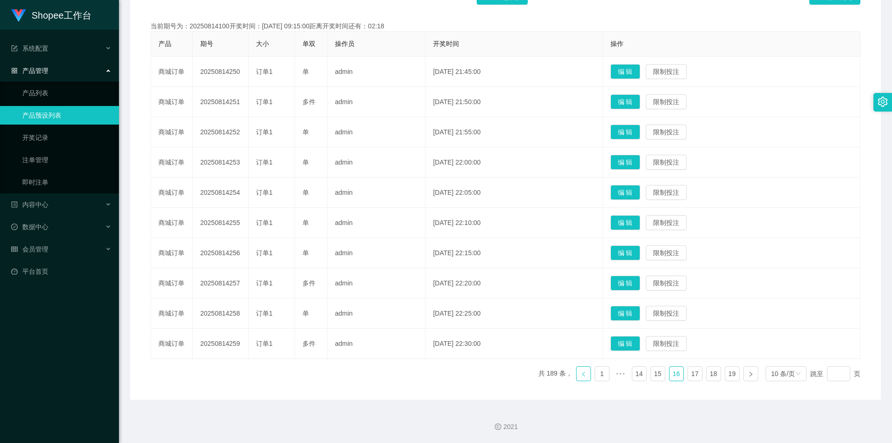
click at [433, 276] on icon "图标: left" at bounding box center [583, 374] width 6 height 6
click at [433, 276] on link at bounding box center [564, 373] width 15 height 15
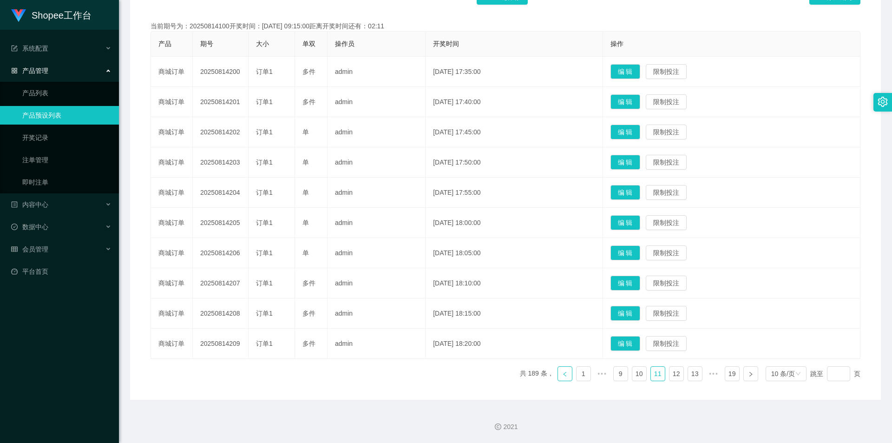
click at [433, 276] on link at bounding box center [564, 373] width 15 height 15
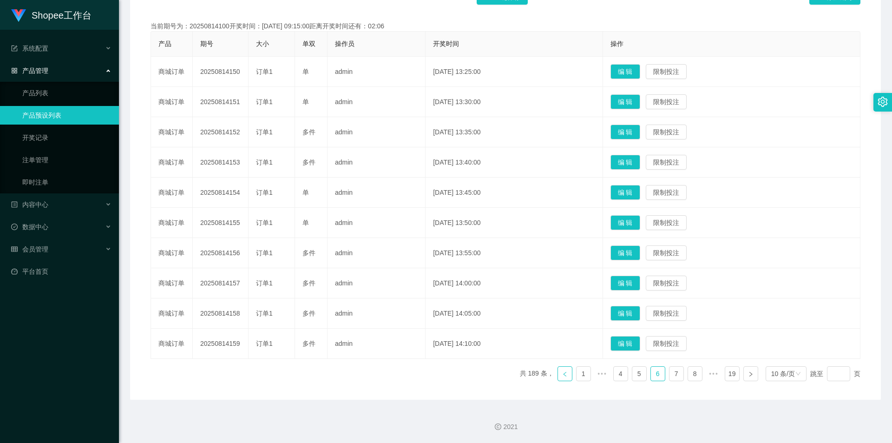
click at [433, 276] on link at bounding box center [564, 373] width 15 height 15
click at [433, 276] on link at bounding box center [583, 373] width 15 height 15
click at [433, 276] on link at bounding box center [601, 373] width 15 height 15
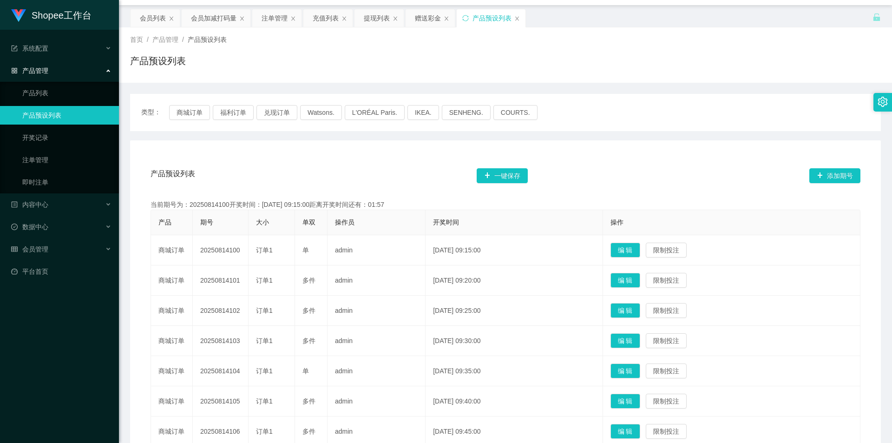
scroll to position [17, 0]
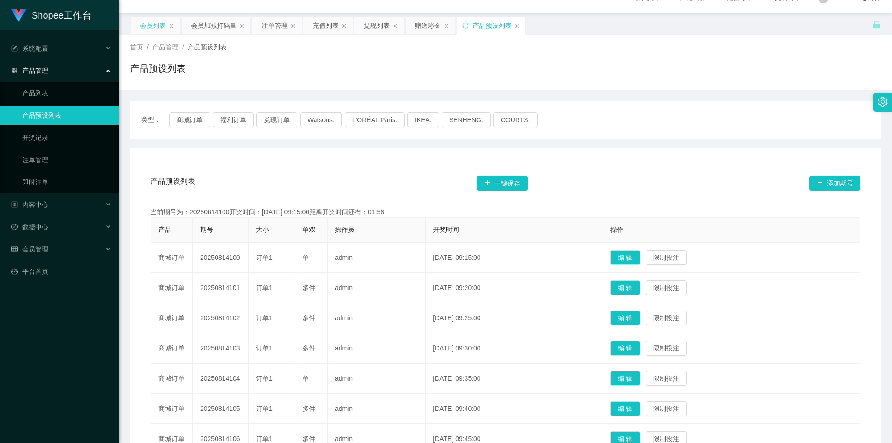
click at [156, 26] on div "会员列表" at bounding box center [153, 26] width 26 height 18
